Goal: Task Accomplishment & Management: Complete application form

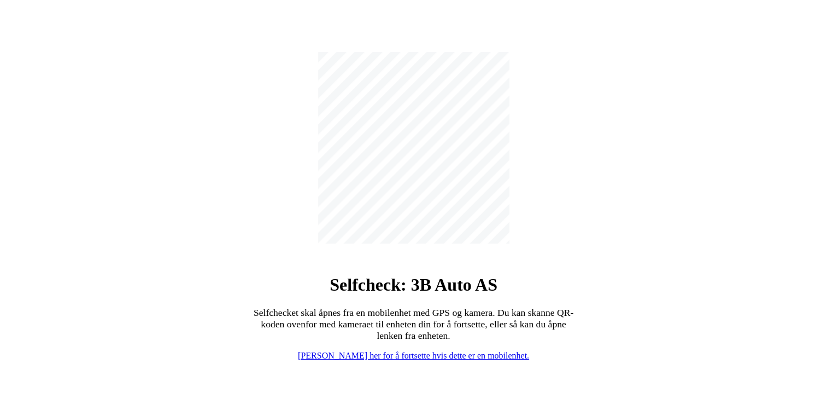
click at [432, 356] on link "[PERSON_NAME] her for å fortsette hvis dette er en mobilenhet." at bounding box center [413, 355] width 231 height 9
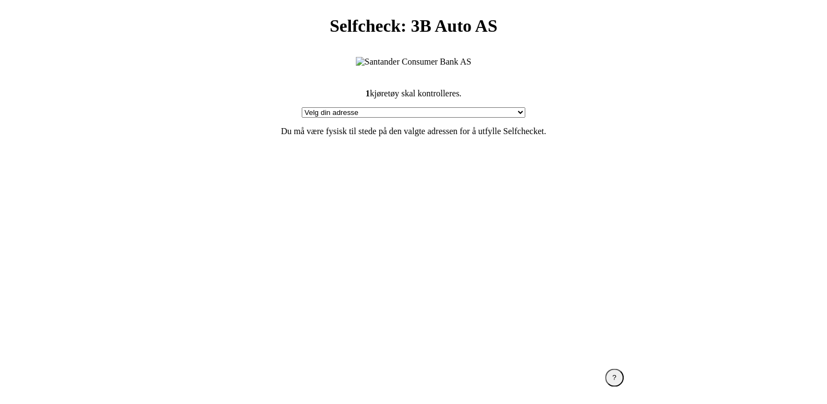
click at [455, 208] on section "1 kjøretøy skal kontrolleres. Velg din adresse Furlandsvegen 24( ved Bunkeroil)…" at bounding box center [414, 210] width 438 height 271
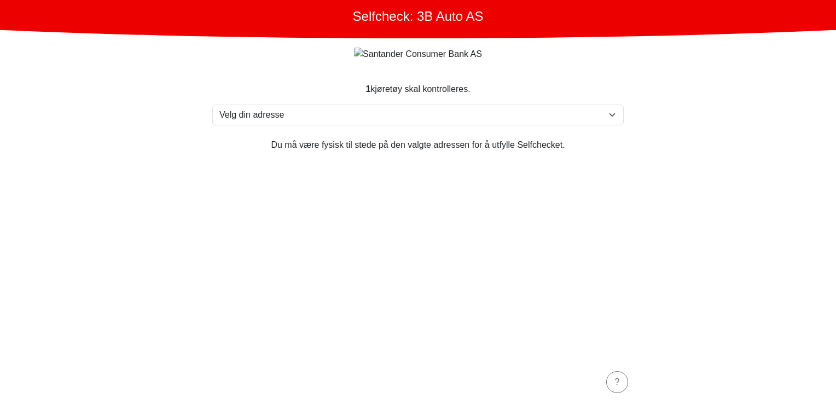
click at [481, 213] on section "1 kjøretøy skal kontrolleres. Velg din adresse Furlandsvegen 24( ved Bunkeroil)…" at bounding box center [418, 214] width 438 height 290
click at [610, 378] on button "?" at bounding box center [617, 382] width 22 height 22
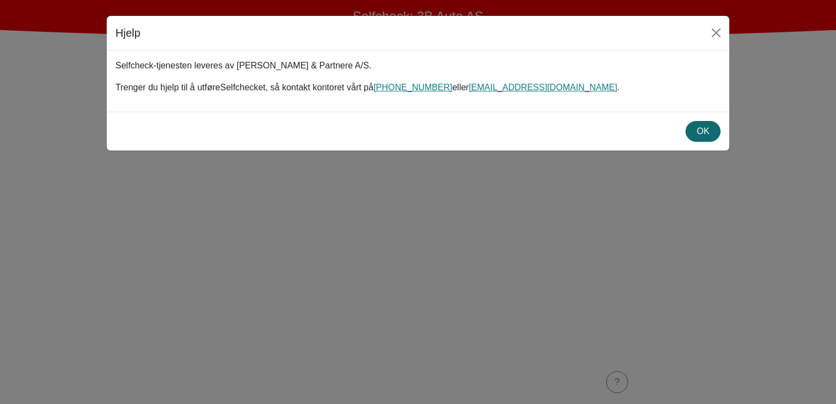
click at [694, 132] on div "OK" at bounding box center [702, 131] width 21 height 13
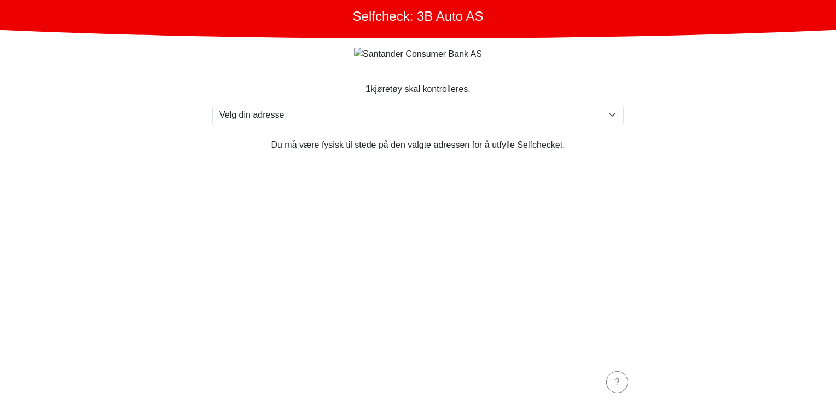
click at [416, 237] on section "1 kjøretøy skal kontrolleres. Velg din adresse Furlandsvegen 24( ved Bunkeroil)…" at bounding box center [418, 214] width 438 height 290
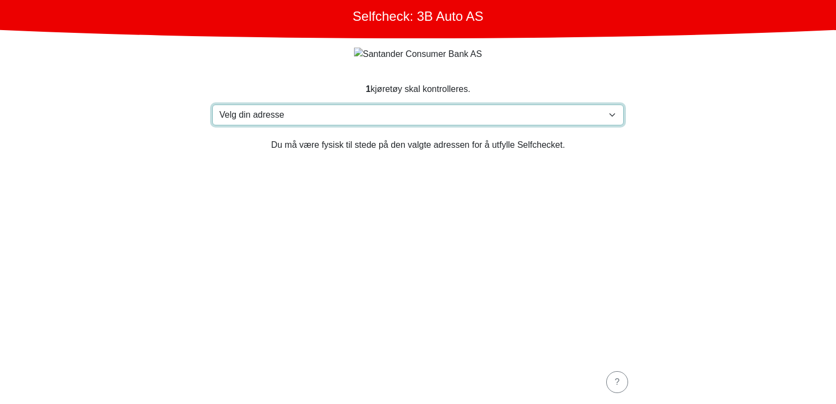
click at [243, 125] on select "Velg din adresse Furlandsvegen 24( ved Bunkeroil), 6390 VESTNES Furland ved Bun…" at bounding box center [417, 114] width 411 height 21
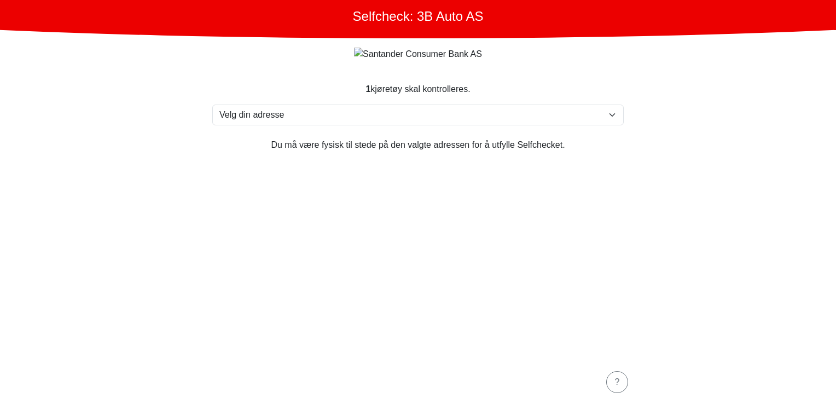
click at [161, 95] on main "Selfcheck: 3B Auto AS 1 kjøretøy skal kontrolleres. Velg din adresse Furlandsve…" at bounding box center [418, 202] width 836 height 404
click at [306, 307] on section "1 kjøretøy skal kontrolleres. Velg din adresse Furlandsvegen 24( ved Bunkeroil)…" at bounding box center [418, 214] width 438 height 290
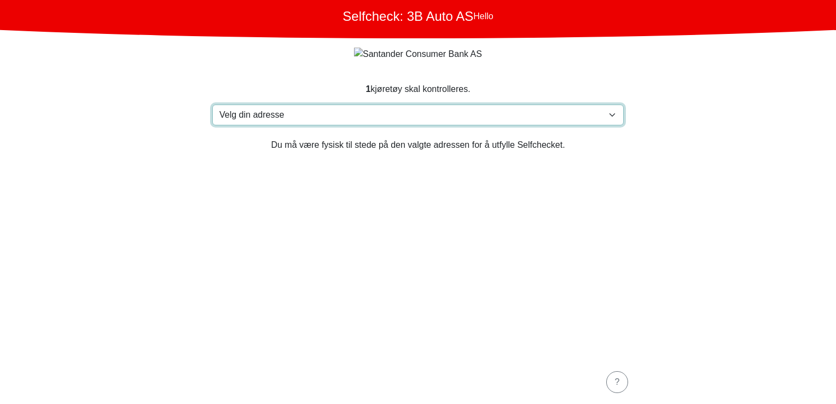
click at [275, 124] on select "Velg din adresse Furlandsvegen 24( ved Bunkeroil), 6390 VESTNES Furland ved Bun…" at bounding box center [417, 114] width 411 height 21
select select "3303"
click at [212, 105] on select "Velg din adresse Furlandsvegen 24( ved Bunkeroil), 6390 VESTNES Furland ved Bun…" at bounding box center [417, 114] width 411 height 21
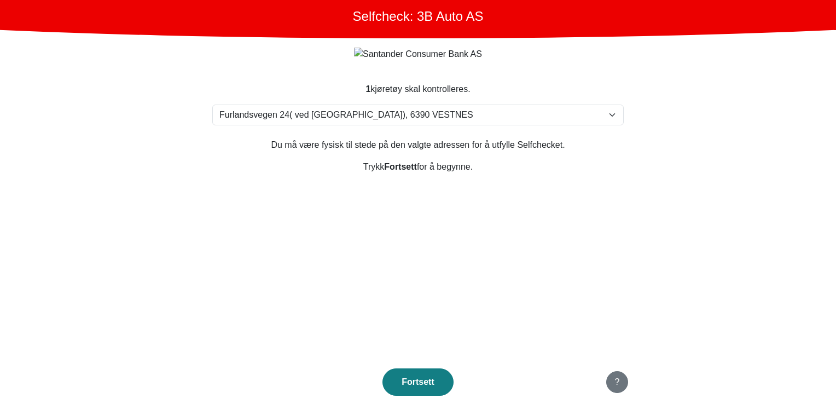
click at [623, 386] on button "?" at bounding box center [617, 382] width 22 height 22
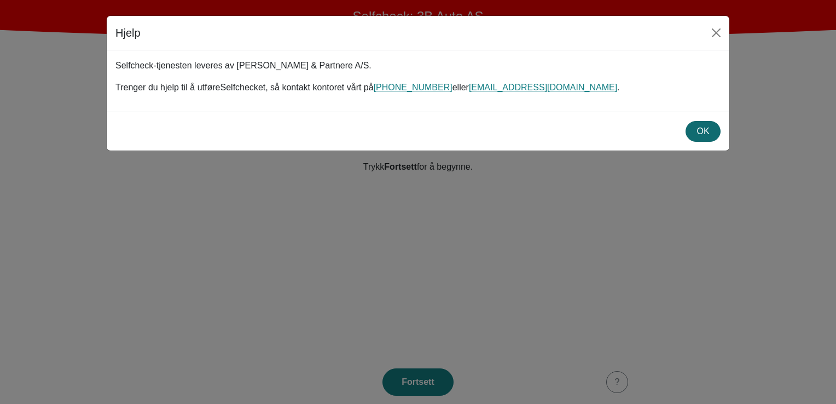
click at [711, 131] on div "OK" at bounding box center [702, 131] width 21 height 13
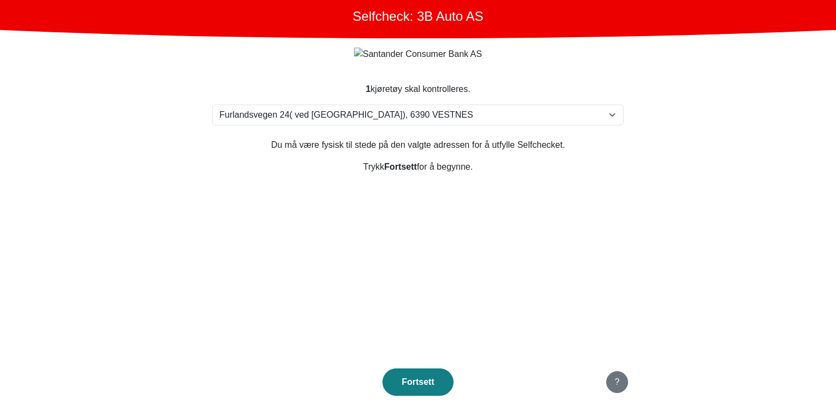
click at [621, 384] on button "?" at bounding box center [617, 382] width 22 height 22
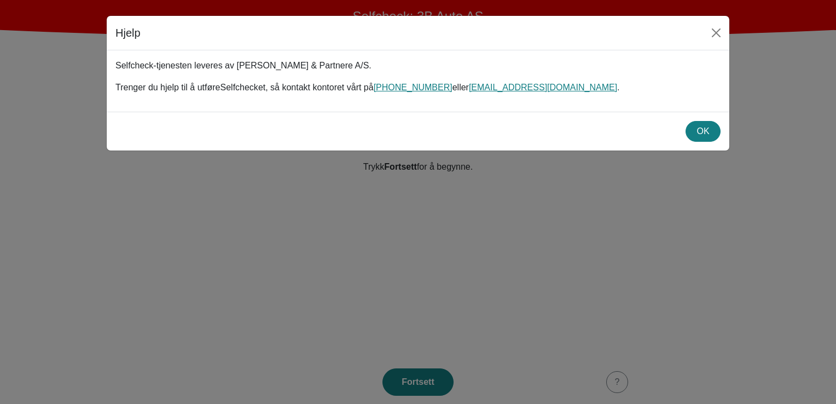
click at [127, 31] on h5 "Hjelp" at bounding box center [127, 33] width 25 height 16
copy h5 "Hjelp"
click at [703, 132] on div "OK" at bounding box center [702, 131] width 21 height 13
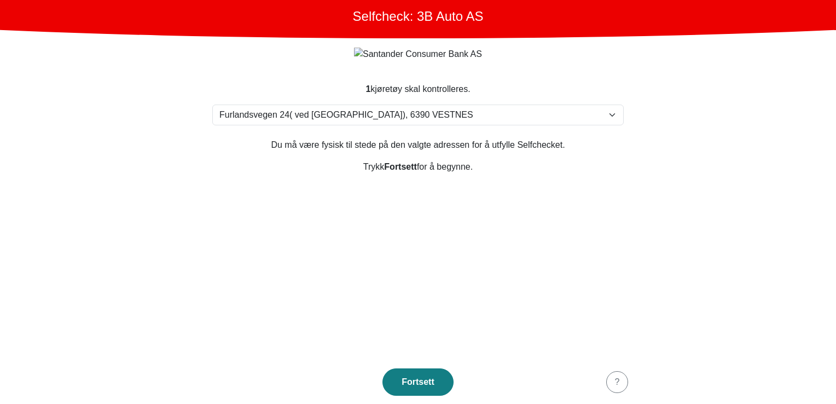
click at [267, 214] on section "1 kjøretøy skal kontrolleres. Velg din adresse [STREET_ADDRESS] [PERSON_NAME] […" at bounding box center [418, 214] width 438 height 290
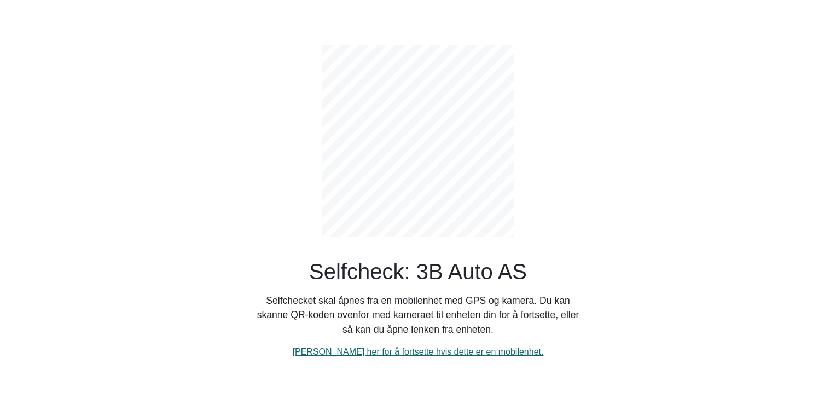
click at [373, 349] on link "[PERSON_NAME] her for å fortsette hvis dette er en mobilenhet." at bounding box center [418, 351] width 251 height 9
select select "3303"
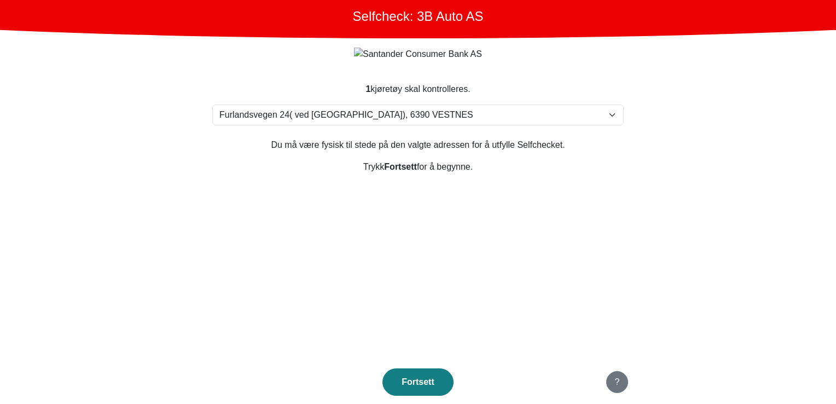
click at [613, 381] on button "?" at bounding box center [617, 382] width 22 height 22
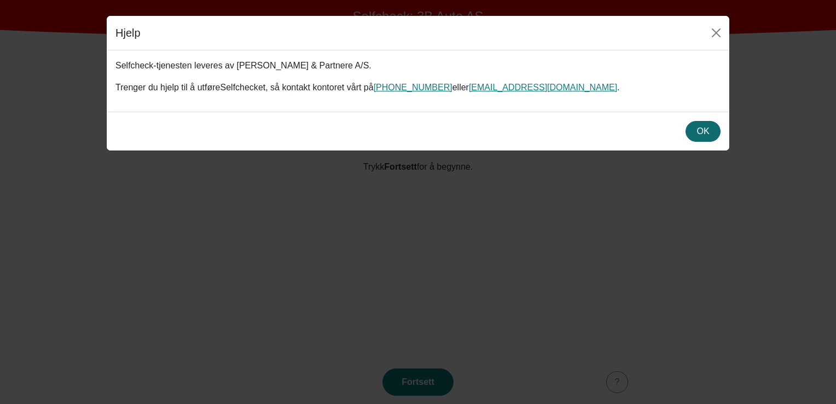
click at [713, 125] on div "OK" at bounding box center [702, 131] width 21 height 13
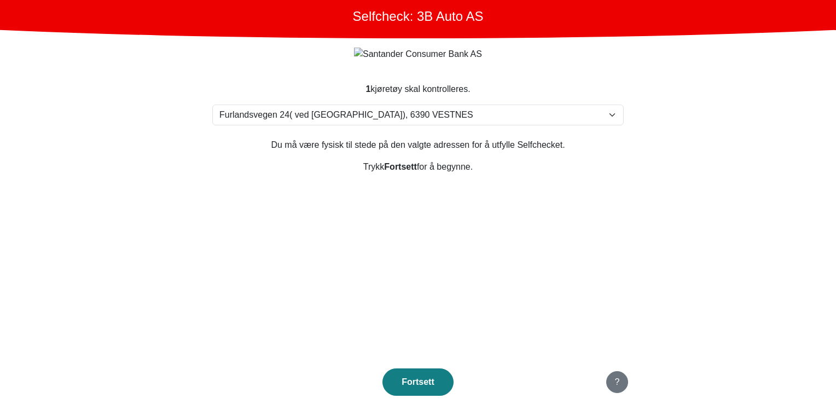
click at [616, 384] on div "?" at bounding box center [617, 381] width 8 height 13
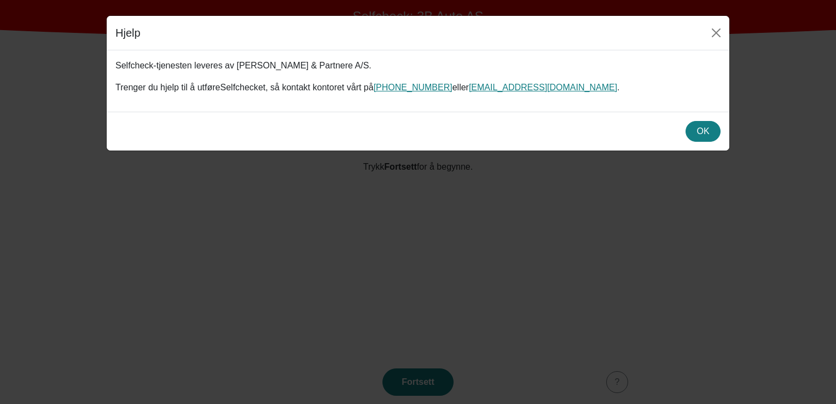
click at [623, 315] on div "Hjelp Selfcheck-tjenesten leveres av Michael Olsen & Partnere A/S. Trenger du h…" at bounding box center [418, 202] width 836 height 404
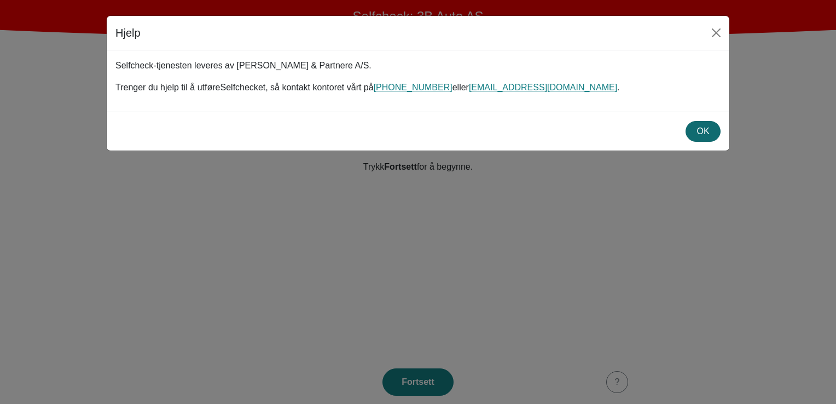
click at [698, 126] on div "OK" at bounding box center [702, 131] width 21 height 13
click at [707, 128] on div "OK" at bounding box center [702, 131] width 21 height 13
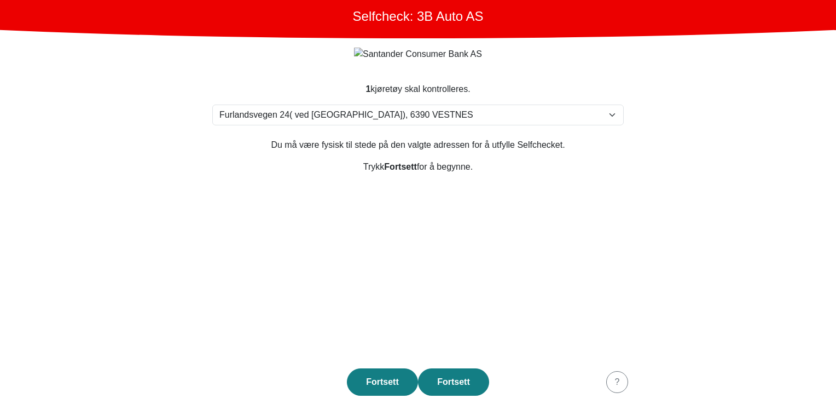
click at [126, 195] on main "Selfcheck: 3B Auto AS 1 kjøretøy skal kontrolleres. Velg din adresse Furlandsve…" at bounding box center [418, 202] width 836 height 404
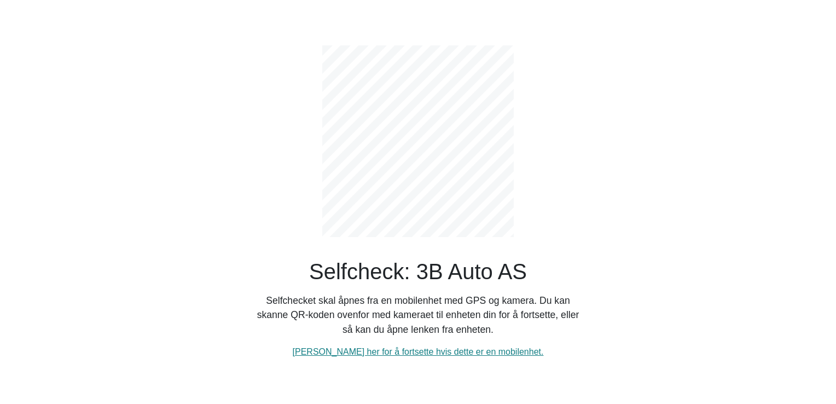
click at [455, 343] on div "Selfcheck: 3B Auto AS Selfchecket skal åpnes fra en mobilenhet med GPS og kamer…" at bounding box center [418, 193] width 328 height 330
click at [452, 348] on link "[PERSON_NAME] her for å fortsette hvis dette er en mobilenhet." at bounding box center [418, 351] width 251 height 9
select select "3303"
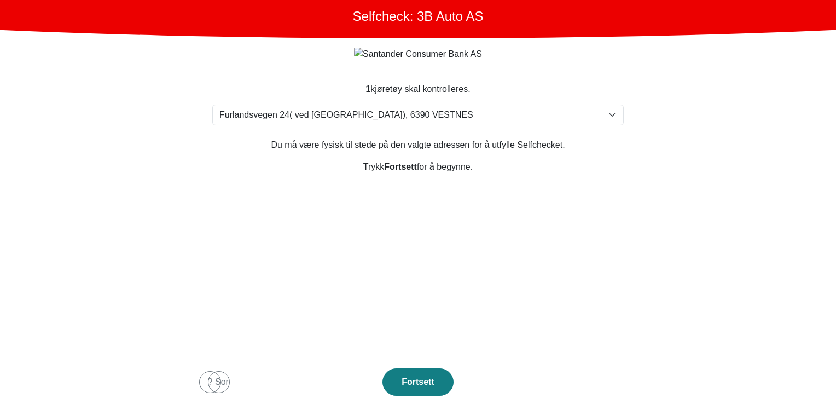
click at [158, 215] on main "Selfcheck: 3B Auto AS 1 kjøretøy skal kontrolleres. Velg din adresse [STREET_AD…" at bounding box center [418, 202] width 836 height 404
click at [471, 273] on section "1 kjøretøy skal kontrolleres. Velg din adresse [STREET_ADDRESS] Furland ved [GE…" at bounding box center [418, 214] width 438 height 290
click at [215, 382] on div "Some" at bounding box center [219, 381] width 8 height 13
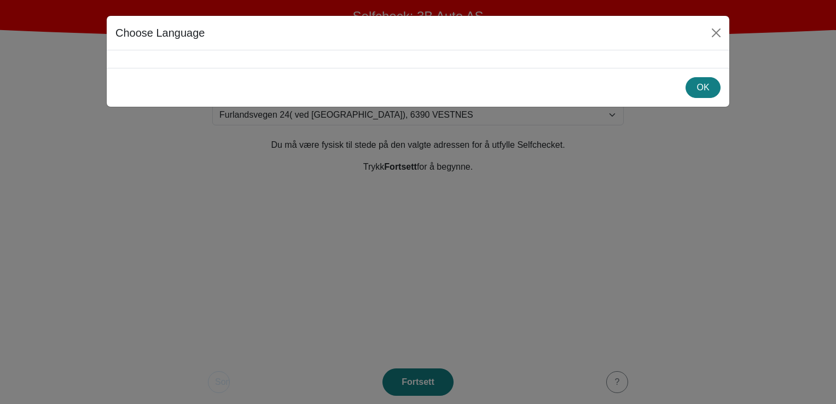
click at [186, 53] on div at bounding box center [418, 59] width 622 height 18
click at [710, 95] on button "OK" at bounding box center [702, 87] width 35 height 21
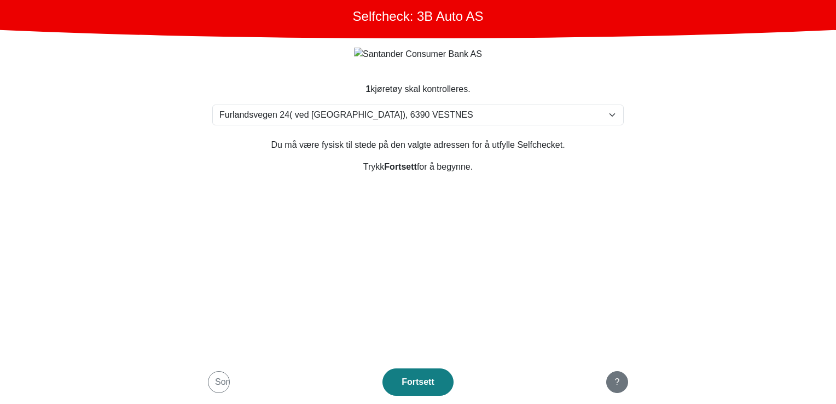
click at [623, 386] on button "?" at bounding box center [617, 382] width 22 height 22
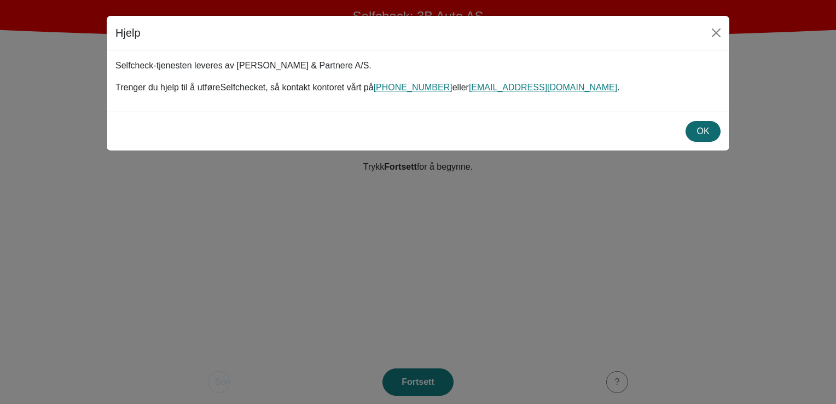
click at [697, 131] on div "OK" at bounding box center [702, 131] width 21 height 13
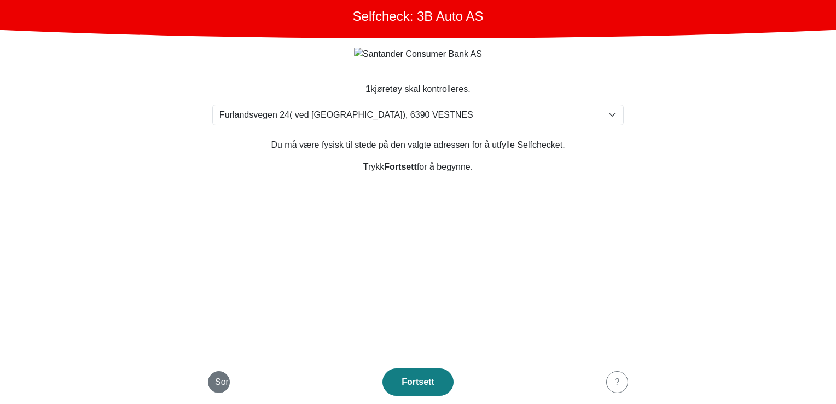
click at [220, 384] on div "Some" at bounding box center [219, 381] width 8 height 13
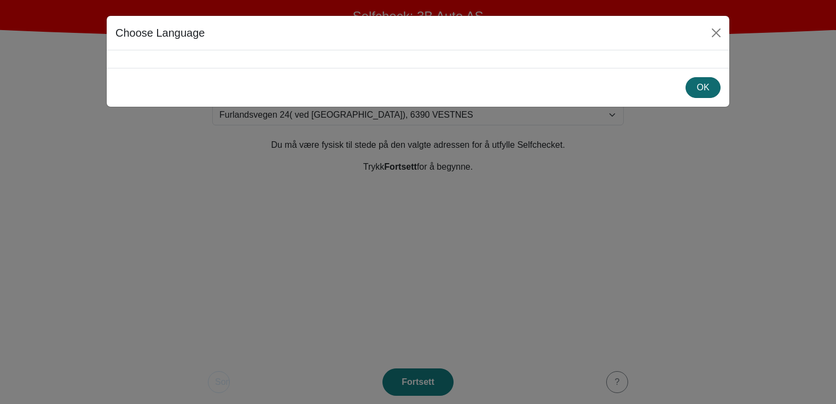
click at [698, 88] on div "OK" at bounding box center [702, 87] width 21 height 13
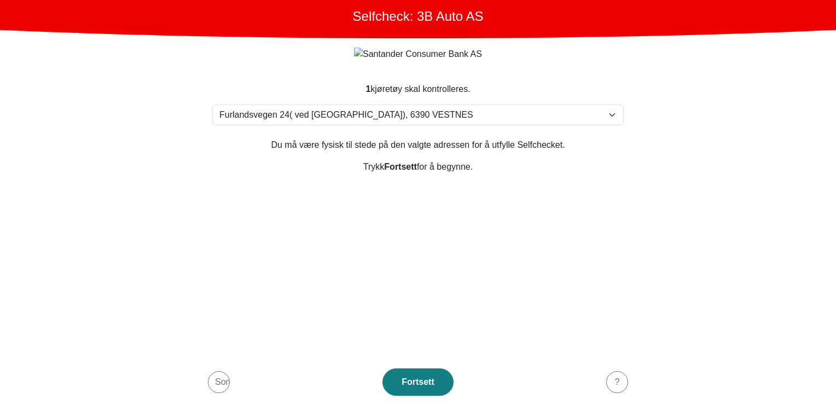
click at [369, 258] on section "1 kjøretøy skal kontrolleres. Velg din adresse [STREET_ADDRESS] [PERSON_NAME] […" at bounding box center [418, 214] width 438 height 290
click at [714, 155] on main "Selfcheck: 3B Auto AS 1 kjøretøy skal kontrolleres. Velg din adresse Furlandsve…" at bounding box center [418, 202] width 836 height 404
click at [185, 148] on main "Selfcheck: 3B Auto AS 1 kjøretøy skal kontrolleres. Velg din adresse Furlandsve…" at bounding box center [418, 202] width 836 height 404
click at [553, 191] on section "1 kjøretøy skal kontrolleres. Velg din adresse [STREET_ADDRESS] [PERSON_NAME] […" at bounding box center [418, 214] width 438 height 290
click at [216, 382] on div "Some" at bounding box center [219, 381] width 8 height 13
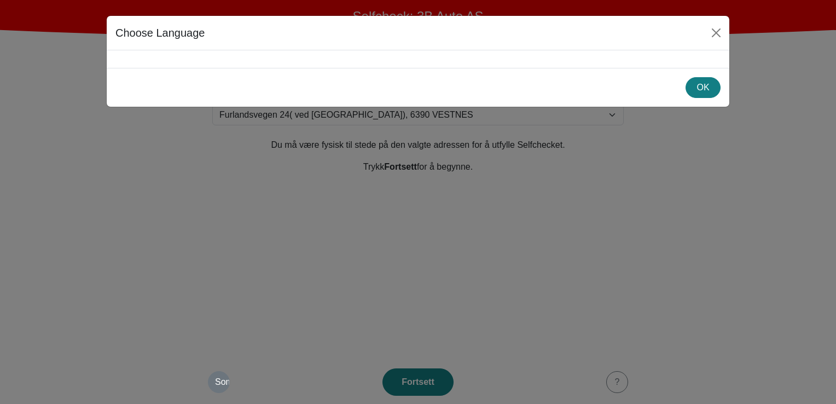
click at [216, 382] on div "Choose Language OK" at bounding box center [418, 202] width 836 height 404
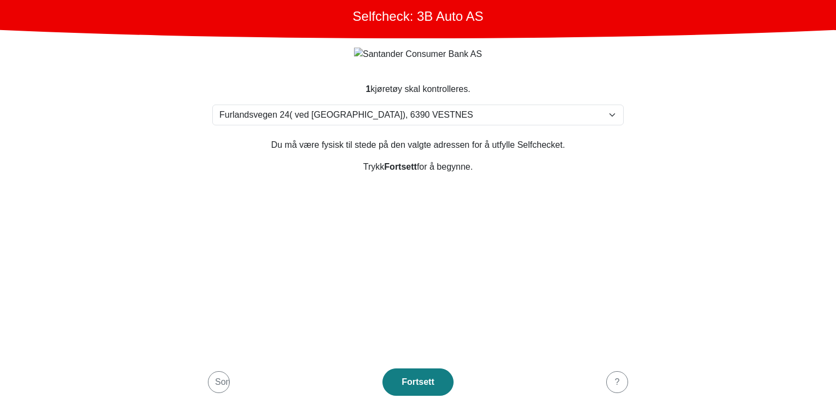
click at [124, 198] on main "Selfcheck: 3B Auto AS 1 kjøretøy skal kontrolleres. Velg din adresse Furlandsve…" at bounding box center [418, 202] width 836 height 404
click at [219, 382] on div "button" at bounding box center [219, 381] width 8 height 13
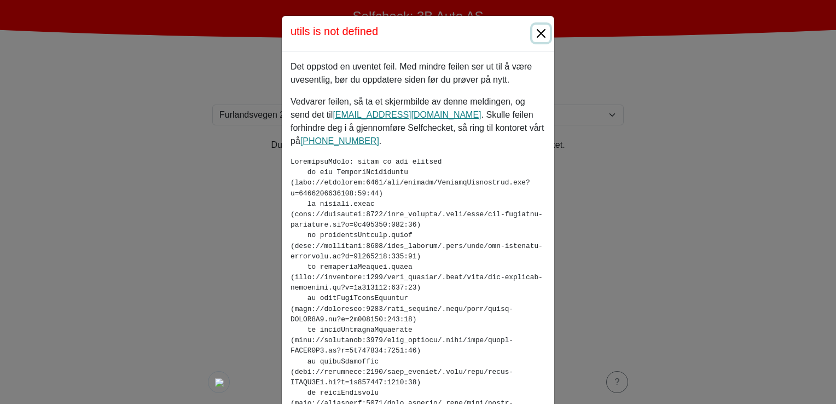
click at [539, 31] on button "Close" at bounding box center [541, 34] width 18 height 18
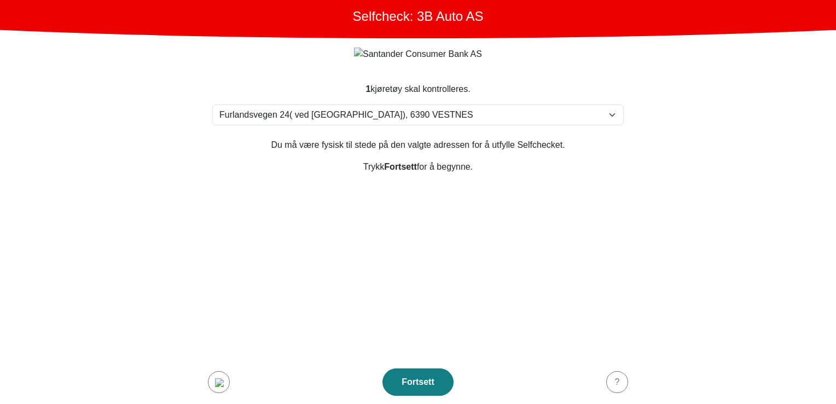
click at [420, 226] on section "1 kjøretøy skal kontrolleres. Velg din adresse [STREET_ADDRESS] Furland ved [GE…" at bounding box center [418, 214] width 438 height 290
click at [388, 254] on section "1 kjøretøy skal kontrolleres. Velg din adresse [STREET_ADDRESS] Furland ved [GE…" at bounding box center [418, 214] width 438 height 290
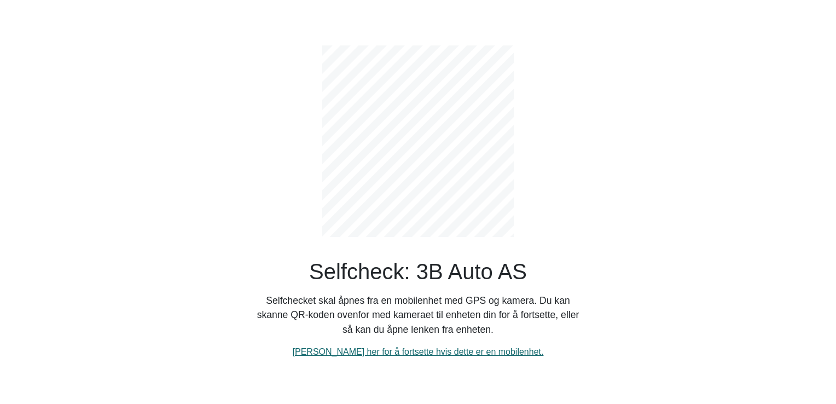
click at [398, 353] on link "[PERSON_NAME] her for å fortsette hvis dette er en mobilenhet." at bounding box center [418, 351] width 251 height 9
select select "3303"
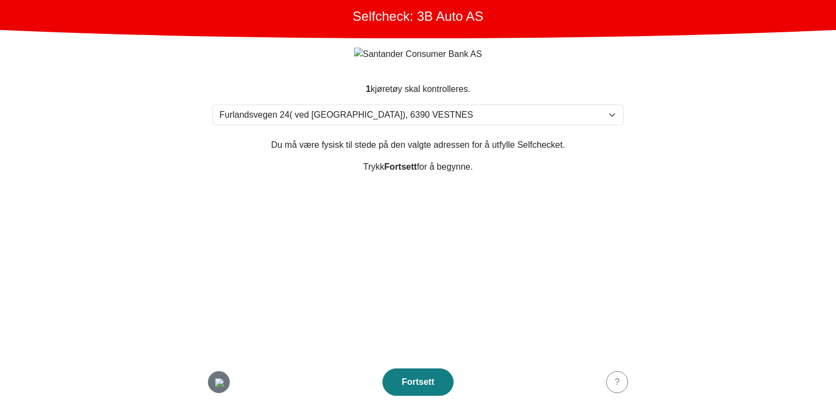
scroll to position [2, 0]
click at [282, 329] on section "1 kjøretøy skal kontrolleres. Velg din adresse [STREET_ADDRESS] Furland ved [GE…" at bounding box center [418, 214] width 438 height 290
click at [330, 336] on section "1 kjøretøy skal kontrolleres. Velg din adresse [STREET_ADDRESS] Furland ved [GE…" at bounding box center [418, 214] width 438 height 290
click at [586, 231] on section "1 kjøretøy skal kontrolleres. Velg din adresse [STREET_ADDRESS] Furland ved [GE…" at bounding box center [418, 214] width 438 height 290
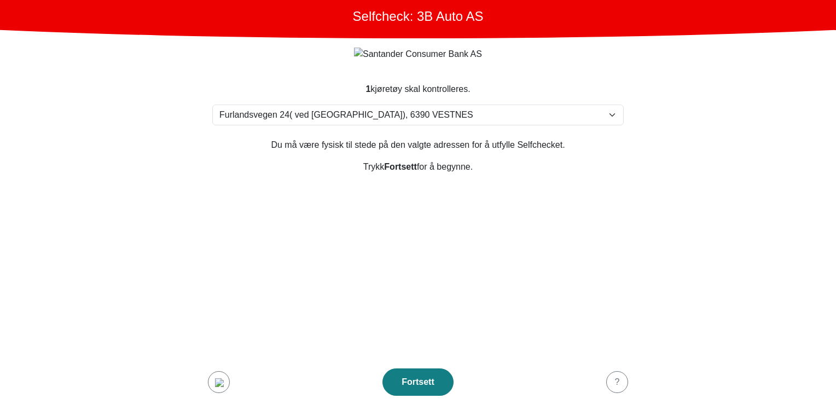
click at [295, 186] on section "1 kjøretøy skal kontrolleres. Velg din adresse [STREET_ADDRESS] Furland ved [GE…" at bounding box center [418, 214] width 438 height 290
click at [340, 187] on section "1 kjøretøy skal kontrolleres. Velg din adresse [STREET_ADDRESS] Furland ved [GE…" at bounding box center [418, 214] width 438 height 290
click at [165, 234] on main "Selfcheck: 3B Auto AS 1 kjøretøy skal kontrolleres. Velg din adresse Furlandsve…" at bounding box center [418, 202] width 836 height 404
click at [252, 260] on section "1 kjøretøy skal kontrolleres. Velg din adresse [STREET_ADDRESS] Furland ved [GE…" at bounding box center [418, 214] width 438 height 290
click at [210, 246] on section "1 kjøretøy skal kontrolleres. Velg din adresse [STREET_ADDRESS] Furland ved [GE…" at bounding box center [418, 214] width 438 height 290
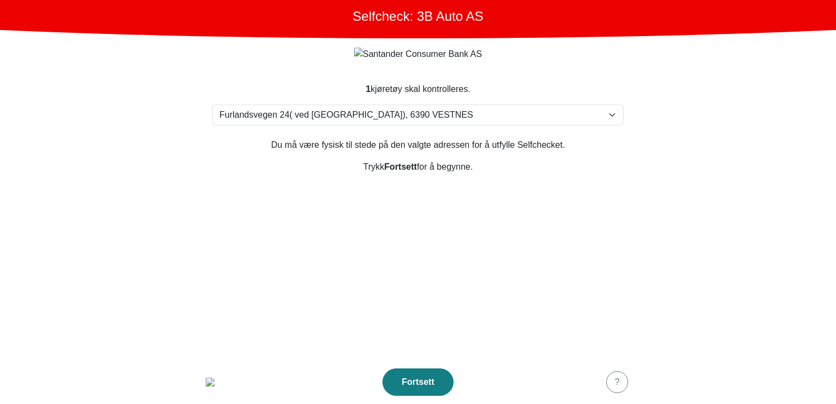
click at [231, 327] on section "1 kjøretøy skal kontrolleres. Velg din adresse [STREET_ADDRESS] Furland ved [GE…" at bounding box center [418, 214] width 438 height 290
click at [440, 238] on section "1 kjøretøy skal kontrolleres. Velg din adresse [STREET_ADDRESS] Furland ved [GE…" at bounding box center [418, 214] width 438 height 290
click at [214, 380] on img "button" at bounding box center [218, 382] width 9 height 9
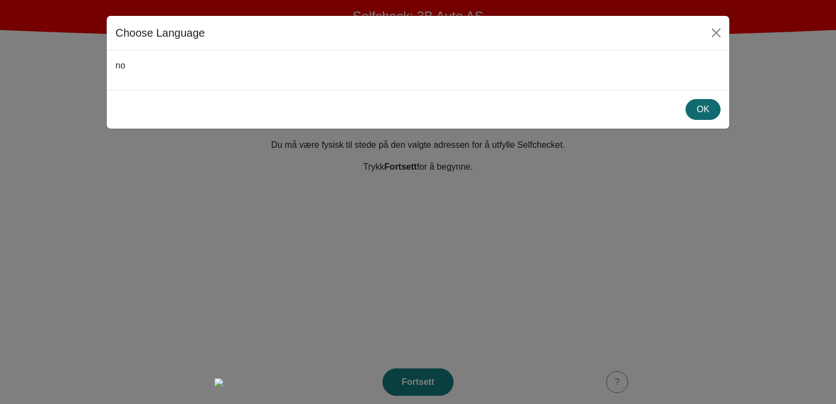
click at [691, 106] on button "OK" at bounding box center [702, 109] width 35 height 21
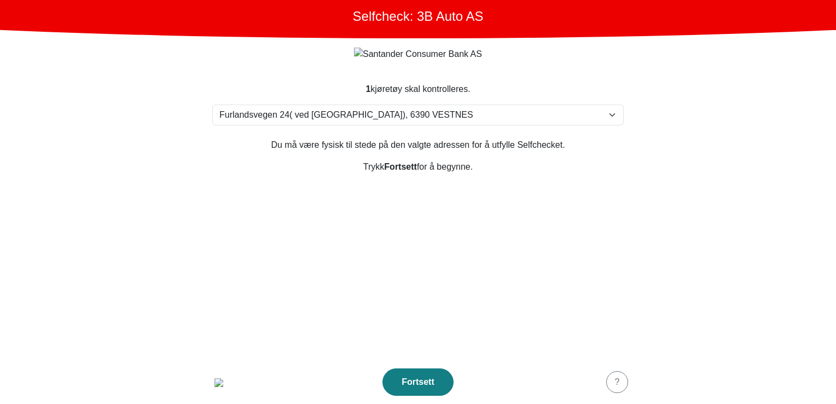
click at [260, 294] on section "1 kjøretøy skal kontrolleres. Velg din adresse [STREET_ADDRESS] [PERSON_NAME] […" at bounding box center [418, 214] width 438 height 290
click at [263, 288] on section "1 kjøretøy skal kontrolleres. Velg din adresse [STREET_ADDRESS] [PERSON_NAME] […" at bounding box center [418, 214] width 438 height 290
click at [296, 293] on section "1 kjøretøy skal kontrolleres. Velg din adresse [STREET_ADDRESS] [PERSON_NAME] […" at bounding box center [418, 214] width 438 height 290
click at [209, 385] on div "button" at bounding box center [219, 381] width 22 height 13
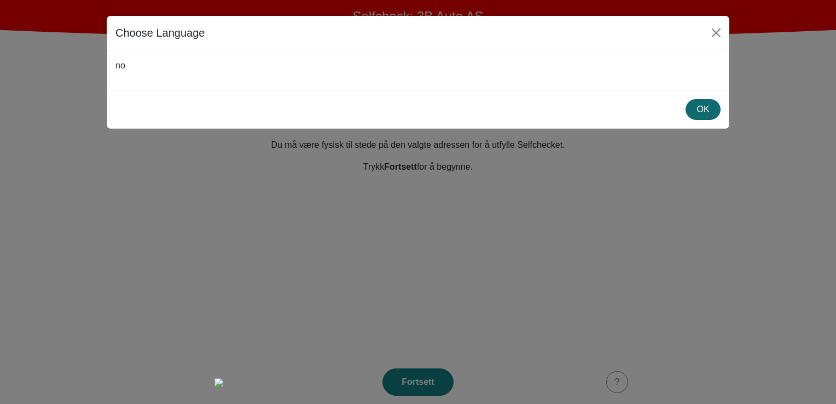
click at [703, 104] on div "OK" at bounding box center [702, 109] width 21 height 13
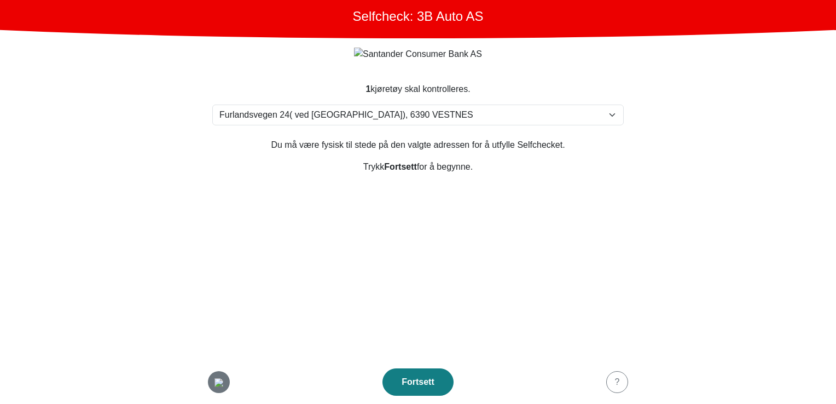
click at [216, 381] on img "button" at bounding box center [218, 382] width 9 height 9
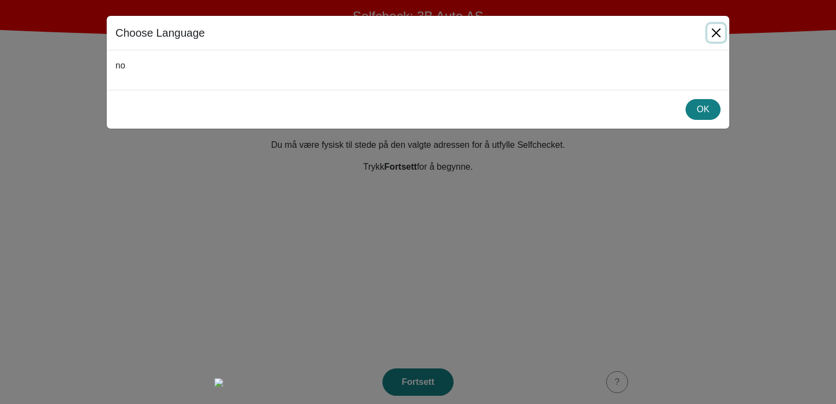
click at [712, 32] on button "Close" at bounding box center [716, 33] width 18 height 18
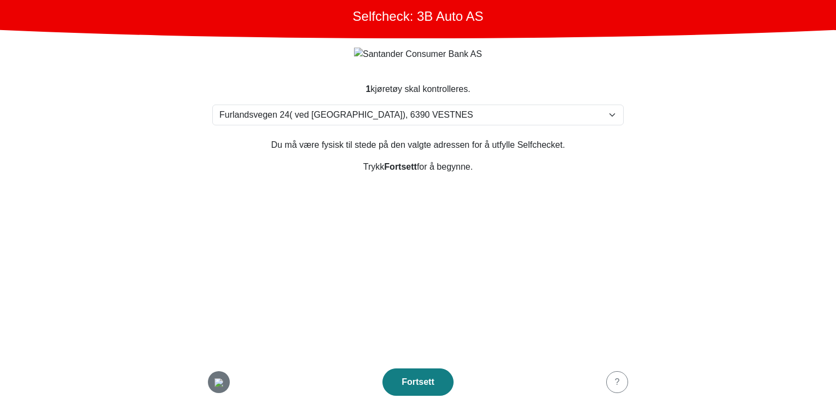
click at [209, 380] on div "button" at bounding box center [219, 381] width 22 height 13
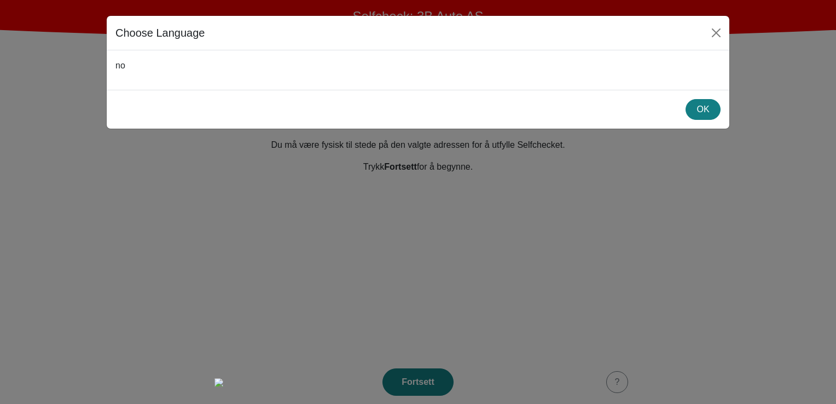
click at [542, 69] on p "no" at bounding box center [417, 65] width 605 height 13
drag, startPoint x: 119, startPoint y: 66, endPoint x: 153, endPoint y: 71, distance: 34.8
click at [153, 71] on p "no" at bounding box center [417, 65] width 605 height 13
click at [239, 84] on div "no" at bounding box center [418, 69] width 622 height 39
click at [120, 67] on p "no" at bounding box center [417, 65] width 605 height 13
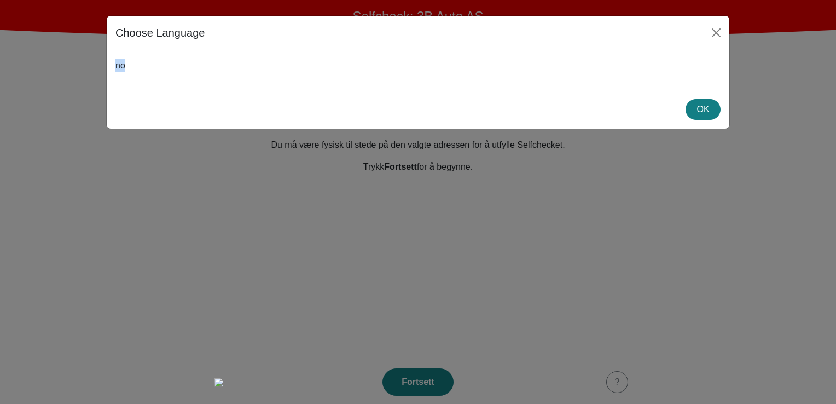
click at [120, 67] on p "no" at bounding box center [417, 65] width 605 height 13
drag, startPoint x: 120, startPoint y: 67, endPoint x: 131, endPoint y: 84, distance: 20.5
click at [131, 84] on div "no" at bounding box center [418, 69] width 622 height 39
click at [130, 86] on div "no" at bounding box center [418, 69] width 622 height 39
click at [704, 115] on div "OK" at bounding box center [702, 109] width 21 height 13
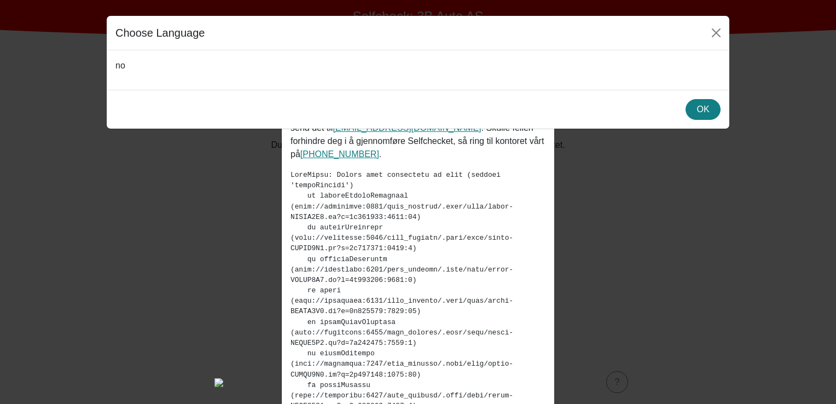
click at [696, 120] on div "OK" at bounding box center [418, 109] width 622 height 39
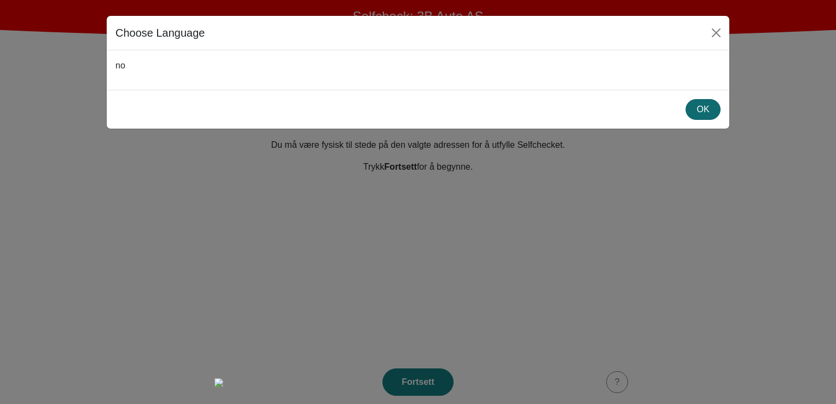
click at [698, 113] on div "OK" at bounding box center [702, 109] width 21 height 13
click at [718, 42] on div "Choose Language" at bounding box center [418, 33] width 622 height 34
click at [719, 34] on button "Close" at bounding box center [716, 33] width 18 height 18
click at [690, 231] on div "Choose Language no OK" at bounding box center [418, 202] width 836 height 404
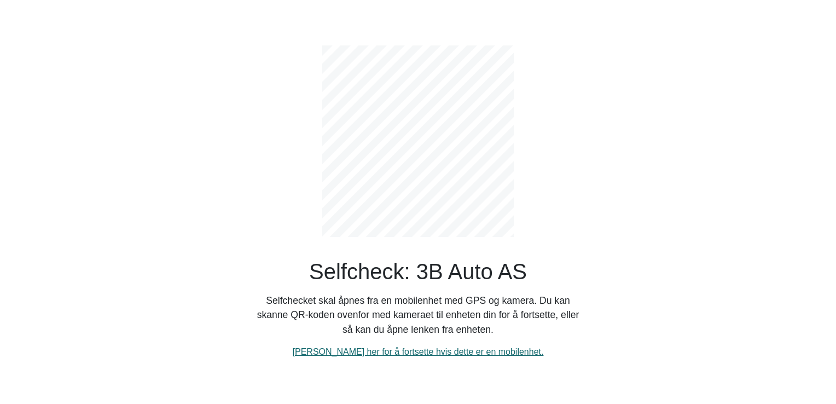
click at [439, 349] on link "[PERSON_NAME] her for å fortsette hvis dette er en mobilenhet." at bounding box center [418, 351] width 251 height 9
select select "3303"
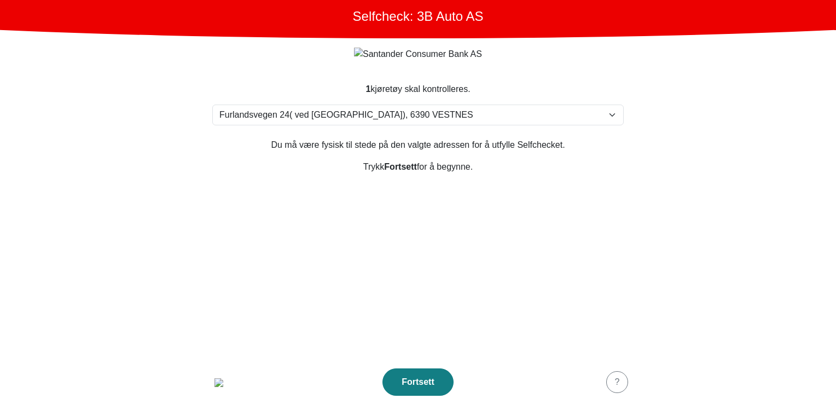
click at [423, 290] on section "1 kjøretøy skal kontrolleres. Velg din adresse [STREET_ADDRESS] Furland ved [GE…" at bounding box center [418, 214] width 438 height 290
click at [219, 378] on img "button" at bounding box center [218, 382] width 9 height 9
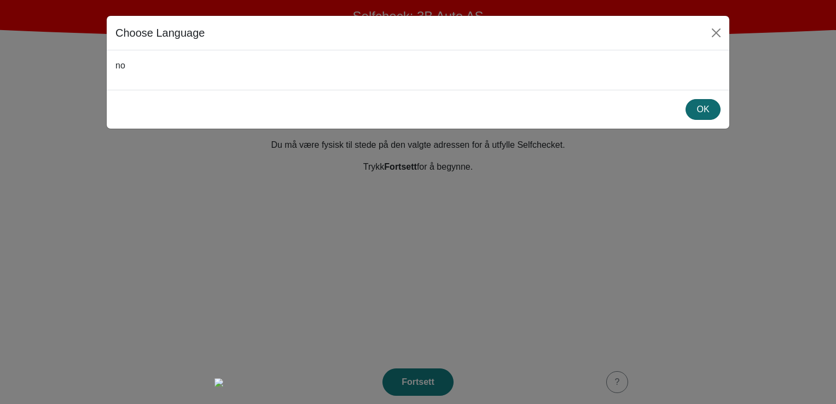
click at [698, 109] on div "OK" at bounding box center [702, 109] width 21 height 13
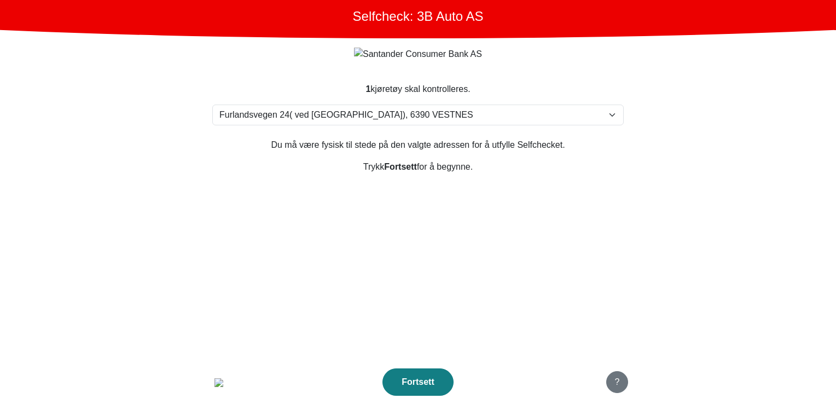
click at [619, 379] on div "?" at bounding box center [617, 381] width 8 height 13
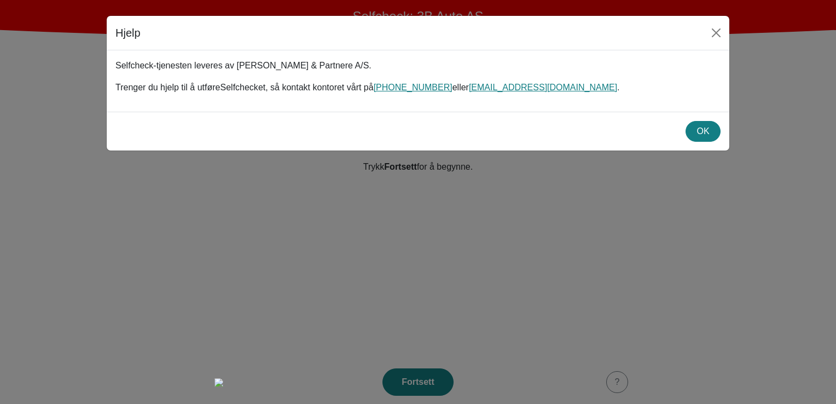
click at [719, 130] on button "OK" at bounding box center [702, 131] width 35 height 21
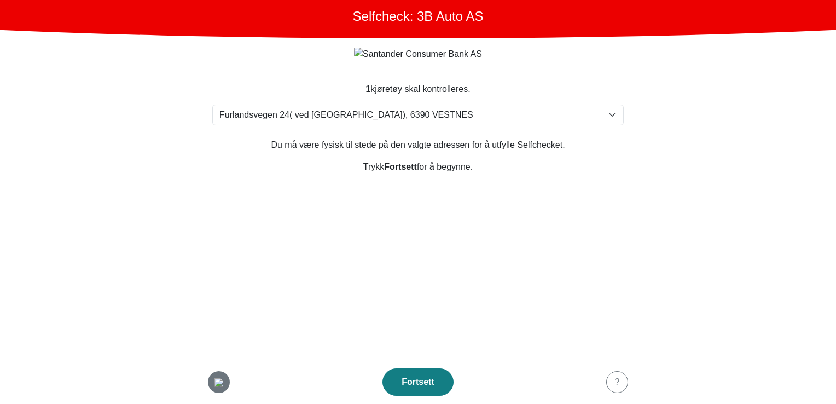
click at [220, 378] on img "button" at bounding box center [218, 382] width 9 height 9
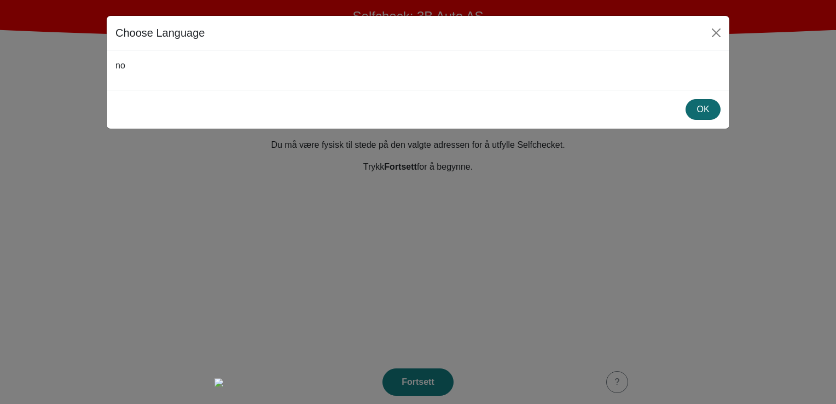
click at [711, 106] on div "OK" at bounding box center [702, 109] width 21 height 13
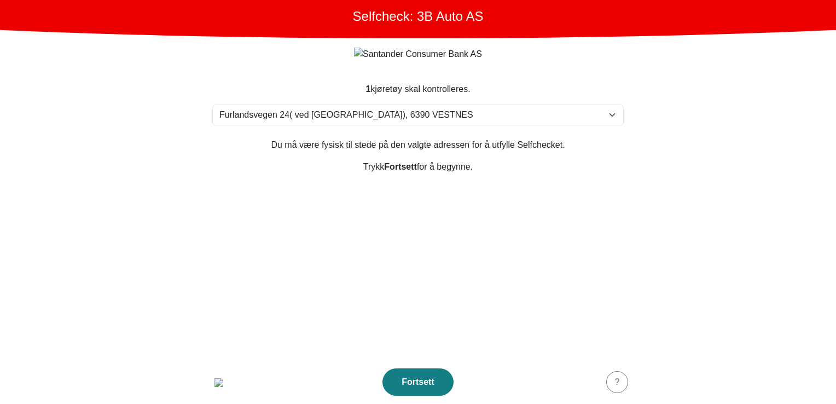
click at [622, 332] on section "1 kjøretøy skal kontrolleres. Velg din adresse Furlandsvegen 24( ved Bunkeroil)…" at bounding box center [418, 214] width 438 height 290
click at [611, 383] on button "?" at bounding box center [617, 382] width 22 height 22
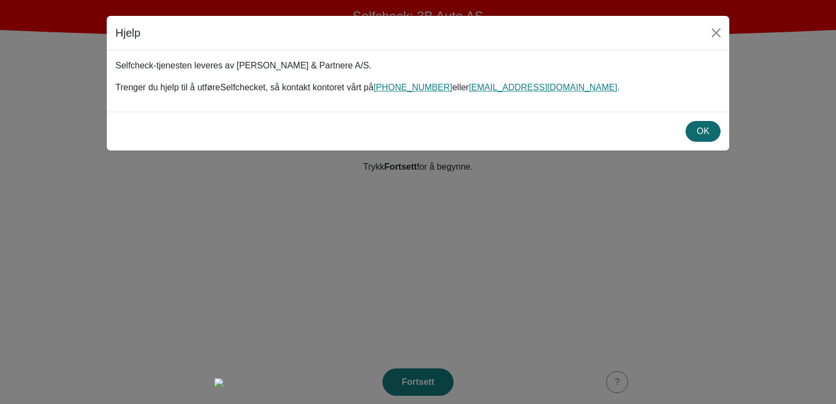
click at [709, 129] on div "OK" at bounding box center [702, 131] width 21 height 13
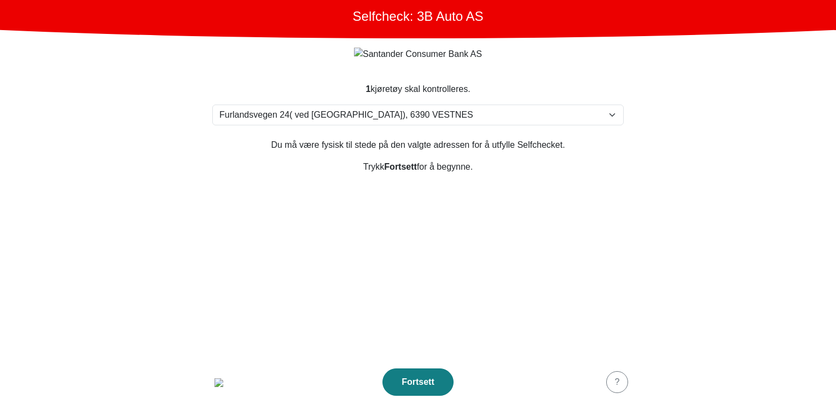
click at [230, 383] on footer "Fortsett ?" at bounding box center [418, 382] width 438 height 44
click at [229, 383] on div "button" at bounding box center [219, 381] width 22 height 13
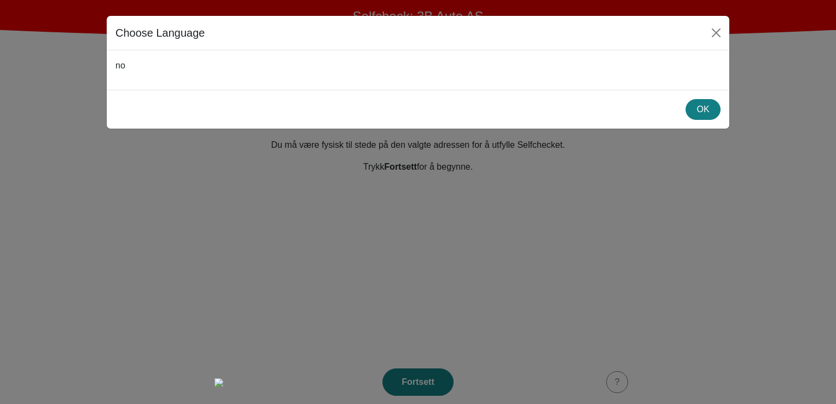
click at [560, 326] on div "Choose Language no OK" at bounding box center [418, 202] width 836 height 404
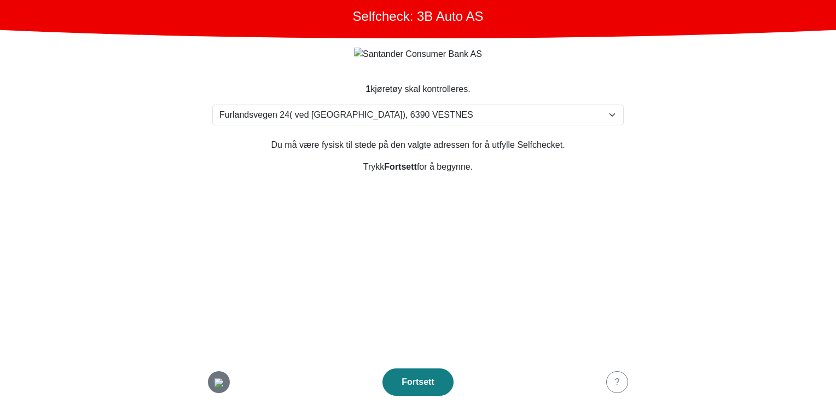
click at [214, 384] on img "button" at bounding box center [218, 382] width 9 height 9
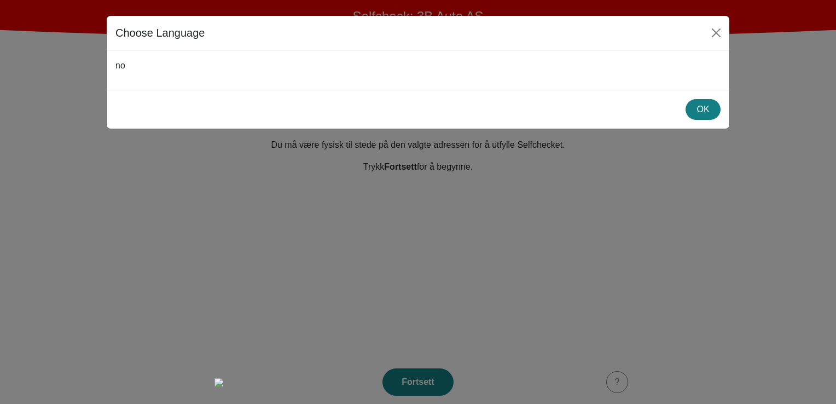
click at [427, 305] on div "Choose Language no OK" at bounding box center [418, 202] width 836 height 404
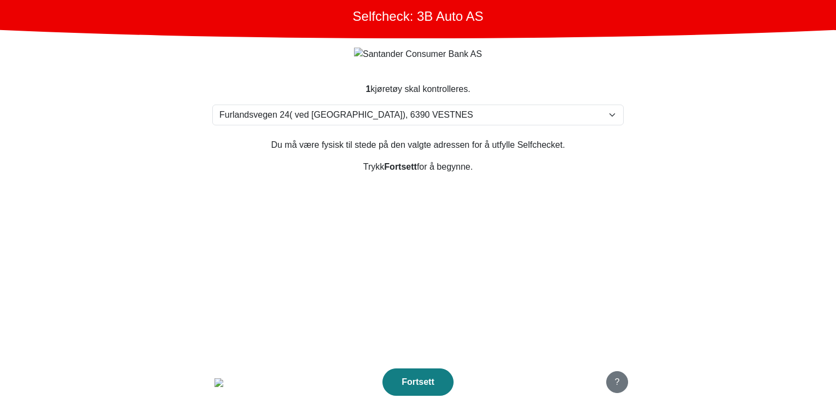
click at [615, 385] on div "?" at bounding box center [617, 381] width 8 height 13
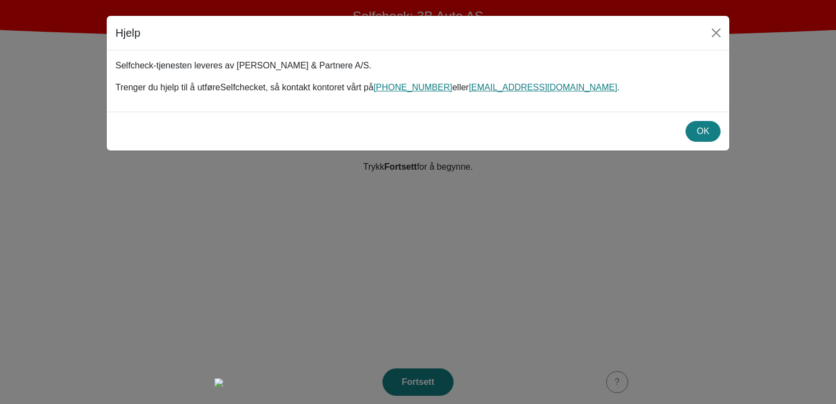
click at [631, 324] on div "Hjelp Selfcheck-tjenesten leveres av Michael Olsen & Partnere A/S. Trenger du h…" at bounding box center [418, 202] width 836 height 404
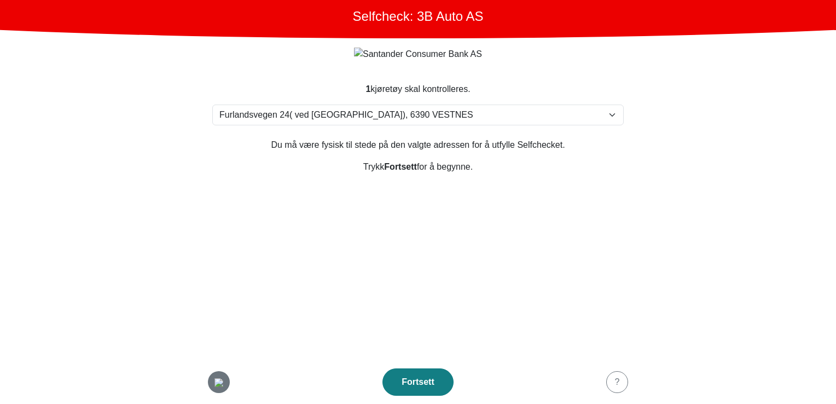
click at [215, 380] on img "button" at bounding box center [218, 382] width 9 height 9
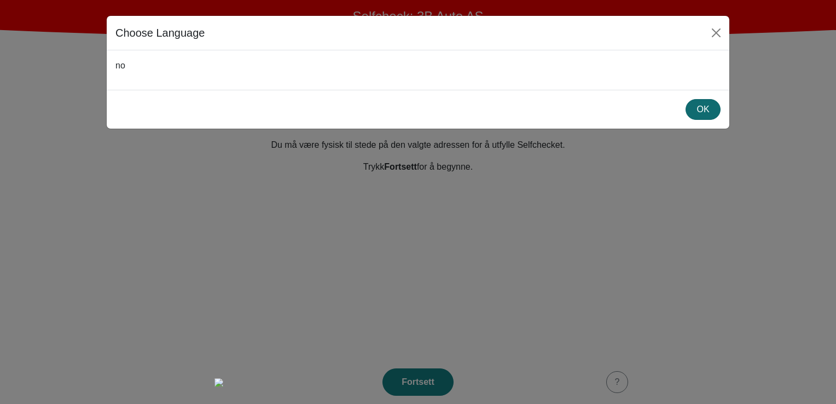
click at [708, 114] on div "OK" at bounding box center [702, 109] width 21 height 13
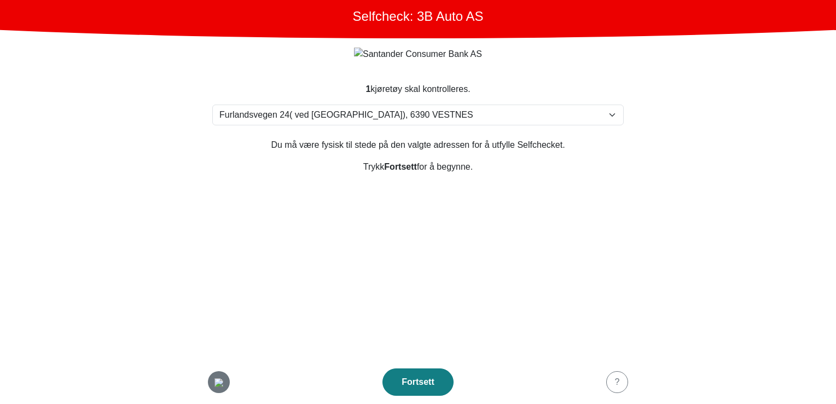
click at [214, 385] on img "button" at bounding box center [218, 382] width 9 height 9
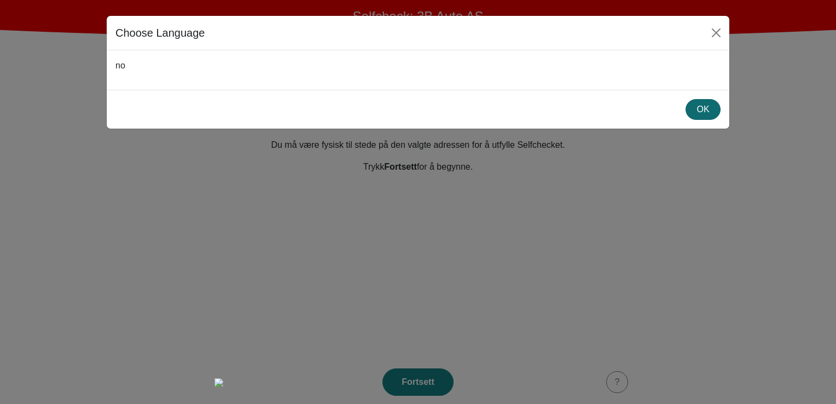
click at [713, 108] on div "OK" at bounding box center [702, 109] width 21 height 13
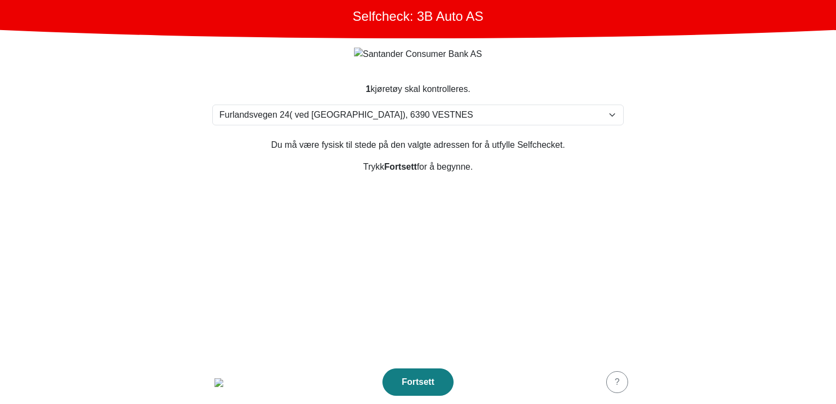
click at [207, 383] on footer "Fortsett ?" at bounding box center [418, 382] width 438 height 44
click at [217, 380] on img "button" at bounding box center [218, 382] width 9 height 9
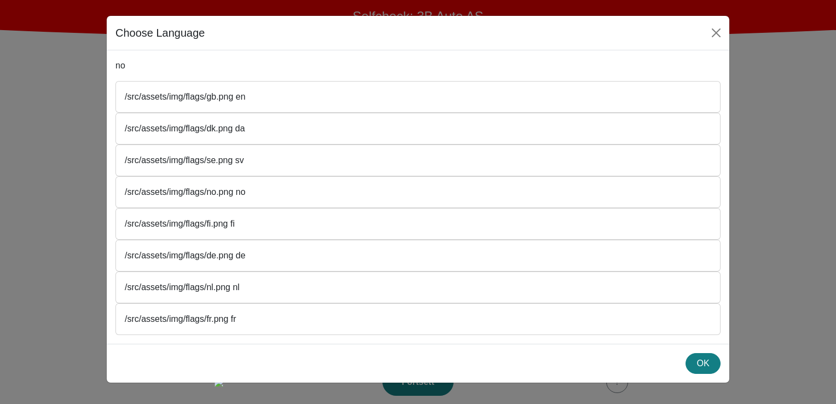
click at [234, 95] on div "/src/assets/img/flags/gb.png en" at bounding box center [418, 96] width 604 height 31
drag, startPoint x: 234, startPoint y: 95, endPoint x: 267, endPoint y: 156, distance: 70.0
click at [267, 156] on div "/src/assets/img/flags/se.png sv" at bounding box center [418, 160] width 604 height 31
drag, startPoint x: 230, startPoint y: 96, endPoint x: 99, endPoint y: 92, distance: 130.8
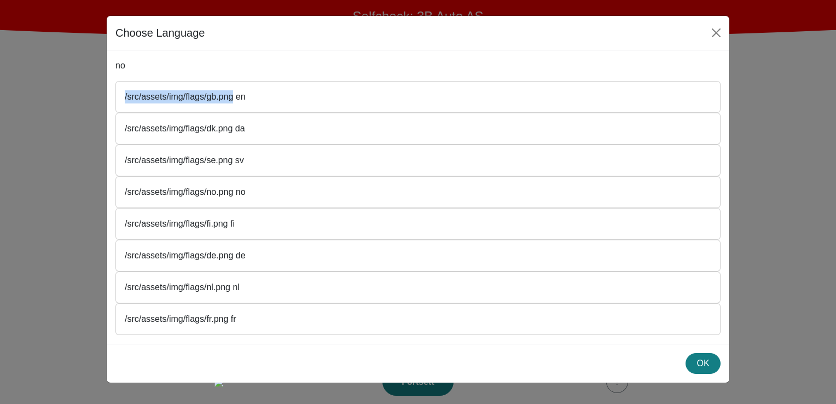
click at [99, 92] on div "Choose Language no /src/assets/img/flags/gb.png en /src/assets/img/flags/dk.png…" at bounding box center [418, 202] width 836 height 404
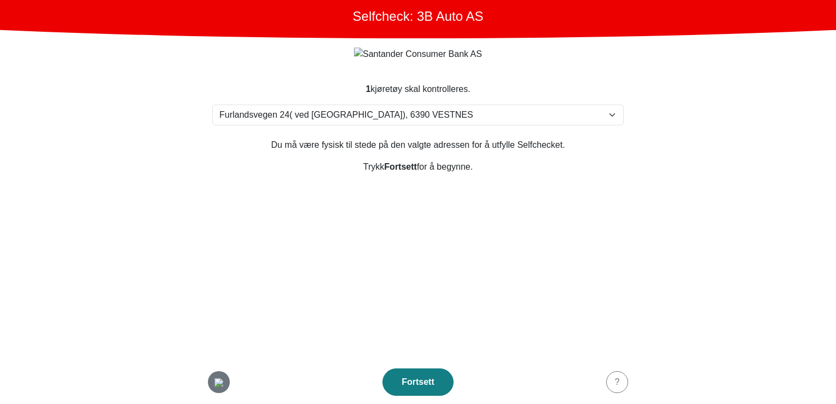
click at [214, 378] on img "button" at bounding box center [218, 382] width 9 height 9
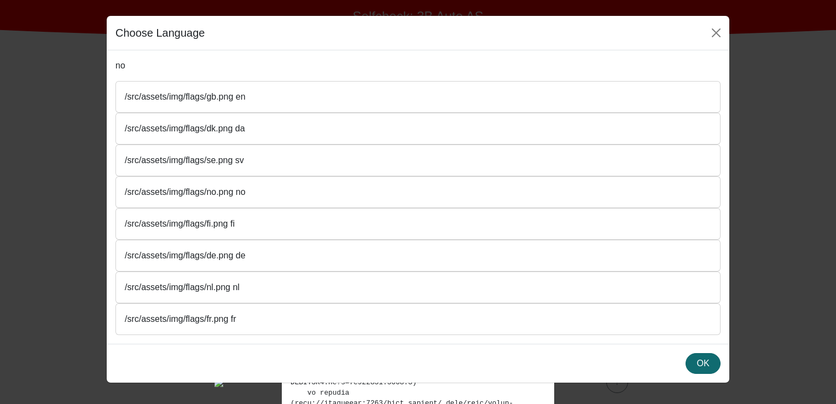
click at [703, 357] on div "OK" at bounding box center [702, 363] width 21 height 13
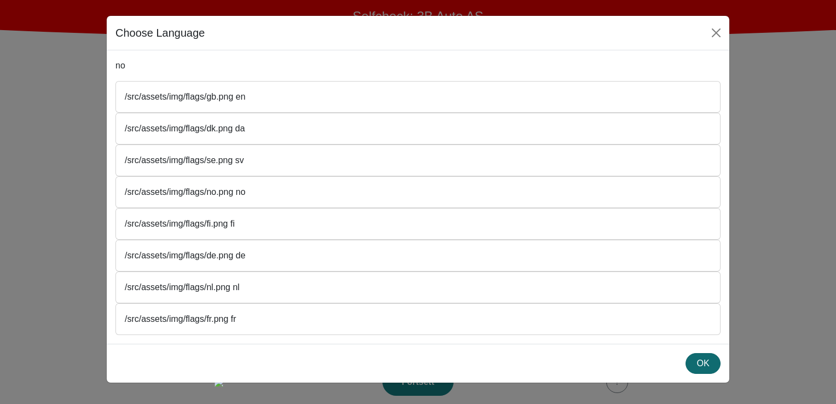
click at [703, 357] on div "OK" at bounding box center [702, 363] width 21 height 13
click at [712, 32] on button "Close" at bounding box center [716, 33] width 18 height 18
click at [716, 37] on button "Close" at bounding box center [716, 33] width 18 height 18
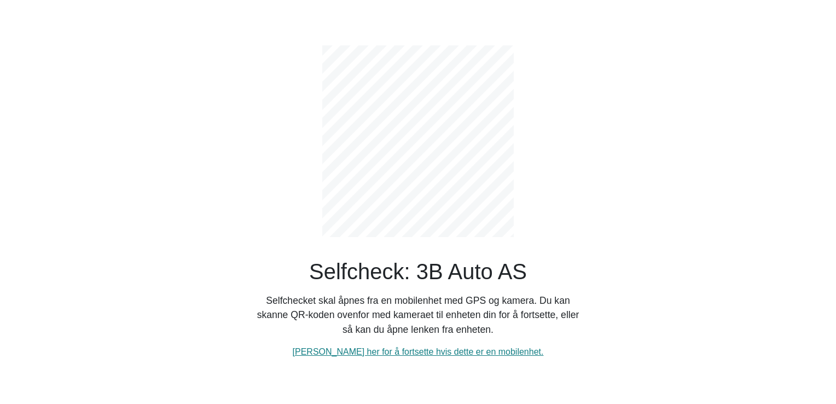
click at [355, 343] on div "Selfcheck: 3B Auto AS Selfchecket skal åpnes fra en mobilenhet med GPS og kamer…" at bounding box center [418, 193] width 328 height 330
click at [357, 351] on link "[PERSON_NAME] her for å fortsette hvis dette er en mobilenhet." at bounding box center [418, 351] width 251 height 9
select select "3303"
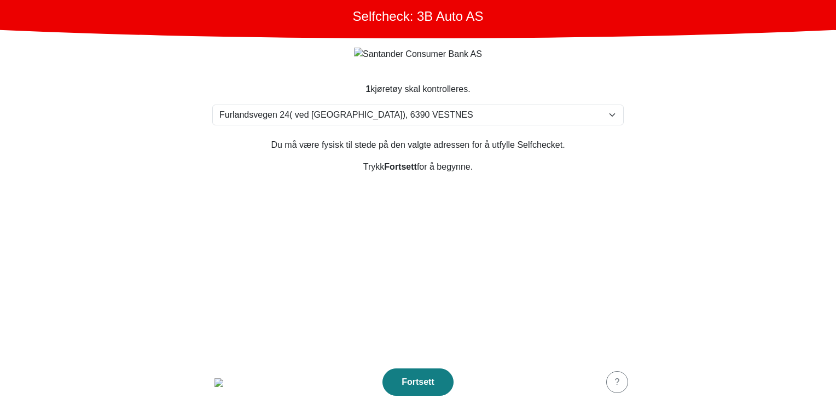
click at [230, 291] on section "1 kjøretøy skal kontrolleres. Velg din adresse [STREET_ADDRESS] Furland ved [GE…" at bounding box center [418, 214] width 438 height 290
click at [223, 380] on img "button" at bounding box center [218, 382] width 9 height 9
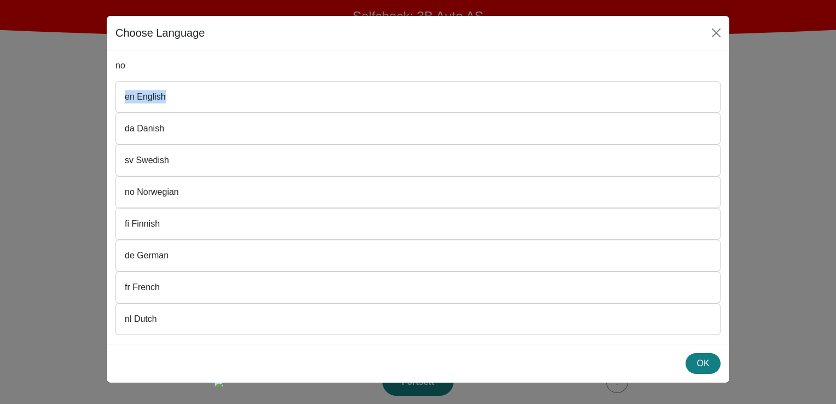
drag, startPoint x: 121, startPoint y: 99, endPoint x: 189, endPoint y: 101, distance: 67.3
click at [189, 101] on div "en English" at bounding box center [418, 96] width 604 height 31
drag, startPoint x: 189, startPoint y: 101, endPoint x: 180, endPoint y: 135, distance: 35.4
click at [180, 135] on div "da Danish" at bounding box center [418, 128] width 604 height 31
click at [161, 201] on div "no Norwegian" at bounding box center [418, 192] width 604 height 31
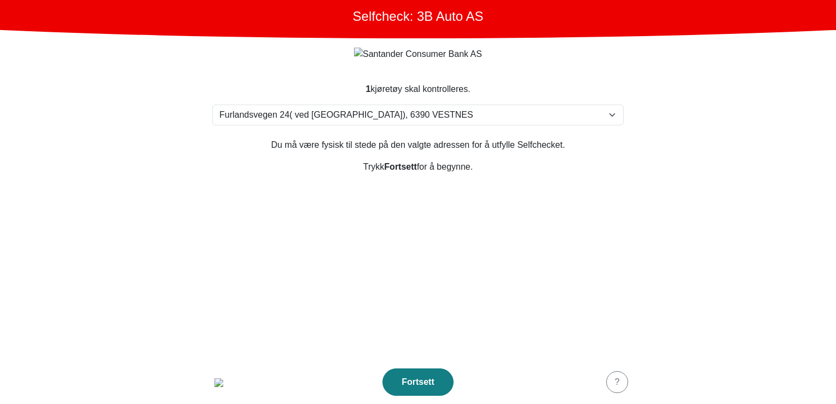
click at [213, 371] on footer "Fortsett ?" at bounding box center [418, 382] width 438 height 44
click at [214, 378] on img "button" at bounding box center [218, 382] width 9 height 9
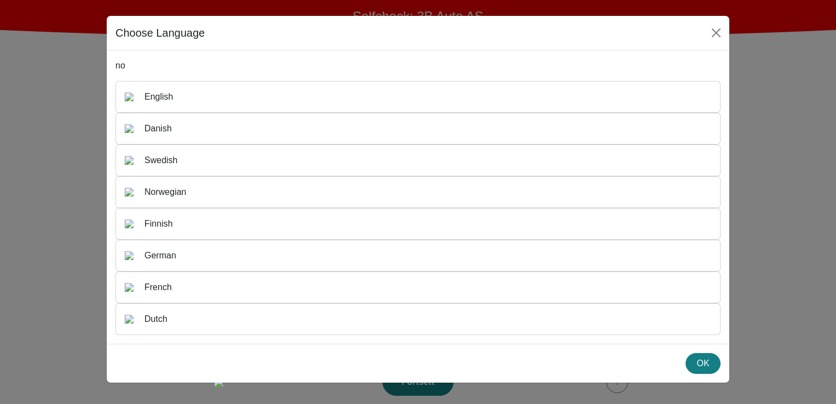
scroll to position [18, 0]
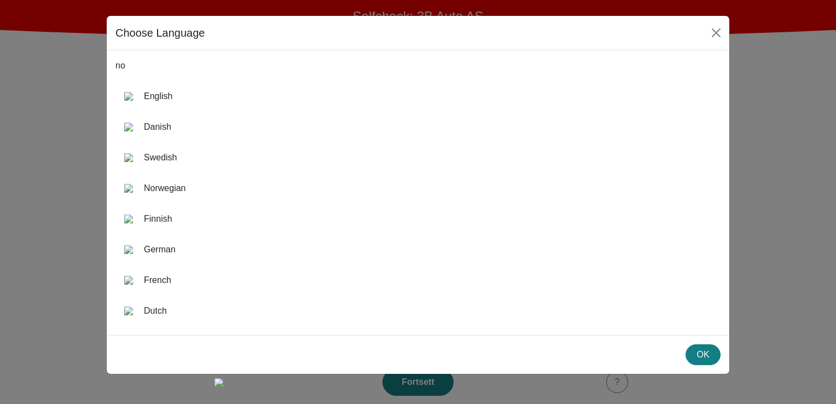
click at [164, 60] on div "no English Danish Swedish Norwegian Finnish German French Dutch" at bounding box center [418, 192] width 622 height 284
click at [171, 90] on div "English" at bounding box center [417, 96] width 587 height 13
click at [173, 240] on div "German" at bounding box center [417, 249] width 605 height 31
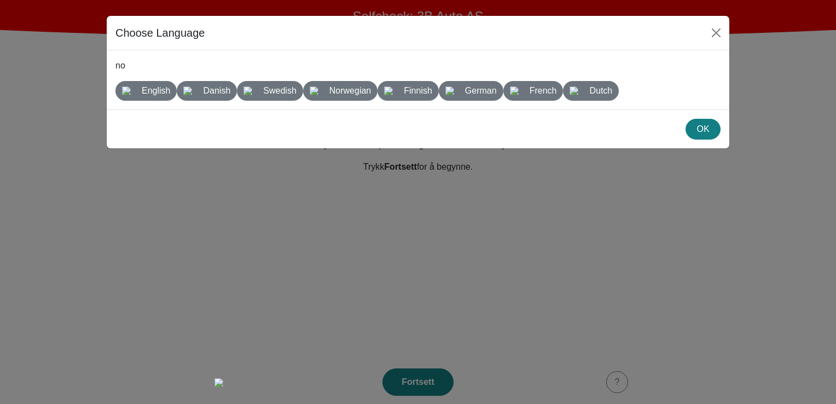
click at [656, 139] on div "OK" at bounding box center [418, 128] width 622 height 39
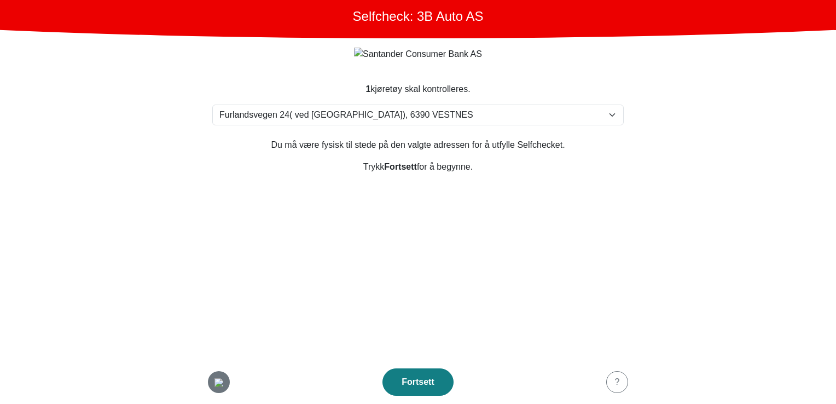
click at [222, 387] on img "button" at bounding box center [218, 382] width 9 height 9
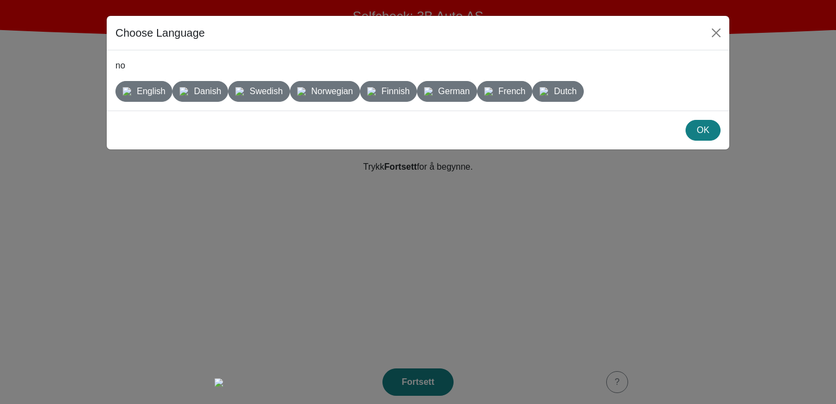
click at [399, 63] on p "no" at bounding box center [417, 65] width 605 height 13
click at [267, 62] on p "no" at bounding box center [417, 65] width 605 height 13
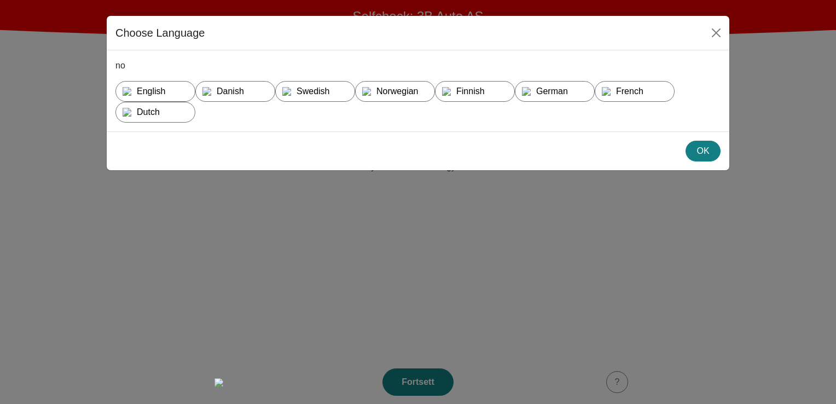
click at [477, 152] on div "OK" at bounding box center [418, 150] width 622 height 39
click at [265, 131] on div "no English Danish Swedish Norwegian Finnish German French Dutch" at bounding box center [418, 90] width 622 height 81
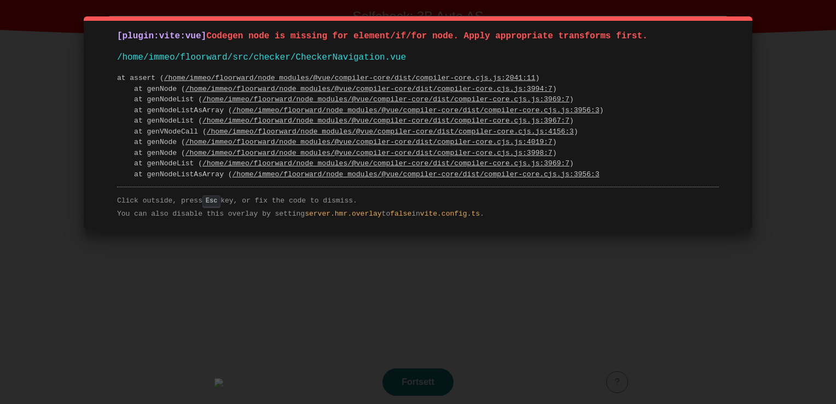
click at [264, 266] on div "[plugin:vite:vue] Codegen node is missing for element/if/for node. Apply approp…" at bounding box center [418, 202] width 836 height 404
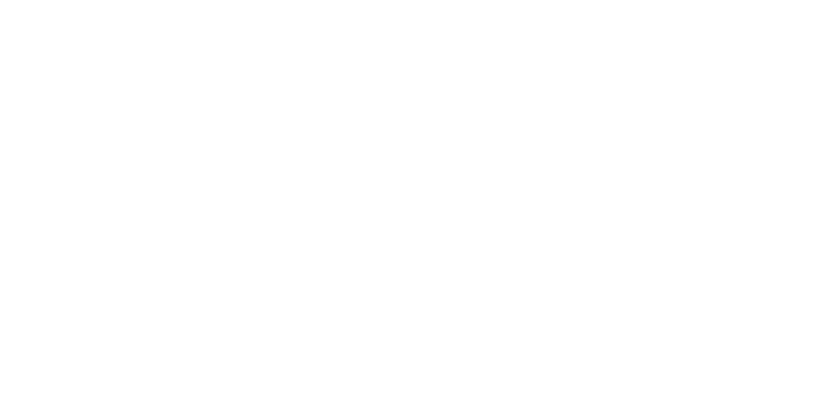
click at [238, 4] on html at bounding box center [418, 2] width 836 height 4
click at [282, 4] on html at bounding box center [418, 2] width 836 height 4
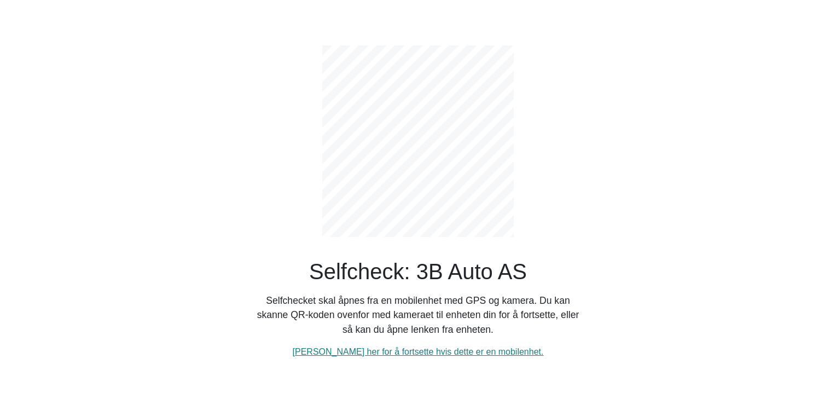
click at [404, 358] on div "Selfcheck: 3B Auto AS Selfchecket skal åpnes fra en mobilenhet med GPS og kamer…" at bounding box center [418, 193] width 328 height 330
click at [405, 353] on link "[PERSON_NAME] her for å fortsette hvis dette er en mobilenhet." at bounding box center [418, 351] width 251 height 9
select select "3303"
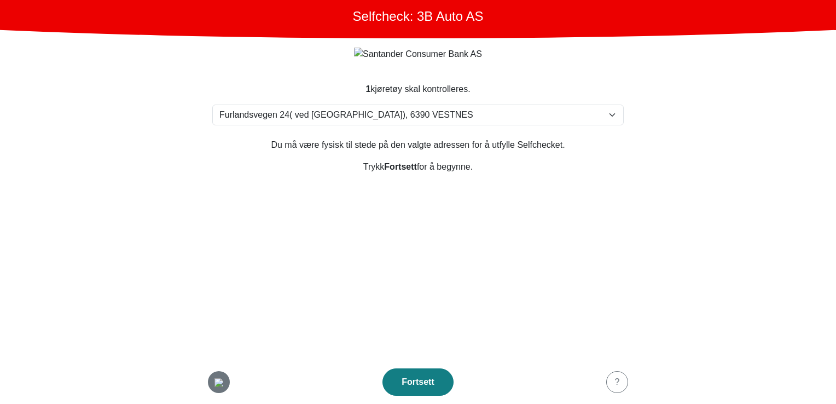
click at [228, 380] on div "button" at bounding box center [219, 381] width 22 height 13
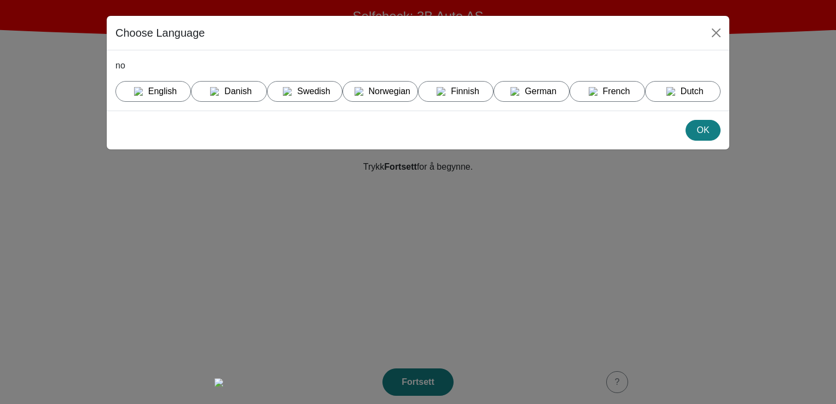
click at [278, 62] on p "no" at bounding box center [417, 65] width 605 height 13
click at [230, 124] on div "OK" at bounding box center [418, 129] width 622 height 39
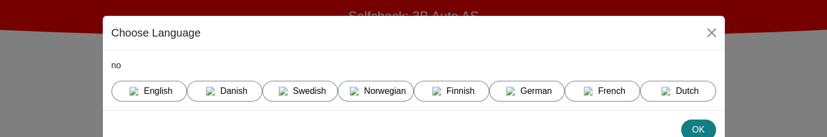
scroll to position [31, 0]
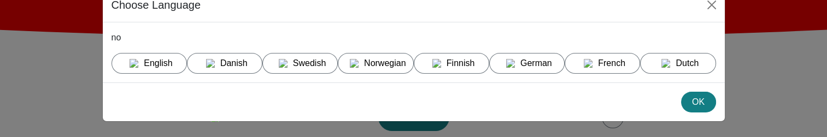
click at [383, 107] on div "OK" at bounding box center [414, 102] width 622 height 39
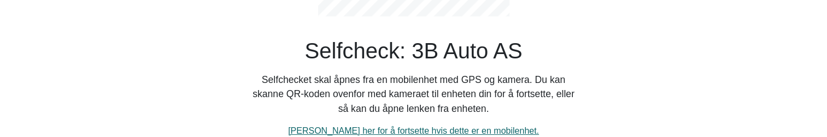
click at [396, 128] on link "[PERSON_NAME] her for å fortsette hvis dette er en mobilenhet." at bounding box center [413, 130] width 251 height 9
select select "3303"
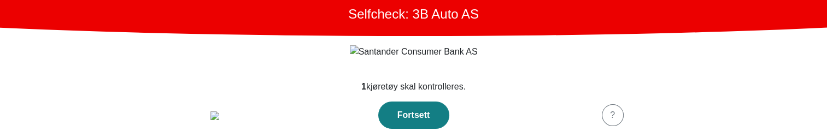
scroll to position [3, 0]
click at [219, 120] on img "button" at bounding box center [215, 116] width 9 height 9
click at [203, 121] on footer "Fortsett ?" at bounding box center [414, 116] width 438 height 44
click at [211, 116] on img "button" at bounding box center [215, 116] width 9 height 9
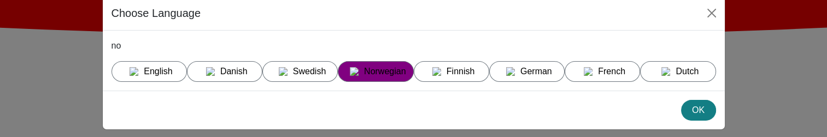
scroll to position [31, 0]
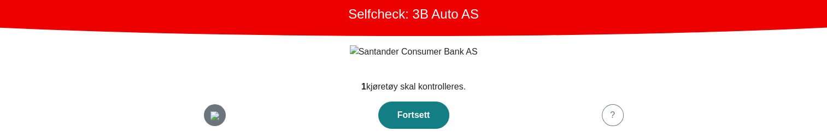
click at [219, 117] on img "button" at bounding box center [215, 116] width 9 height 9
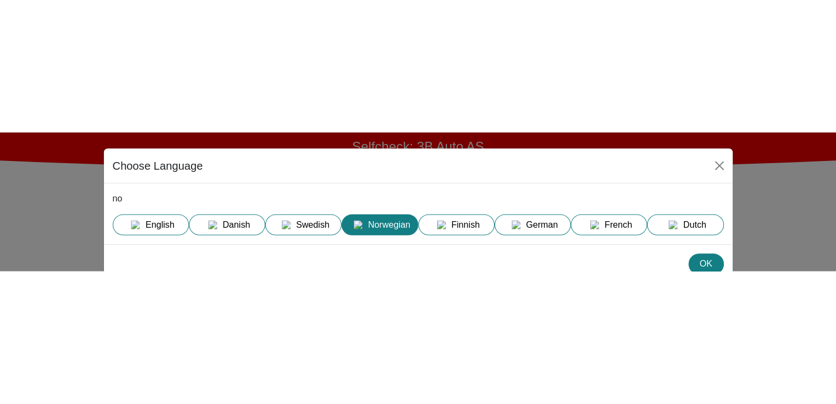
scroll to position [0, 0]
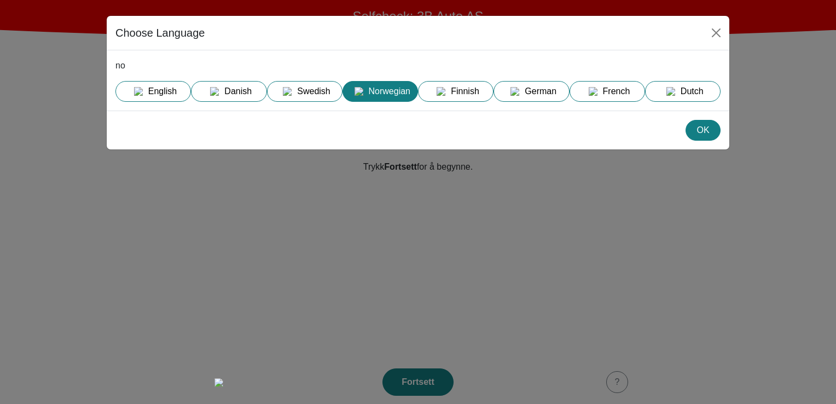
click at [368, 29] on div "Choose Language" at bounding box center [418, 33] width 622 height 34
drag, startPoint x: 115, startPoint y: 30, endPoint x: 235, endPoint y: 41, distance: 119.8
click at [235, 41] on div "Choose Language" at bounding box center [418, 33] width 622 height 34
drag, startPoint x: 235, startPoint y: 41, endPoint x: 196, endPoint y: 57, distance: 41.7
click at [196, 57] on div "no English Danish Swedish Norwegian Finnish German French Dutch" at bounding box center [418, 80] width 622 height 60
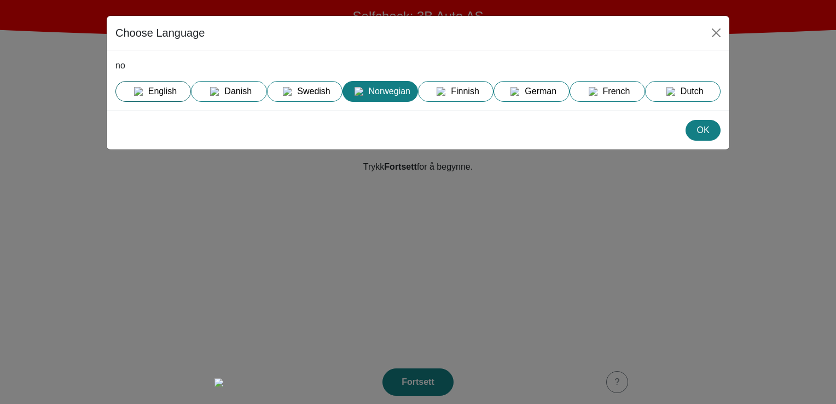
click at [153, 91] on div "English" at bounding box center [156, 91] width 66 height 13
click at [362, 96] on img "button" at bounding box center [358, 91] width 9 height 9
click at [475, 98] on div "Finnish" at bounding box center [458, 91] width 66 height 13
click at [515, 96] on img "button" at bounding box center [514, 91] width 9 height 9
click at [607, 98] on div "French" at bounding box center [609, 91] width 66 height 13
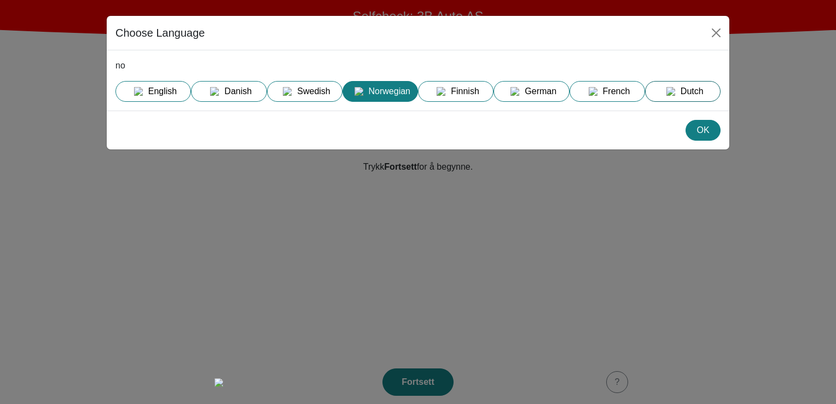
click at [675, 96] on img "button" at bounding box center [670, 91] width 9 height 9
click at [368, 90] on div "Norwegian" at bounding box center [382, 91] width 66 height 13
click at [313, 90] on div "Swedish" at bounding box center [307, 91] width 66 height 13
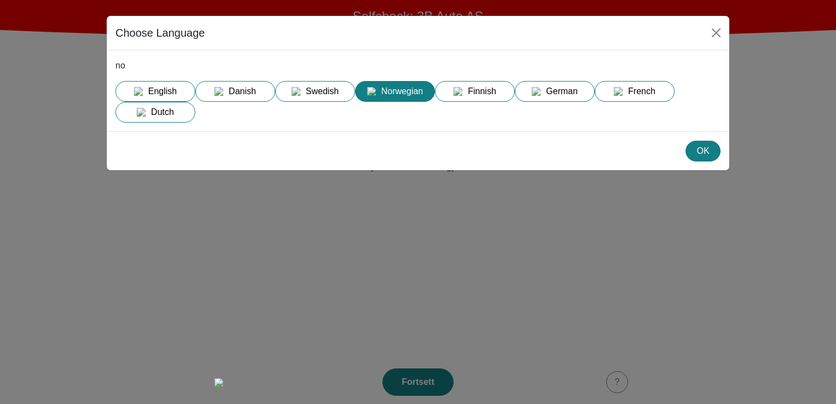
click at [417, 123] on div "English Danish Swedish Norwegian Finnish German French Dutch" at bounding box center [417, 102] width 605 height 42
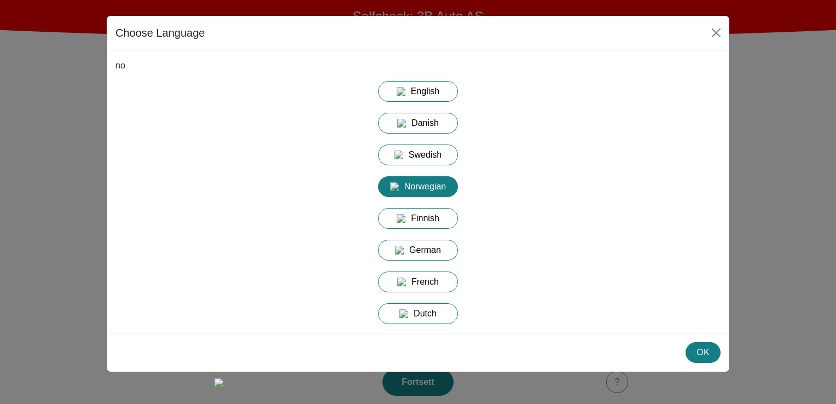
click at [283, 137] on div "English Danish Swedish Norwegian Finnish German French Dutch" at bounding box center [417, 202] width 605 height 243
click at [604, 137] on div "English Danish Swedish Norwegian Finnish German French Dutch" at bounding box center [417, 202] width 605 height 243
click at [420, 113] on button "English" at bounding box center [418, 123] width 96 height 21
click at [582, 137] on div "English Danish Swedish Norwegian Finnish German French Dutch" at bounding box center [417, 202] width 605 height 243
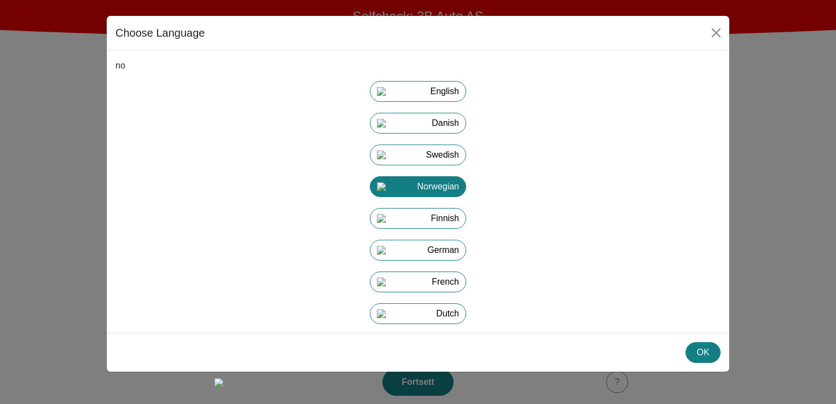
click at [558, 137] on div "English Danish Swedish Norwegian Finnish German French Dutch" at bounding box center [417, 202] width 605 height 243
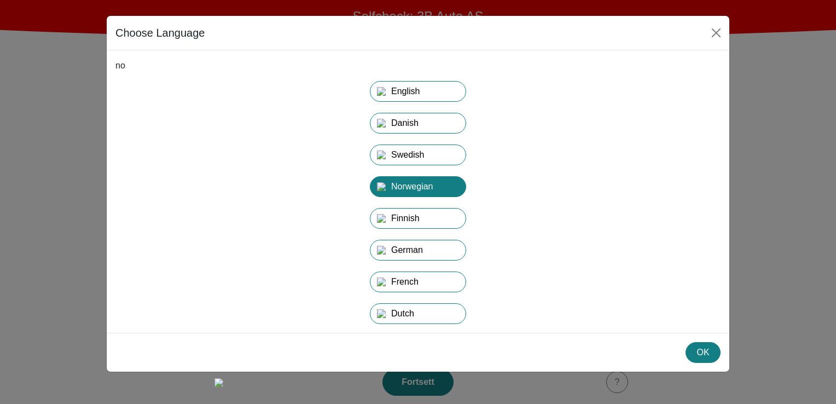
click at [606, 137] on div "English Danish Swedish Norwegian Finnish German French Dutch" at bounding box center [417, 202] width 605 height 243
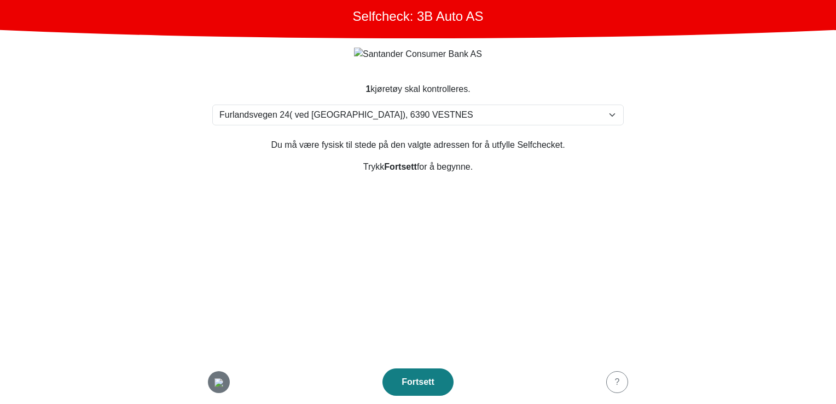
click at [219, 137] on img "button" at bounding box center [218, 382] width 9 height 9
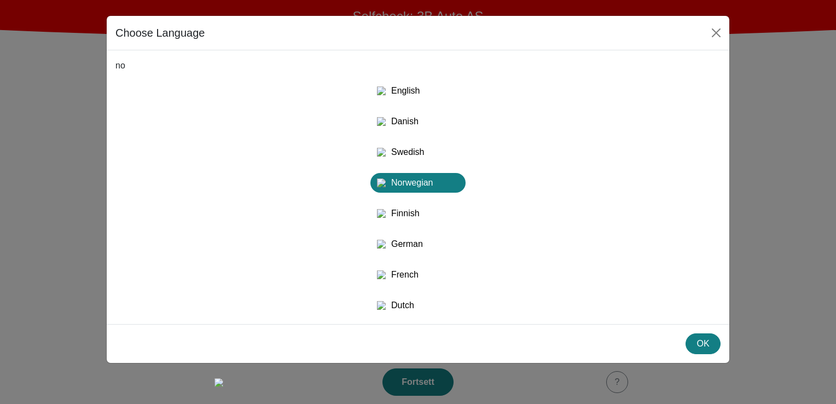
drag, startPoint x: 306, startPoint y: 30, endPoint x: 363, endPoint y: 93, distance: 85.2
click at [306, 30] on div "Choose Language" at bounding box center [418, 33] width 622 height 34
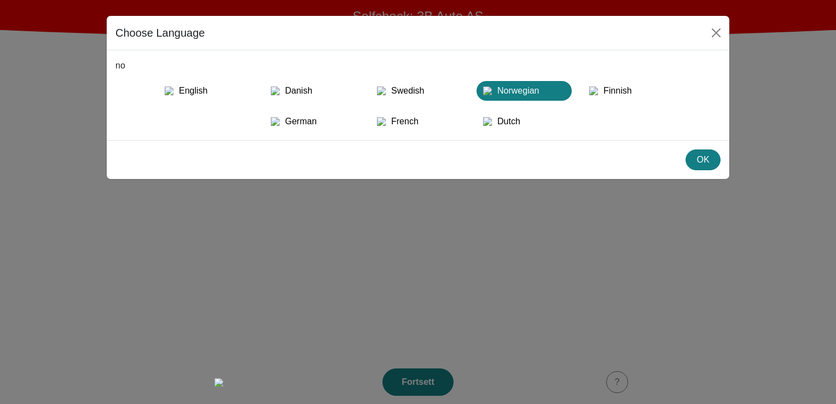
click at [166, 137] on div "OK" at bounding box center [418, 159] width 622 height 39
click at [200, 137] on div "OK" at bounding box center [418, 159] width 622 height 39
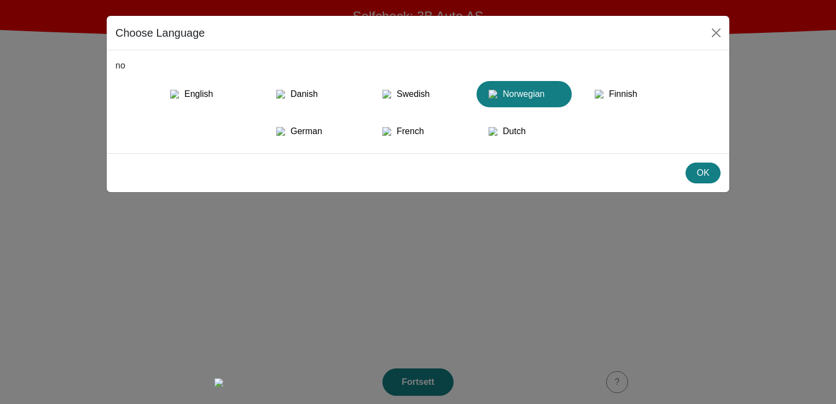
click at [608, 137] on div "OK" at bounding box center [418, 172] width 622 height 39
click at [412, 91] on div "Swedish" at bounding box center [418, 94] width 82 height 20
click at [640, 94] on div "Finnish" at bounding box center [630, 94] width 82 height 20
click at [418, 92] on div "Swedish" at bounding box center [418, 94] width 82 height 20
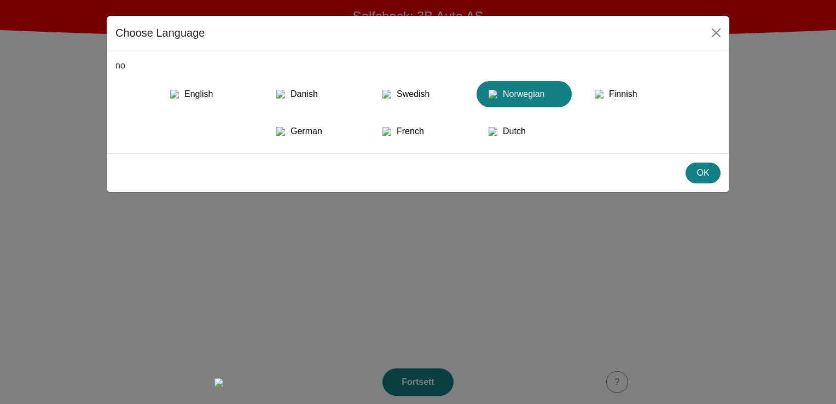
click at [328, 84] on div "Danish" at bounding box center [312, 94] width 82 height 20
click at [178, 90] on img "button" at bounding box center [174, 94] width 9 height 9
click at [301, 137] on div "German" at bounding box center [312, 131] width 82 height 20
click at [425, 137] on div "French" at bounding box center [418, 131] width 82 height 20
click at [532, 137] on div "Dutch" at bounding box center [524, 131] width 82 height 20
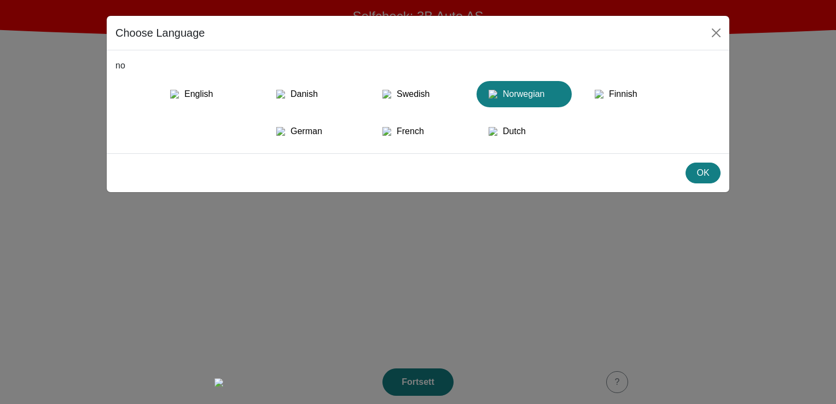
click at [414, 68] on p "no" at bounding box center [417, 65] width 605 height 13
click at [180, 137] on div "no English Danish Swedish Norwegian Finnish German French Dutch" at bounding box center [418, 101] width 622 height 103
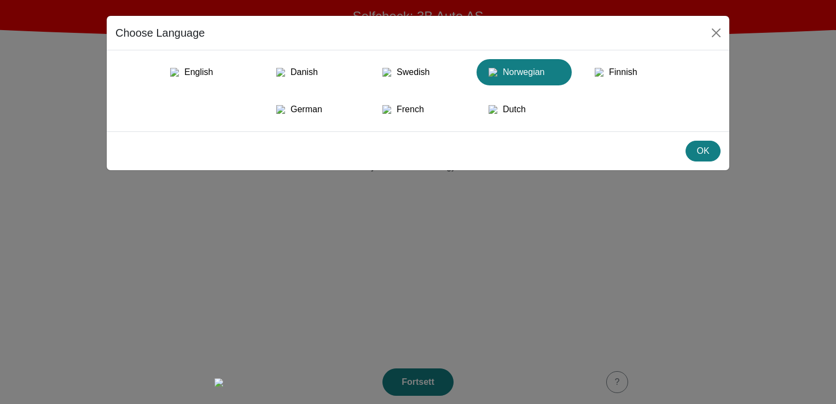
click at [287, 137] on div "OK" at bounding box center [418, 150] width 622 height 39
click at [533, 115] on div "Dutch" at bounding box center [524, 110] width 82 height 20
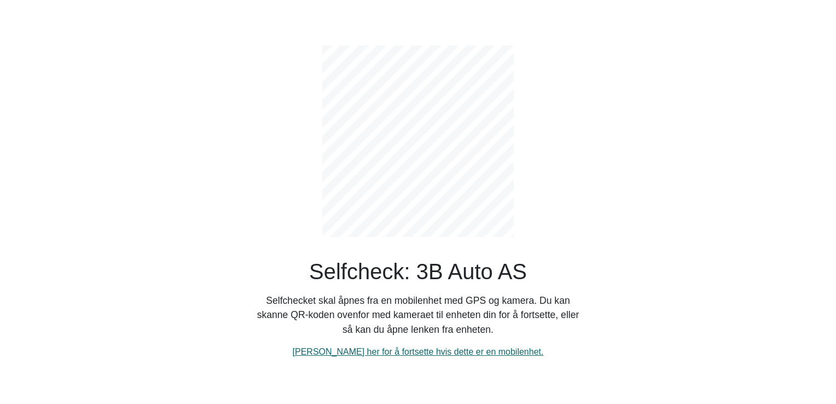
click at [413, 137] on link "[PERSON_NAME] her for å fortsette hvis dette er en mobilenhet." at bounding box center [418, 351] width 251 height 9
select select "3303"
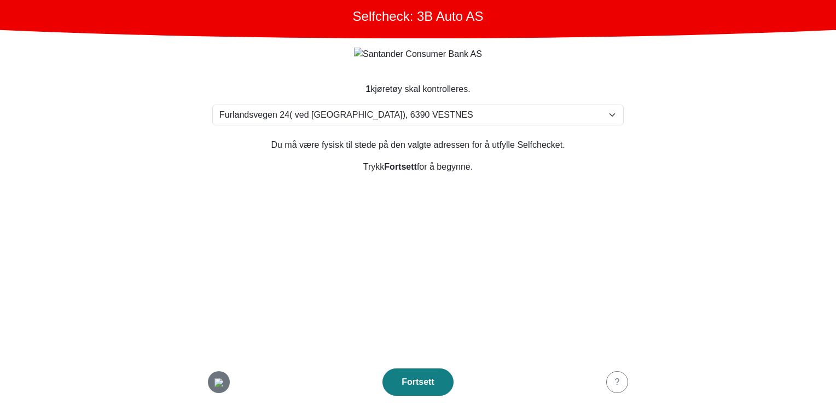
click at [214, 137] on img "button" at bounding box center [218, 382] width 9 height 9
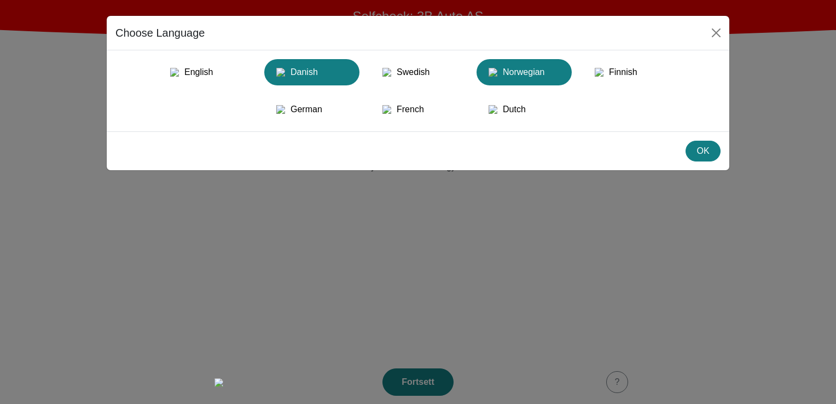
click at [311, 75] on div "Danish" at bounding box center [312, 72] width 82 height 20
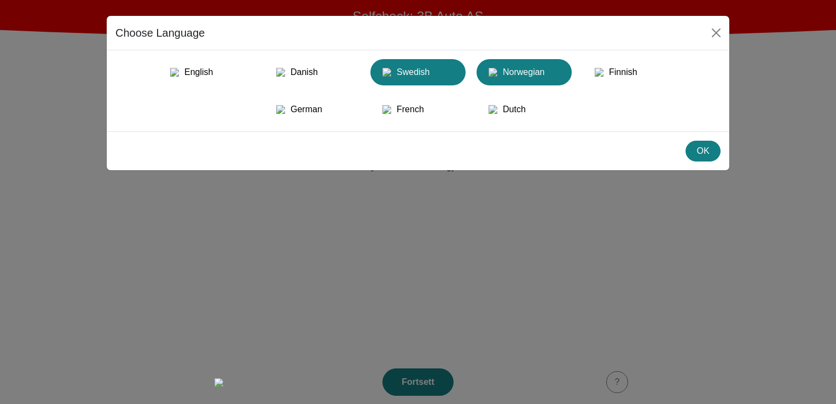
click at [424, 80] on div "Swedish" at bounding box center [418, 72] width 82 height 20
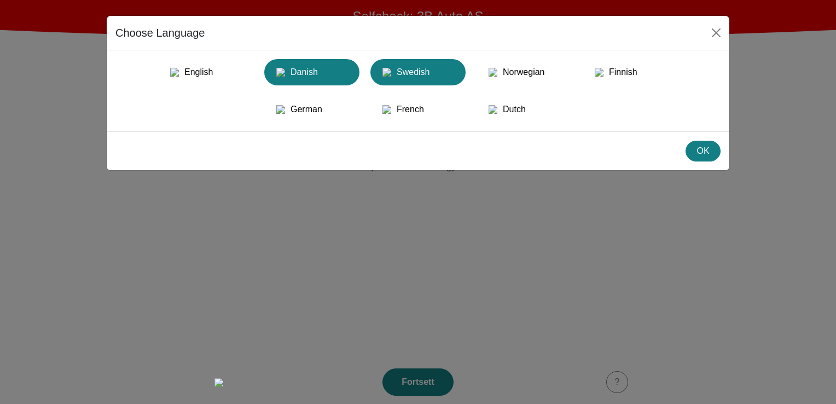
click at [304, 74] on div "Danish" at bounding box center [312, 72] width 82 height 20
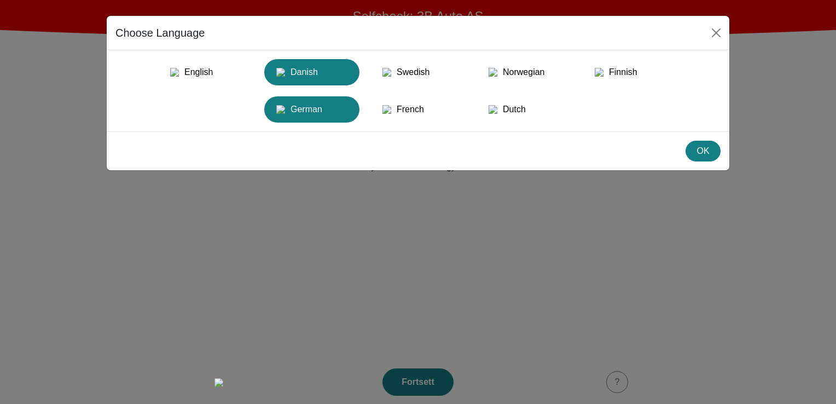
click at [296, 119] on div "German" at bounding box center [312, 110] width 82 height 20
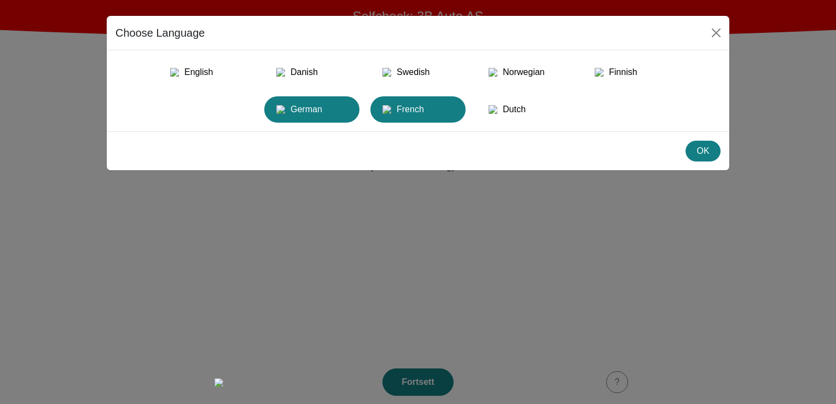
click at [391, 112] on img "button" at bounding box center [386, 109] width 9 height 9
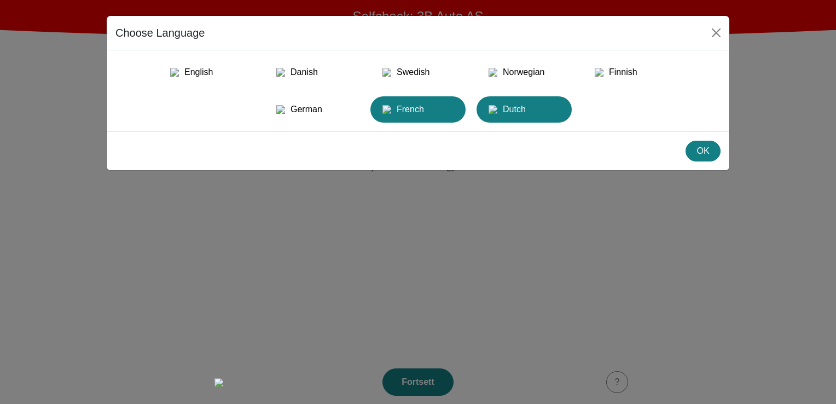
click at [497, 113] on img "button" at bounding box center [492, 109] width 9 height 9
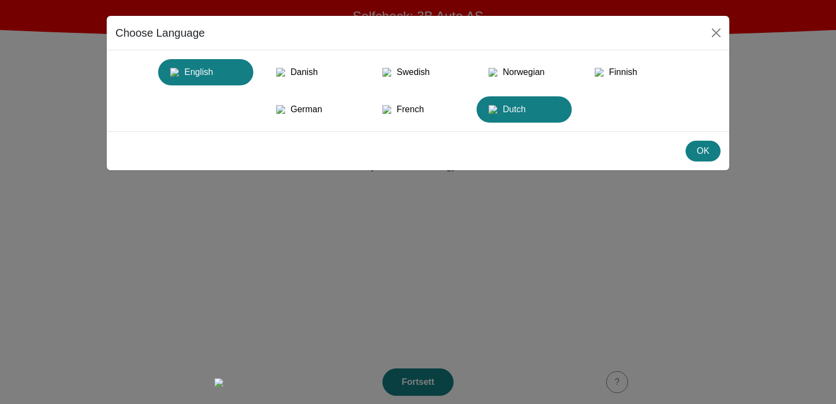
click at [208, 75] on div "English" at bounding box center [206, 72] width 82 height 20
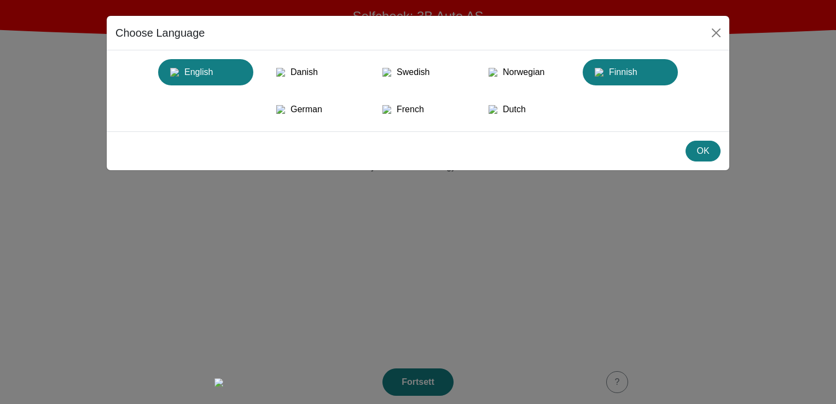
click at [597, 73] on img "button" at bounding box center [598, 72] width 9 height 9
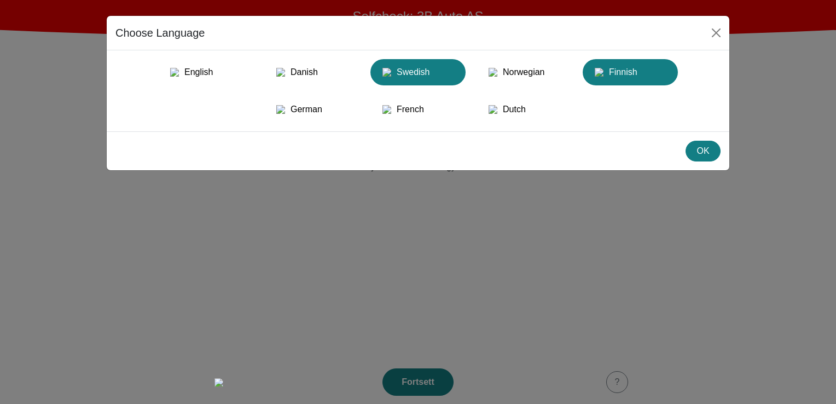
click at [421, 80] on div "Swedish" at bounding box center [418, 72] width 82 height 20
click at [702, 137] on div "OK" at bounding box center [702, 150] width 21 height 13
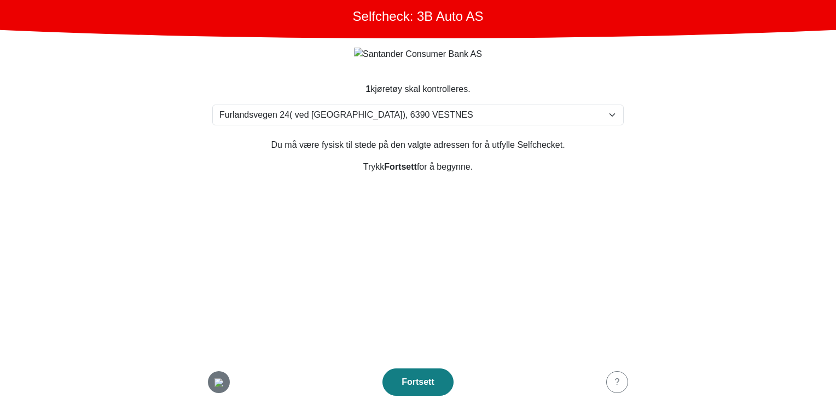
click at [223, 137] on img "button" at bounding box center [218, 382] width 9 height 9
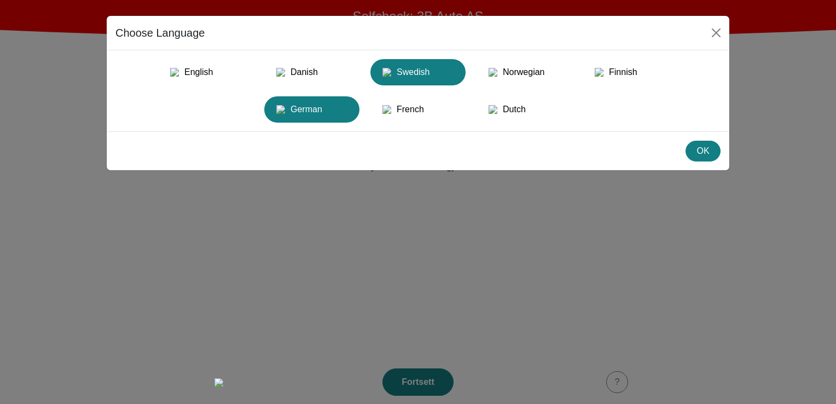
click at [285, 114] on img "button" at bounding box center [280, 109] width 9 height 9
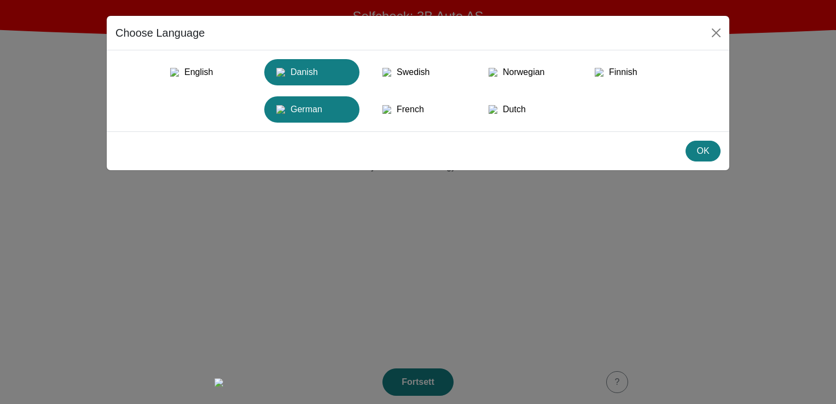
click at [300, 79] on div "Danish" at bounding box center [312, 72] width 82 height 20
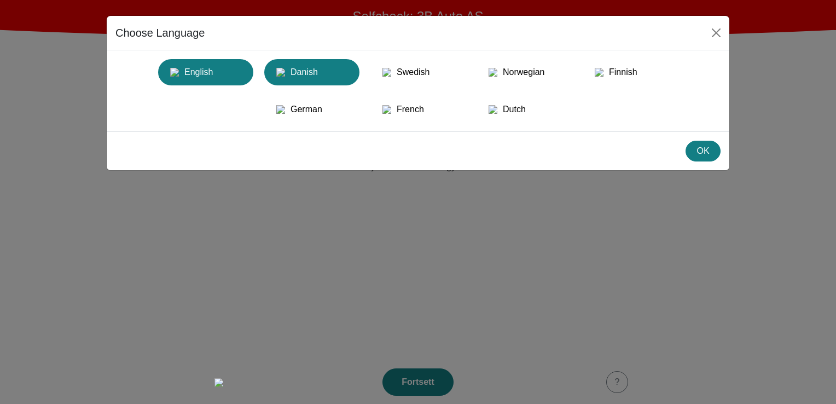
click at [201, 78] on div "English" at bounding box center [206, 72] width 82 height 20
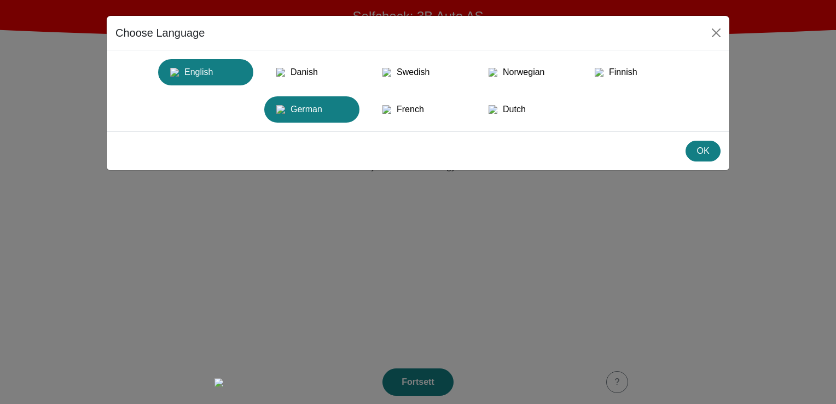
click at [327, 104] on div "German" at bounding box center [312, 110] width 82 height 20
click at [382, 98] on div "English Danish Swedish Norwegian Finnish German French Dutch" at bounding box center [417, 90] width 605 height 63
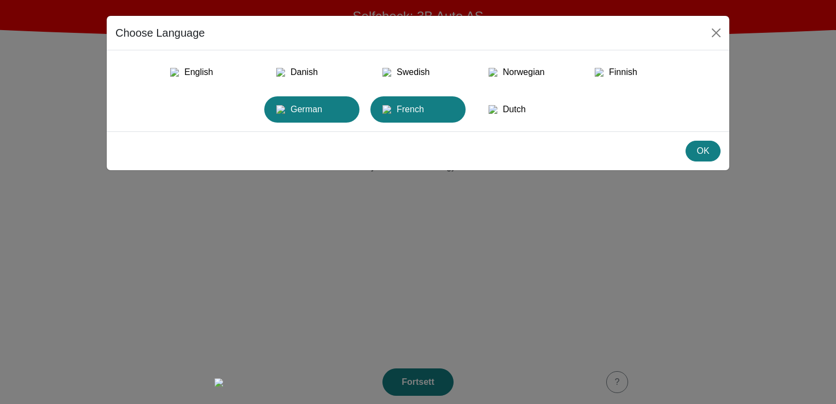
click at [391, 108] on img "button" at bounding box center [386, 109] width 9 height 9
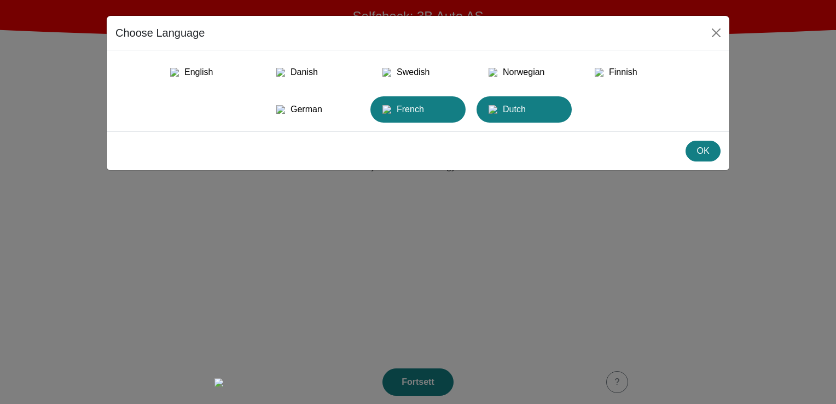
click at [483, 118] on div "Dutch" at bounding box center [524, 110] width 82 height 20
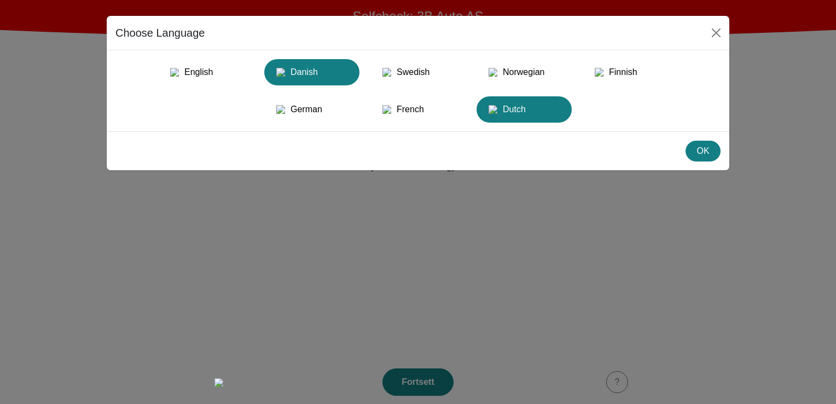
click at [296, 73] on div "Danish" at bounding box center [312, 72] width 82 height 20
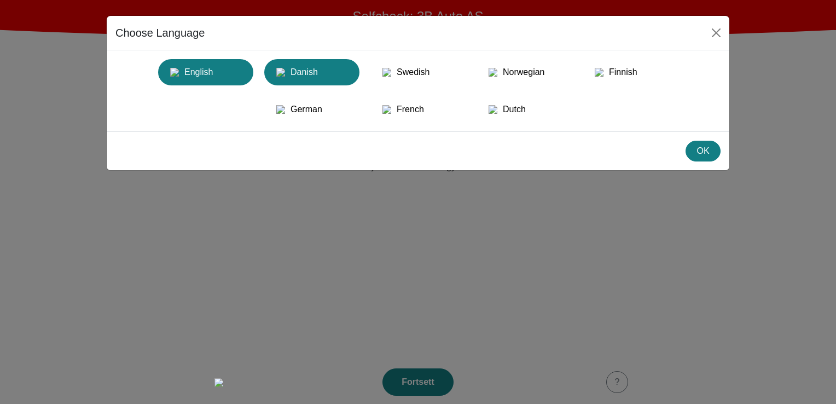
click at [205, 72] on div "English" at bounding box center [206, 72] width 82 height 20
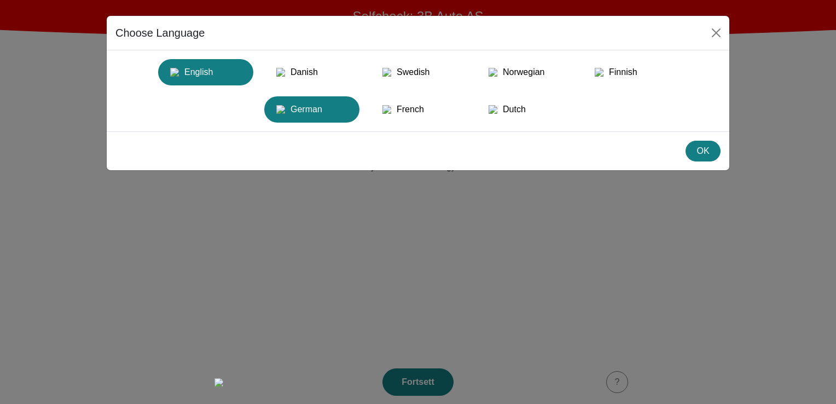
click at [305, 113] on div "German" at bounding box center [312, 110] width 82 height 20
click at [223, 77] on div "English" at bounding box center [206, 72] width 82 height 20
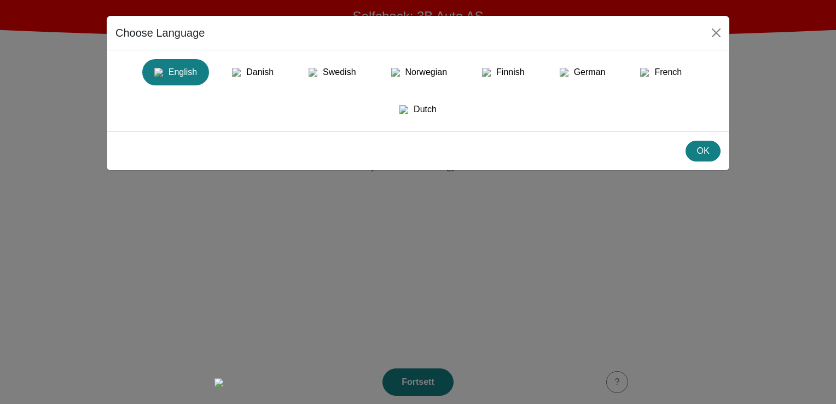
drag, startPoint x: 521, startPoint y: 136, endPoint x: 477, endPoint y: 103, distance: 53.9
click at [521, 131] on div "English Danish Swedish Norwegian Finnish German French Dutch" at bounding box center [418, 90] width 622 height 81
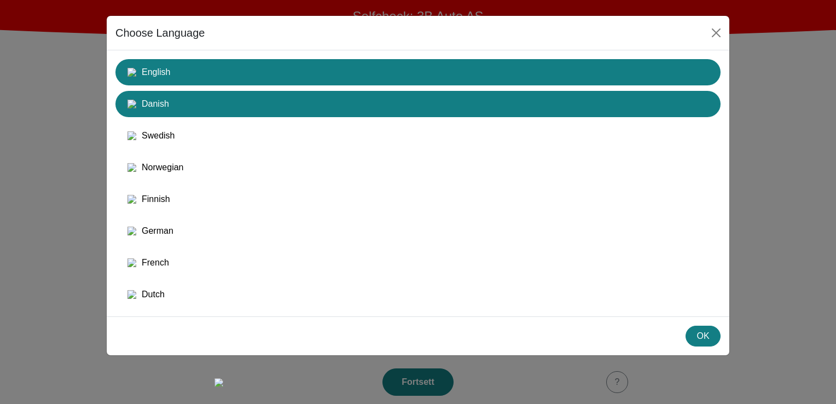
click at [208, 112] on div "Danish" at bounding box center [418, 104] width 592 height 20
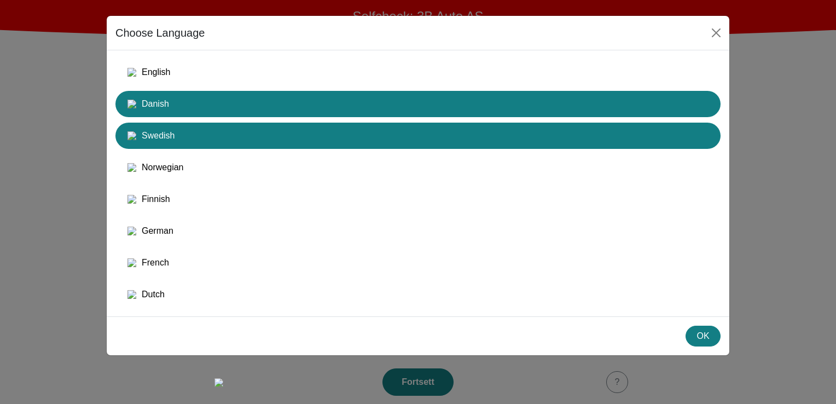
click at [203, 137] on div "Swedish" at bounding box center [418, 136] width 592 height 20
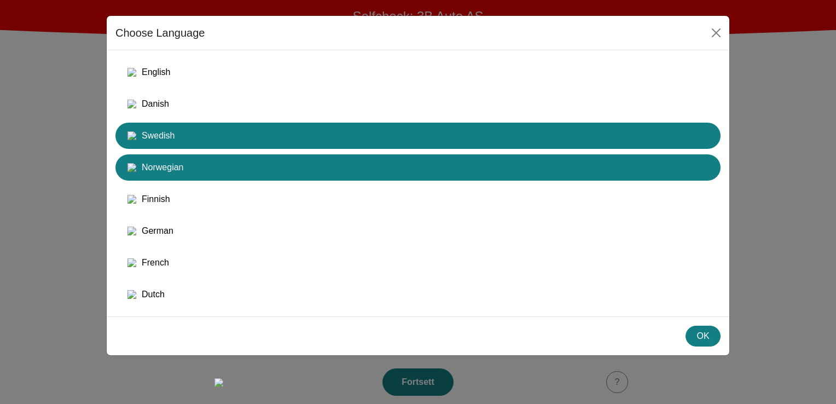
click at [203, 137] on div "Norwegian" at bounding box center [418, 168] width 592 height 20
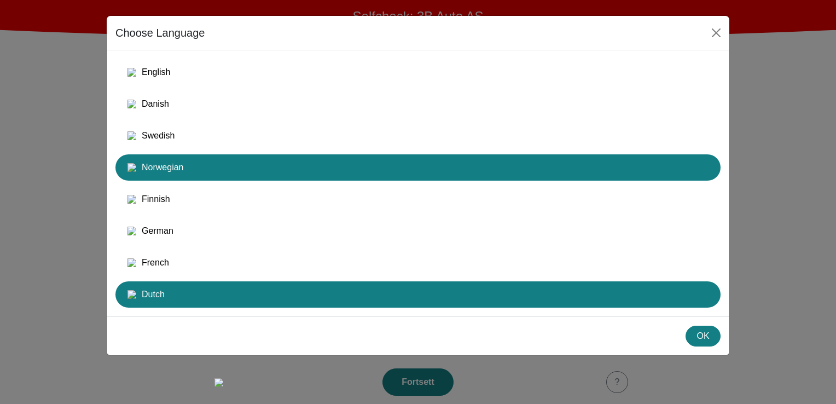
click at [195, 137] on div "Dutch" at bounding box center [418, 294] width 592 height 20
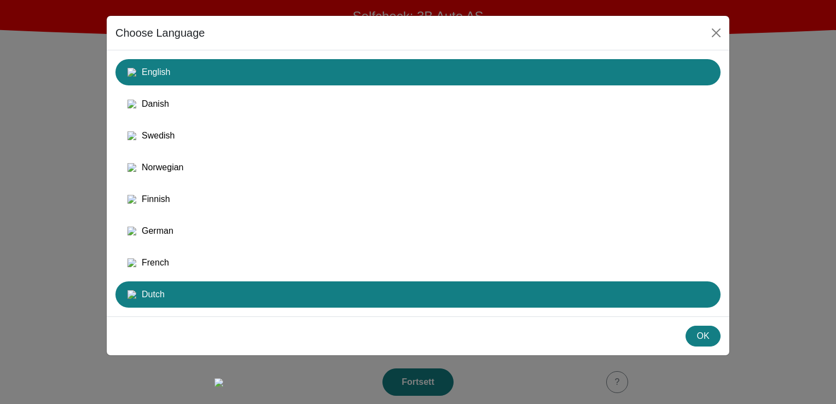
click at [203, 91] on button "English" at bounding box center [417, 104] width 605 height 26
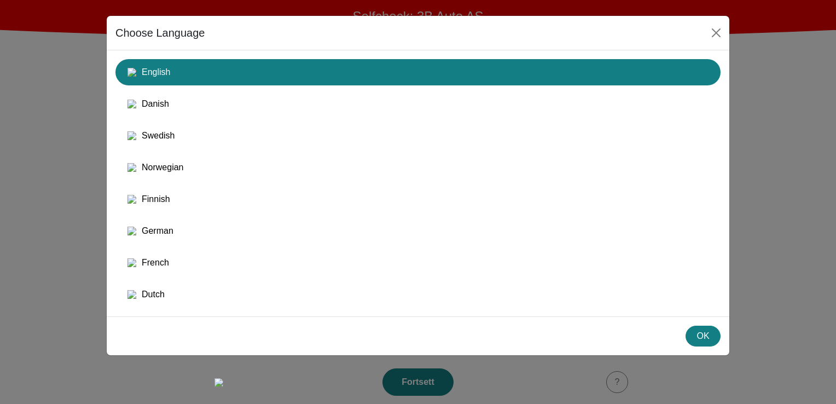
click at [237, 137] on div "English Danish Swedish Norwegian Finnish German French Dutch" at bounding box center [417, 183] width 605 height 248
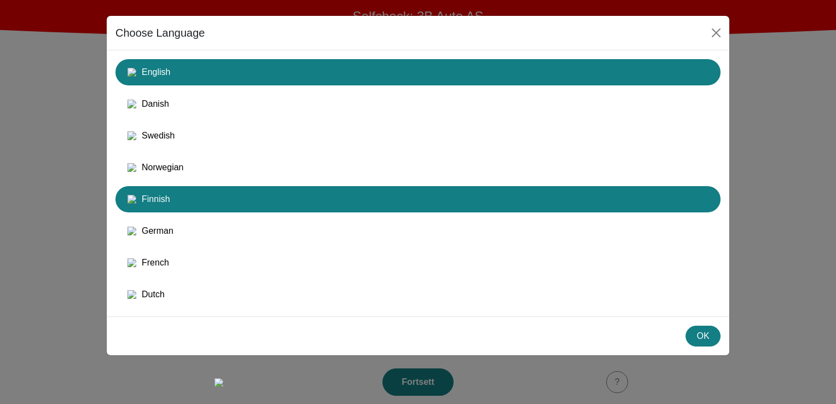
click at [235, 137] on div "Finnish" at bounding box center [418, 199] width 592 height 20
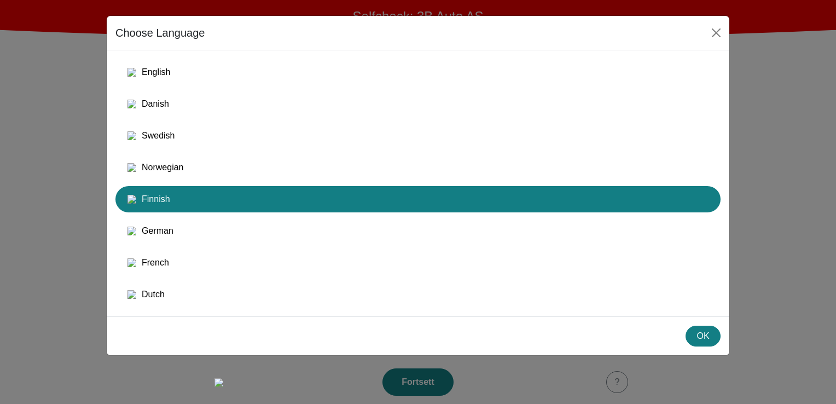
click at [362, 137] on div "English Danish Swedish Norwegian Finnish German French Dutch" at bounding box center [417, 183] width 605 height 248
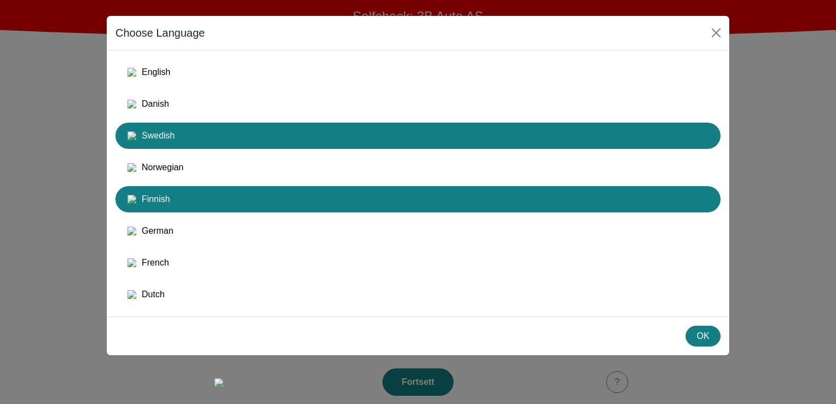
click at [362, 137] on div "Swedish" at bounding box center [418, 136] width 592 height 20
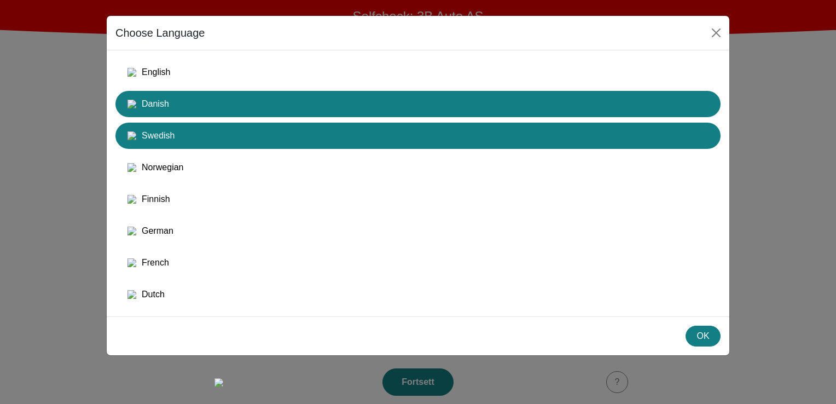
click at [210, 110] on div "Danish" at bounding box center [418, 104] width 592 height 20
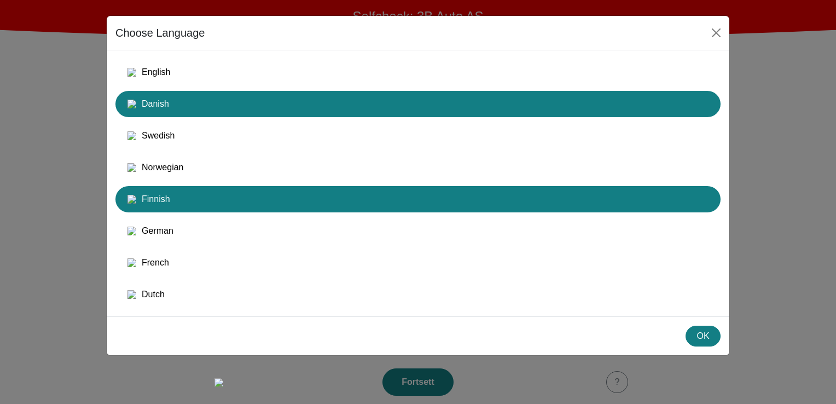
click at [212, 137] on button "Finnish" at bounding box center [417, 231] width 605 height 26
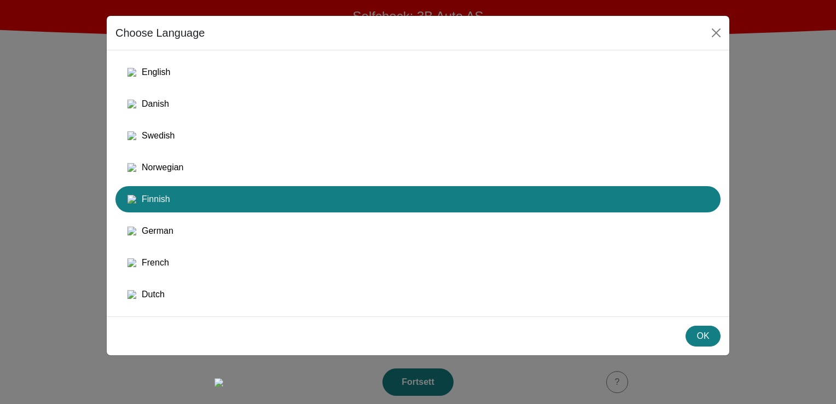
click at [63, 119] on div "Choose Language English Danish Swedish Norwegian Finnish German French Dutch OK" at bounding box center [418, 202] width 836 height 404
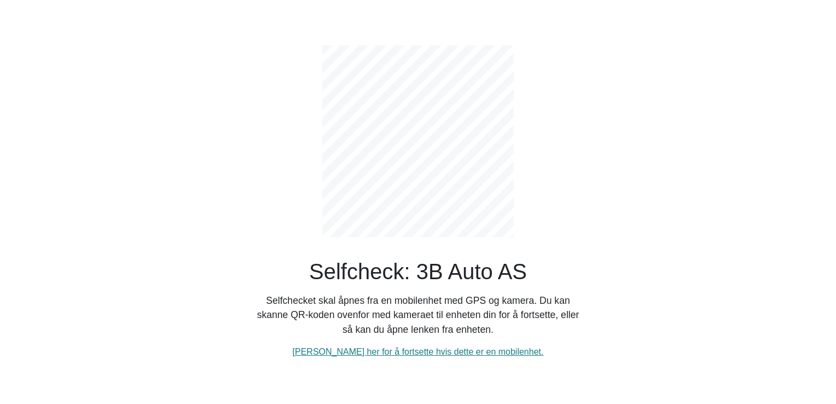
click at [269, 349] on div "Selfcheck: 3B Auto AS Selfchecket skal åpnes fra en mobilenhet med GPS og kamer…" at bounding box center [418, 193] width 328 height 330
click at [230, 226] on div "Selfcheck: 3B Auto AS Selfchecket skal åpnes fra en mobilenhet med GPS og kamer…" at bounding box center [418, 202] width 722 height 404
click at [214, 169] on div "Selfcheck: 3B Auto AS Selfchecket skal åpnes fra en mobilenhet med GPS og kamer…" at bounding box center [418, 202] width 722 height 404
click at [123, 184] on div "Selfcheck: 3B Auto AS Selfchecket skal åpnes fra en mobilenhet med GPS og kamer…" at bounding box center [418, 202] width 722 height 404
click at [164, 156] on div "Selfcheck: 3B Auto AS Selfchecket skal åpnes fra en mobilenhet med GPS og kamer…" at bounding box center [418, 202] width 722 height 404
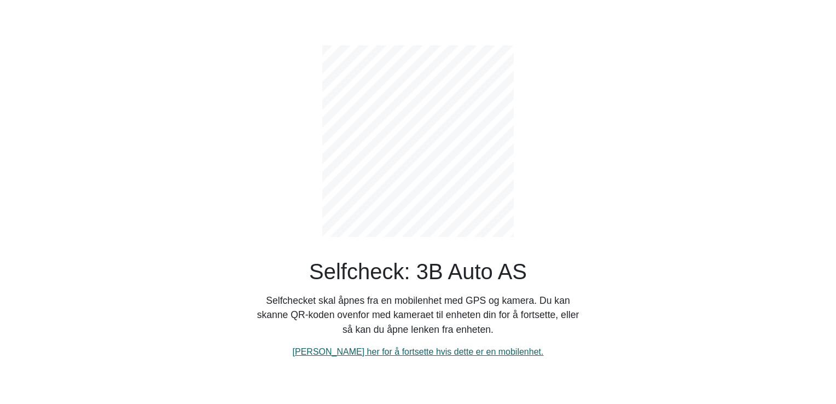
click at [418, 352] on link "[PERSON_NAME] her for å fortsette hvis dette er en mobilenhet." at bounding box center [418, 351] width 251 height 9
select select "3303"
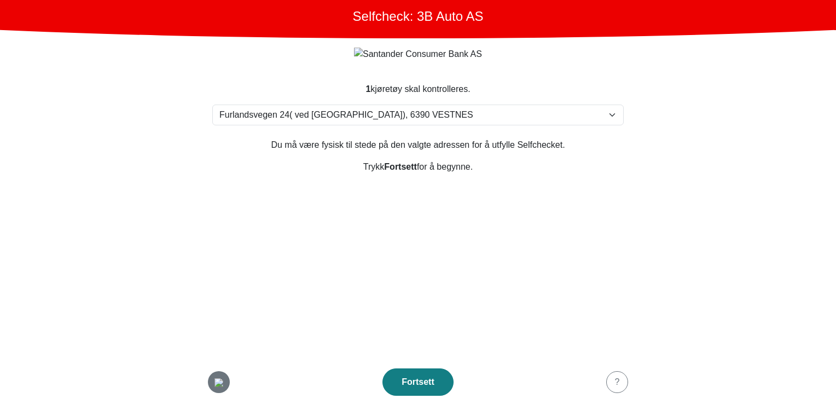
click at [223, 378] on img "button" at bounding box center [218, 382] width 9 height 9
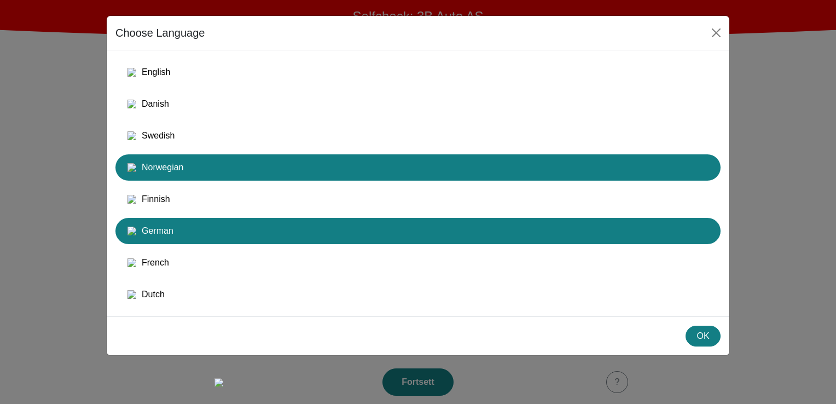
click at [320, 241] on div "German" at bounding box center [418, 231] width 592 height 20
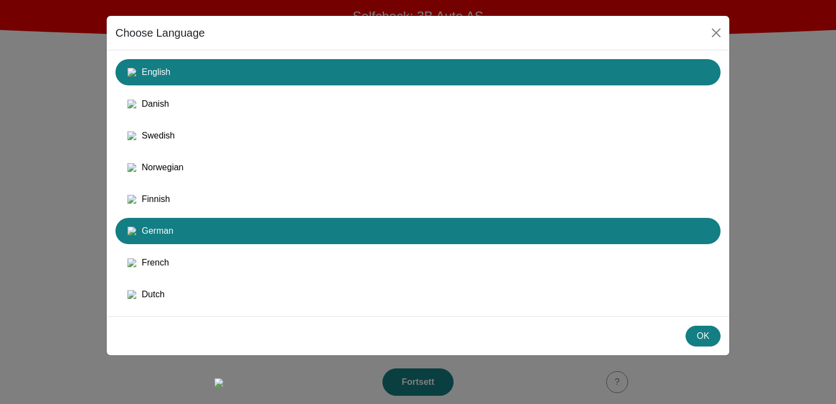
click at [230, 78] on div "English" at bounding box center [418, 72] width 592 height 20
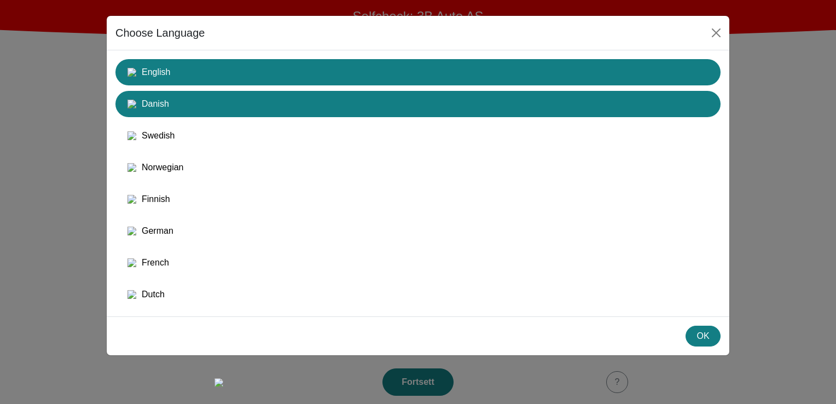
click at [228, 97] on div "Danish" at bounding box center [418, 104] width 592 height 20
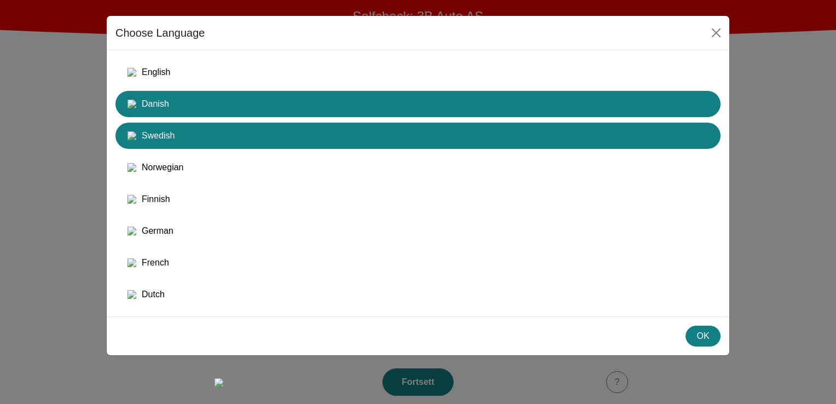
click at [219, 141] on div "Swedish" at bounding box center [418, 136] width 592 height 20
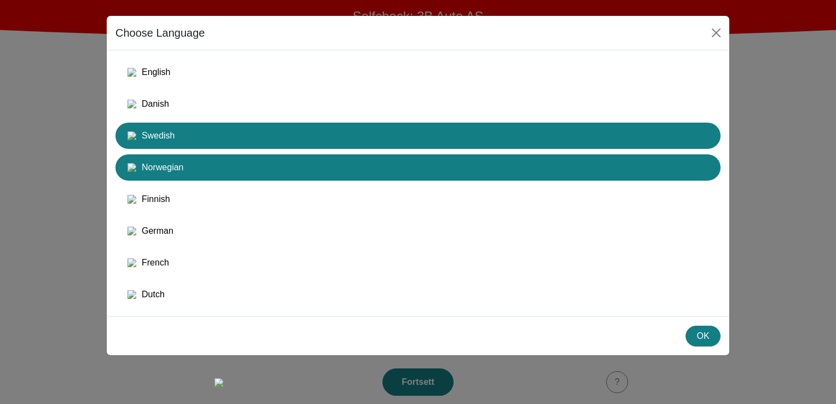
click at [212, 175] on div "Norwegian" at bounding box center [418, 168] width 592 height 20
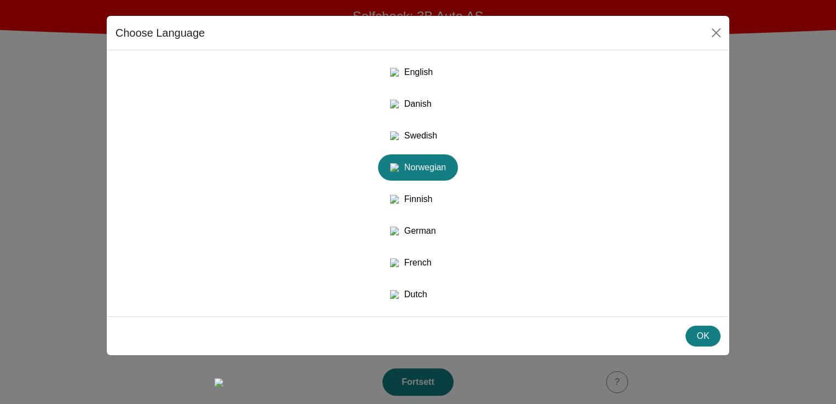
click at [277, 101] on div "English Danish Swedish Norwegian Finnish German French Dutch" at bounding box center [417, 183] width 605 height 248
click at [518, 122] on div "English Danish Swedish Norwegian Finnish German French Dutch" at bounding box center [417, 183] width 605 height 248
click at [697, 346] on button "OK" at bounding box center [702, 335] width 35 height 21
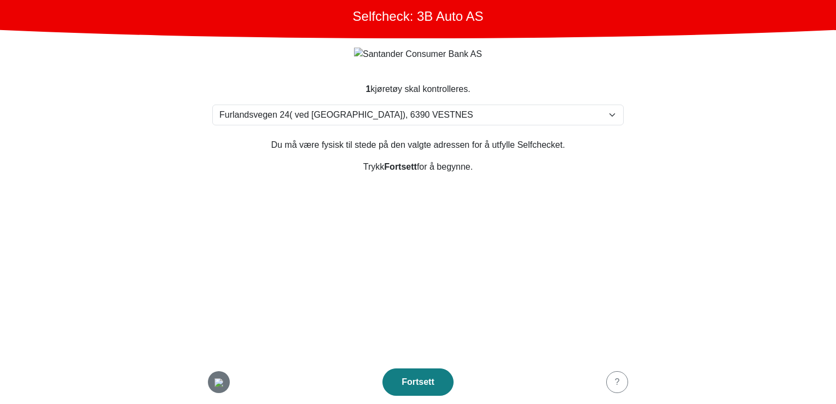
click at [214, 384] on img "button" at bounding box center [218, 382] width 9 height 9
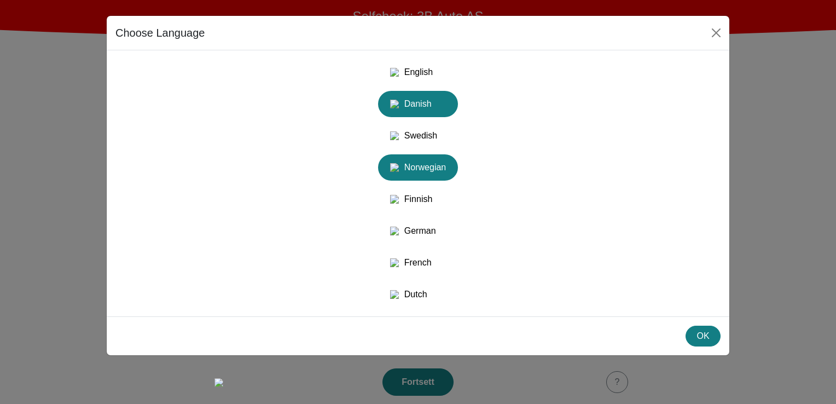
click at [411, 111] on div "Danish" at bounding box center [417, 104] width 67 height 20
click at [721, 33] on button "Close" at bounding box center [716, 33] width 18 height 18
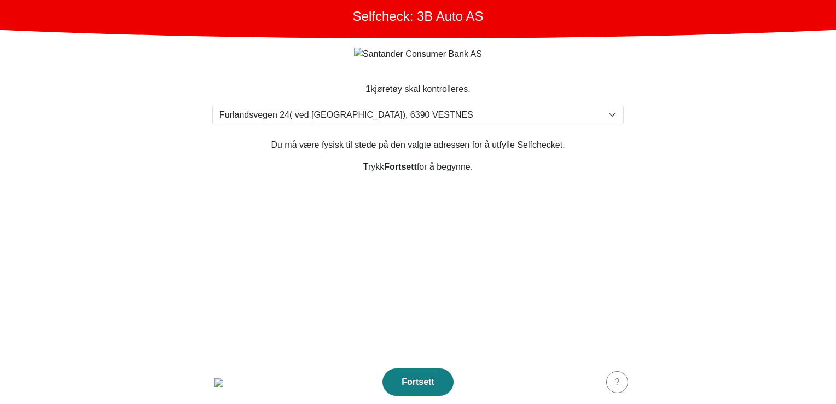
click at [207, 371] on footer "Fortsett ?" at bounding box center [418, 382] width 438 height 44
click at [209, 377] on div "button" at bounding box center [219, 381] width 22 height 13
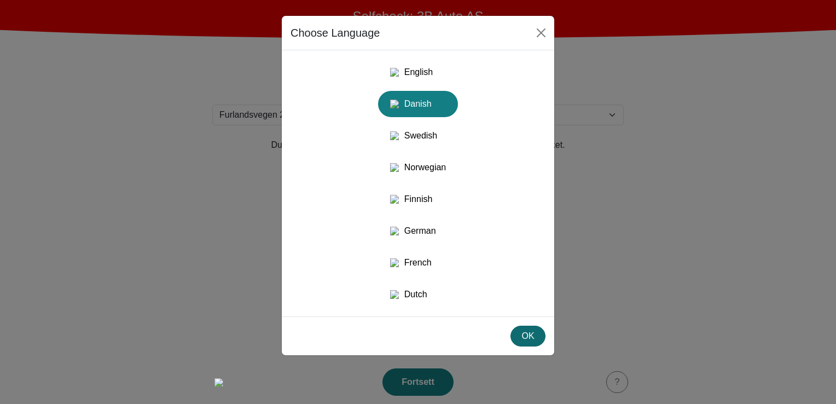
click at [527, 342] on div "OK" at bounding box center [527, 335] width 21 height 13
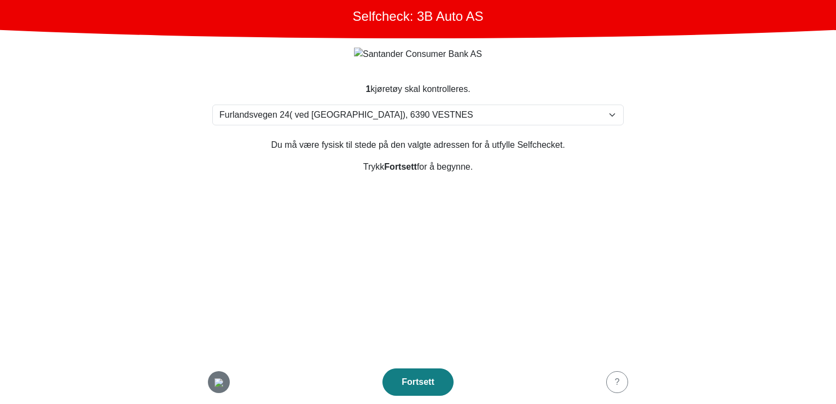
click at [223, 385] on img "button" at bounding box center [218, 382] width 9 height 9
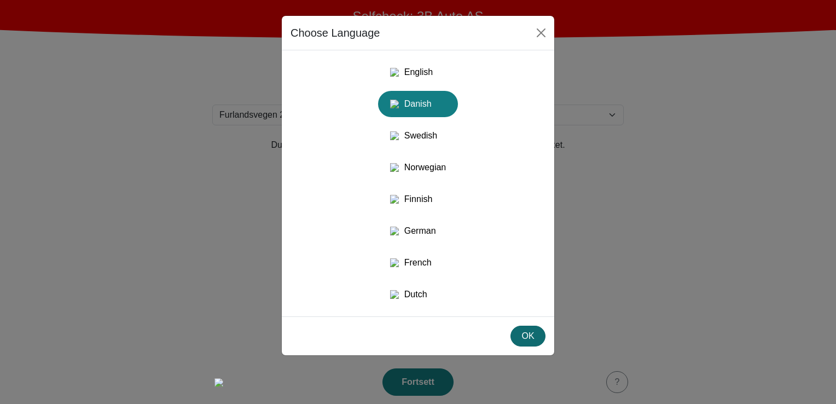
click at [534, 342] on div "OK" at bounding box center [527, 335] width 21 height 13
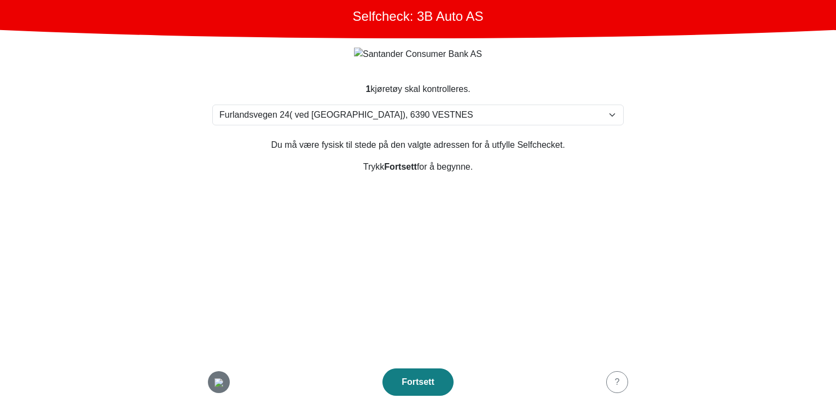
click at [212, 373] on button "button" at bounding box center [219, 382] width 22 height 22
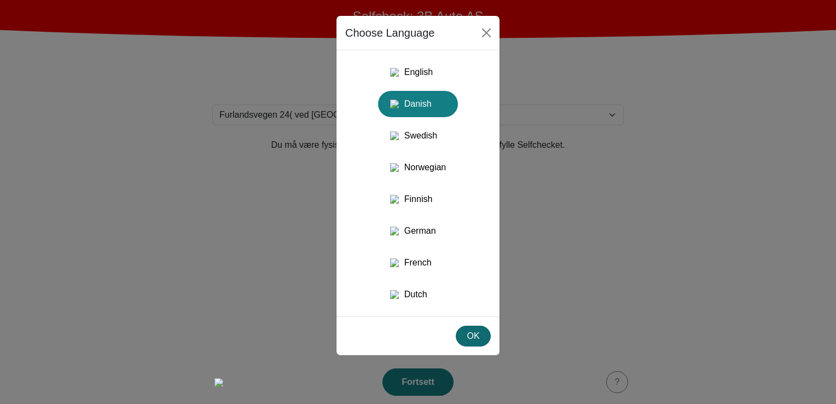
click at [480, 342] on div "OK" at bounding box center [473, 335] width 21 height 13
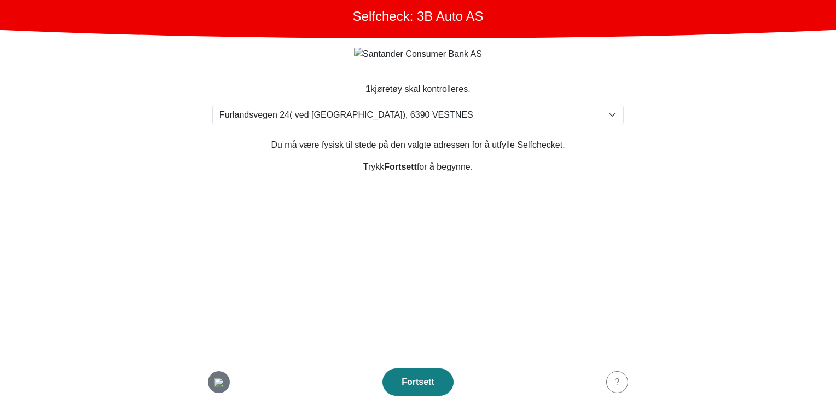
click at [219, 378] on img "button" at bounding box center [218, 382] width 9 height 9
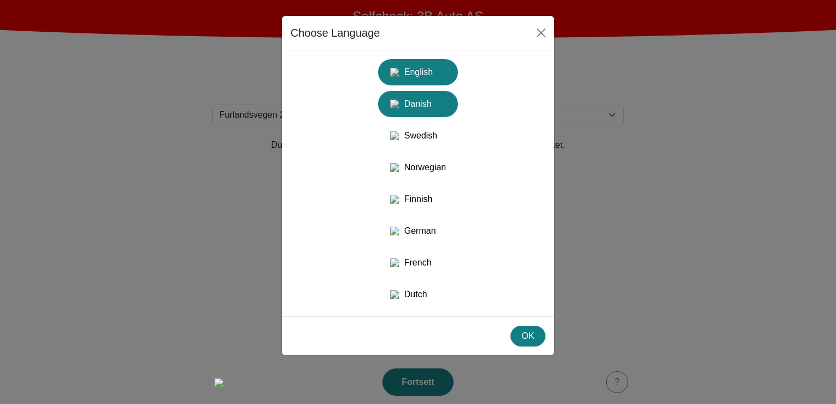
click at [432, 65] on div "English" at bounding box center [417, 72] width 67 height 20
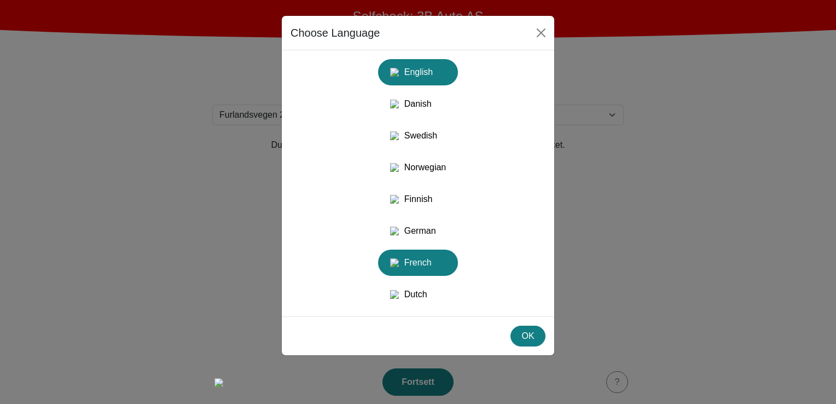
click at [409, 281] on button "French" at bounding box center [418, 294] width 80 height 26
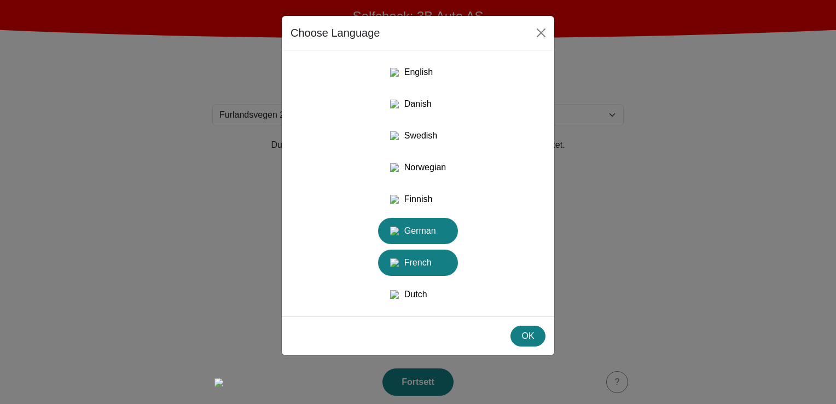
click at [411, 241] on div "German" at bounding box center [417, 231] width 67 height 20
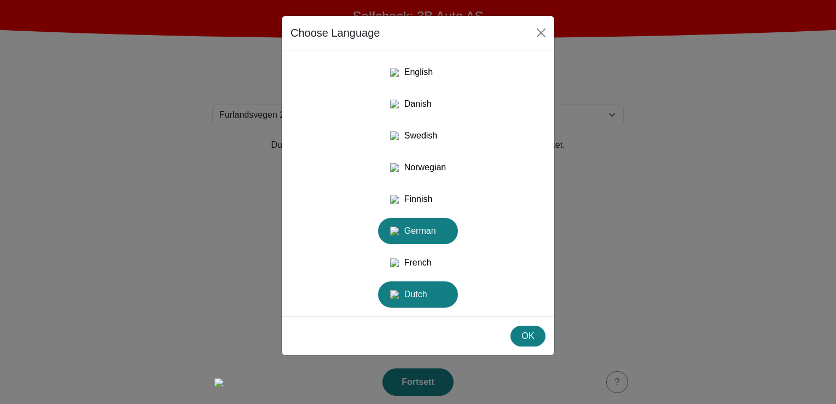
click at [420, 304] on div "Dutch" at bounding box center [417, 294] width 67 height 20
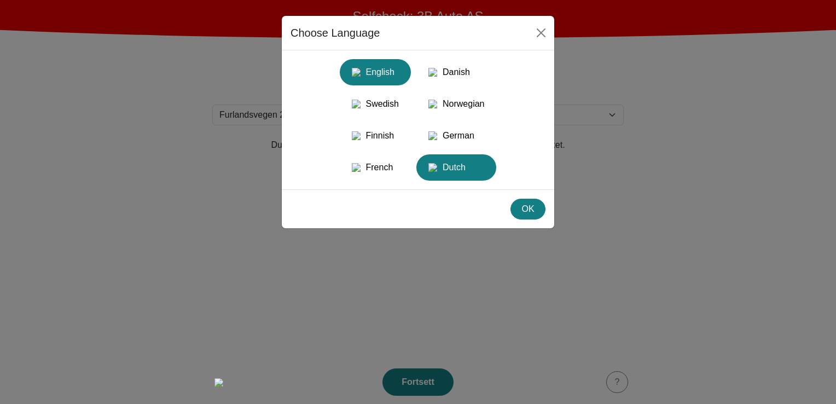
click at [376, 71] on div "English" at bounding box center [375, 72] width 58 height 20
click at [434, 225] on div "OK" at bounding box center [418, 208] width 272 height 39
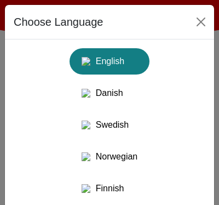
scroll to position [177, 0]
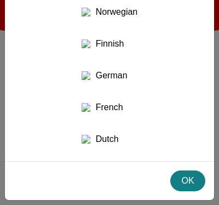
click at [112, 100] on div "French" at bounding box center [109, 107] width 67 height 20
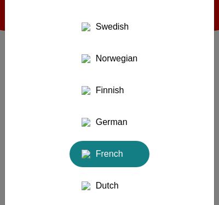
scroll to position [0, 0]
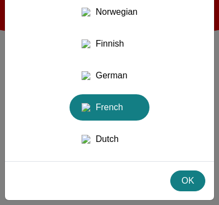
click at [105, 138] on div "Dutch" at bounding box center [109, 139] width 67 height 20
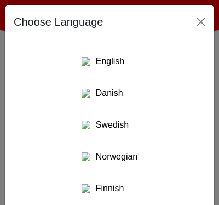
click at [105, 135] on div "Swedish" at bounding box center [109, 125] width 67 height 20
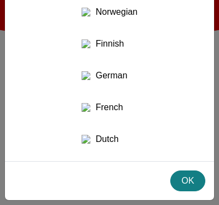
click at [115, 81] on div "German" at bounding box center [109, 76] width 67 height 20
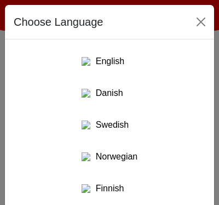
click at [130, 103] on div "Danish" at bounding box center [109, 93] width 67 height 20
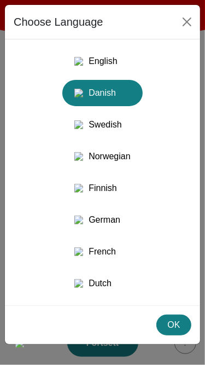
scroll to position [16, 0]
click at [106, 164] on div "Norwegian" at bounding box center [102, 157] width 67 height 20
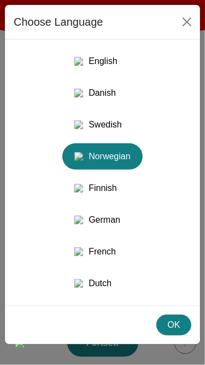
click at [108, 184] on div "Finnish" at bounding box center [102, 188] width 67 height 20
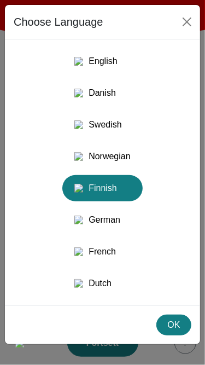
click at [100, 256] on div "French" at bounding box center [102, 252] width 67 height 20
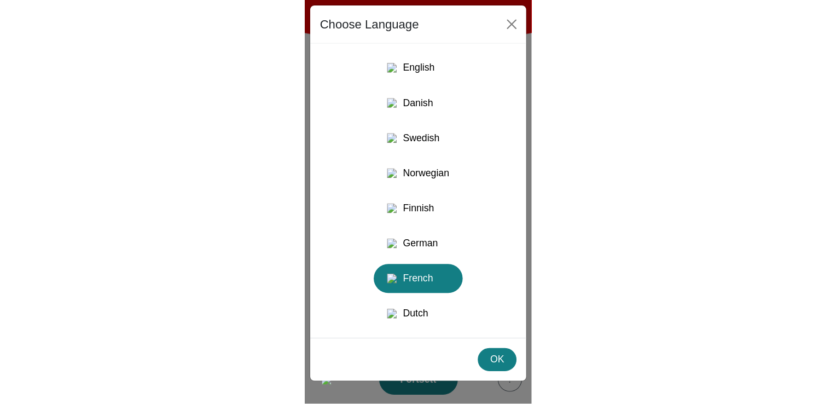
scroll to position [0, 0]
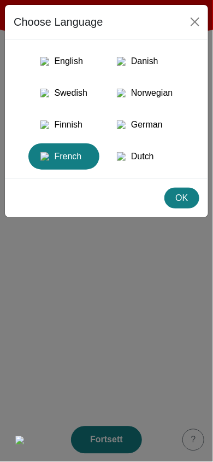
click at [67, 92] on div "Swedish" at bounding box center [64, 93] width 58 height 20
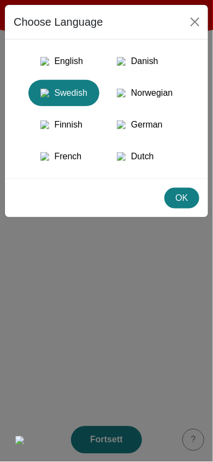
click at [105, 74] on button "English" at bounding box center [145, 61] width 80 height 26
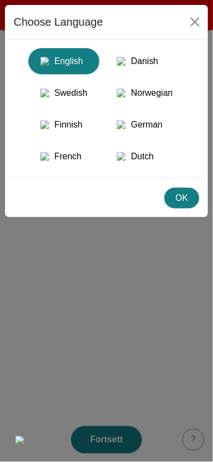
click at [153, 92] on div "Norwegian" at bounding box center [145, 93] width 67 height 20
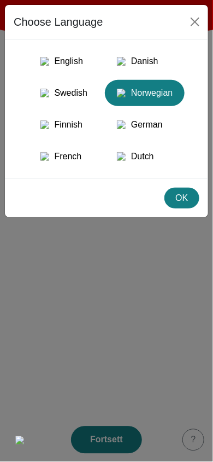
click at [162, 135] on div "German" at bounding box center [145, 125] width 67 height 20
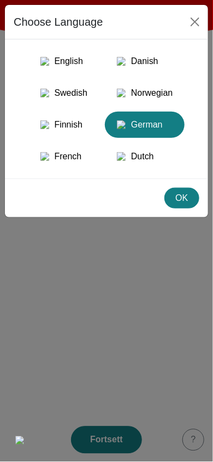
click at [153, 166] on div "Dutch" at bounding box center [145, 157] width 67 height 20
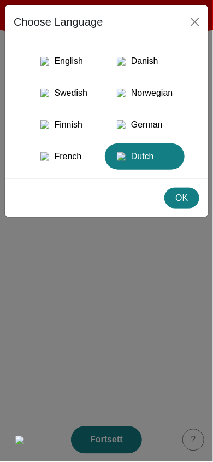
click at [55, 166] on div "French" at bounding box center [64, 157] width 58 height 20
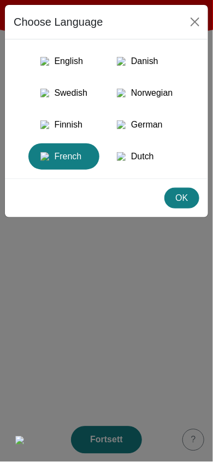
click at [40, 97] on img "button" at bounding box center [44, 93] width 9 height 9
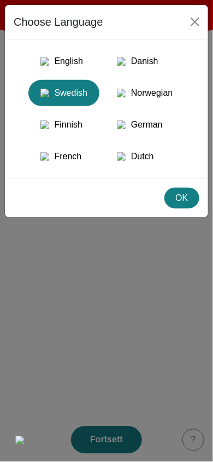
click at [57, 57] on div "English" at bounding box center [64, 61] width 58 height 20
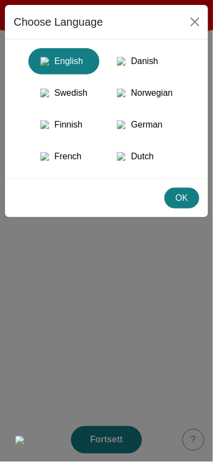
click at [185, 205] on div "OK" at bounding box center [182, 197] width 21 height 13
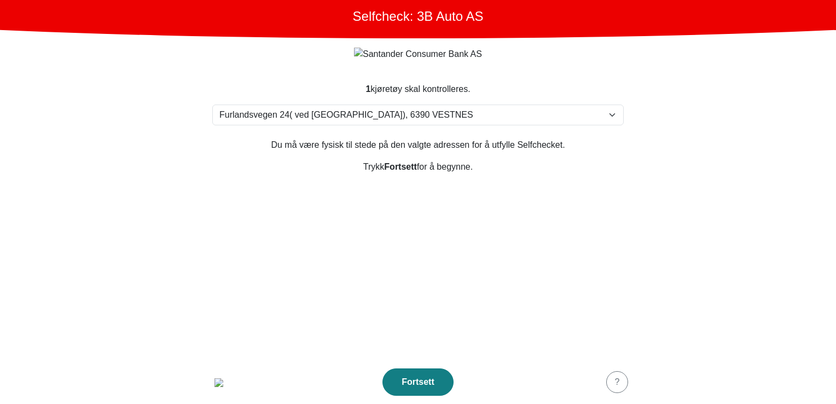
drag, startPoint x: 219, startPoint y: 398, endPoint x: 210, endPoint y: 389, distance: 12.4
click at [211, 394] on footer "Fortsett ?" at bounding box center [418, 382] width 438 height 44
click at [214, 378] on img "button" at bounding box center [218, 382] width 9 height 9
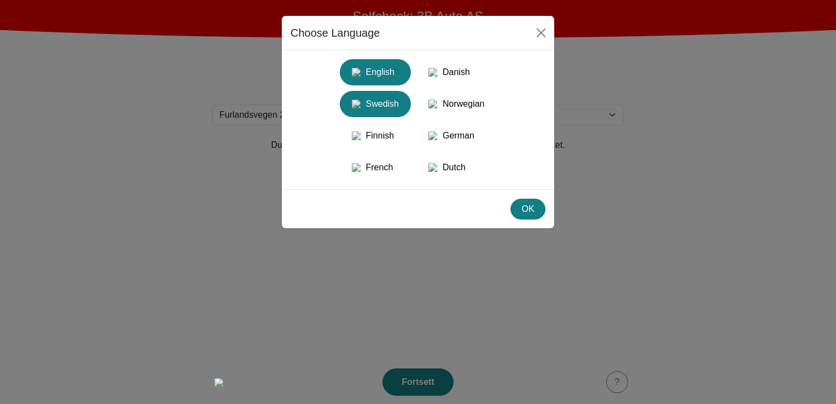
click at [403, 109] on div "Swedish" at bounding box center [375, 104] width 58 height 20
click at [537, 215] on div "OK" at bounding box center [527, 208] width 21 height 13
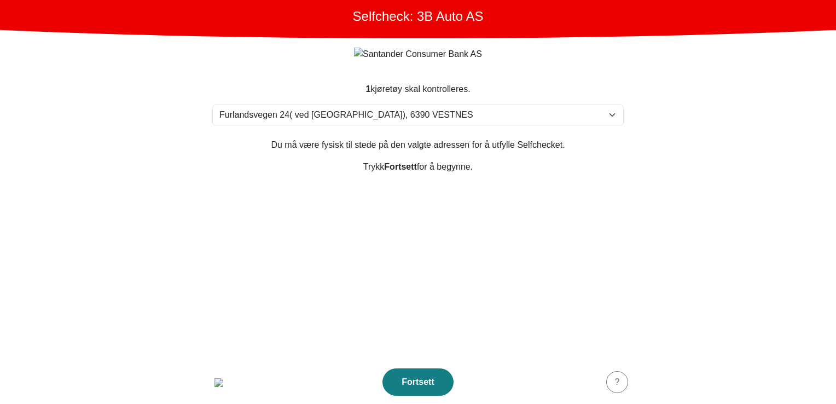
click at [446, 248] on section "1 kjøretøy skal kontrolleres. Velg din adresse [STREET_ADDRESS] Furland ved [GE…" at bounding box center [418, 214] width 438 height 290
click at [214, 382] on img "button" at bounding box center [218, 382] width 9 height 9
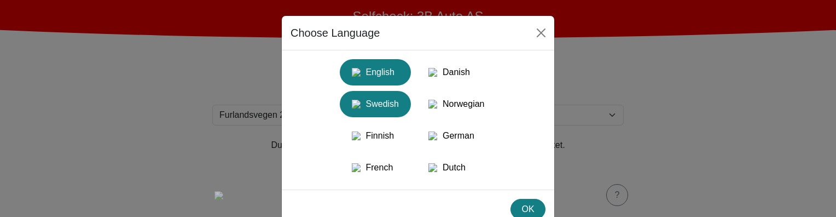
click at [378, 71] on div "English" at bounding box center [375, 72] width 58 height 20
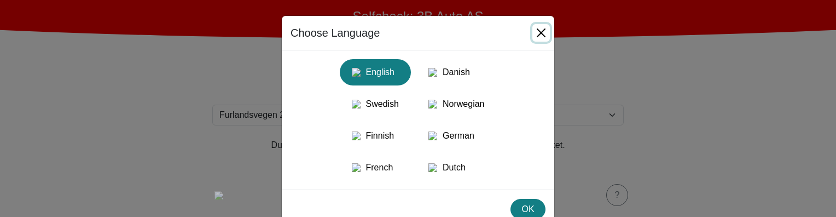
click at [545, 26] on button "Close" at bounding box center [541, 33] width 18 height 18
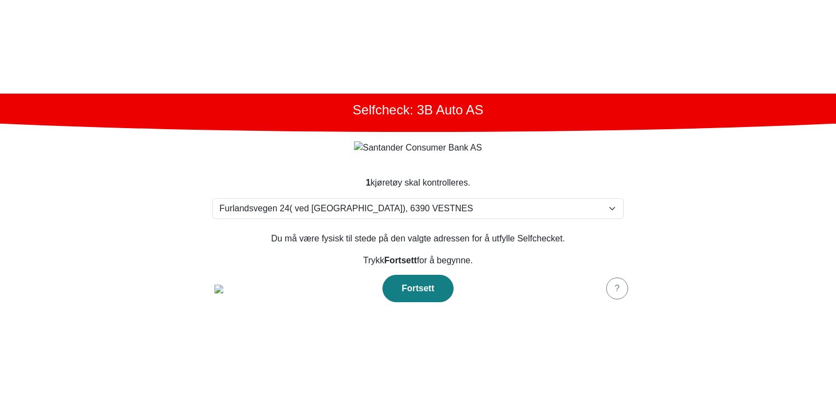
scroll to position [23, 0]
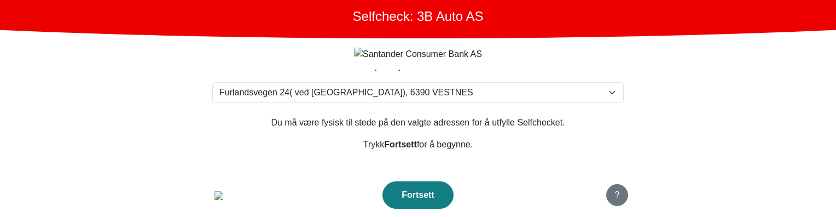
click at [619, 199] on div "?" at bounding box center [617, 194] width 8 height 13
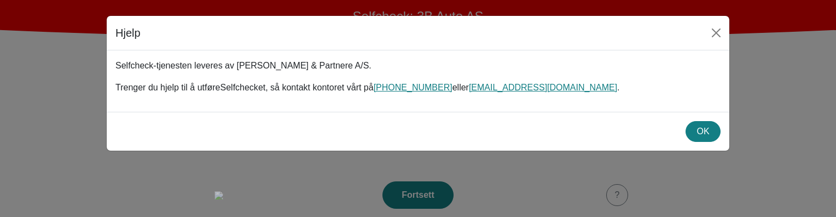
click at [532, 179] on div "Hjelp Selfcheck-tjenesten leveres av Michael Olsen & Partnere A/S. Trenger du h…" at bounding box center [418, 108] width 836 height 217
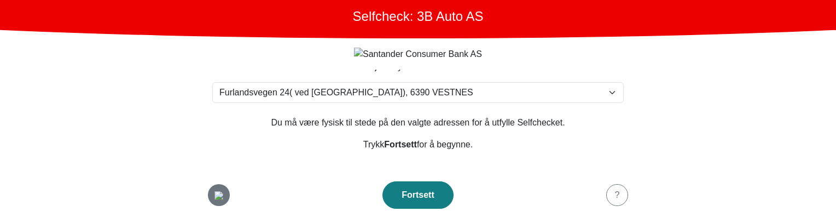
click at [219, 195] on img "button" at bounding box center [218, 195] width 9 height 9
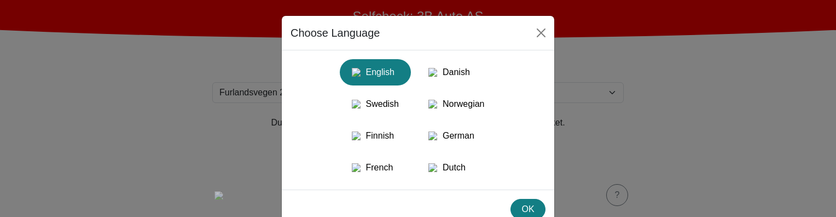
click at [158, 159] on div "Choose Language English Danish Swedish Norwegian Finnish German French Dutch OK" at bounding box center [418, 108] width 836 height 217
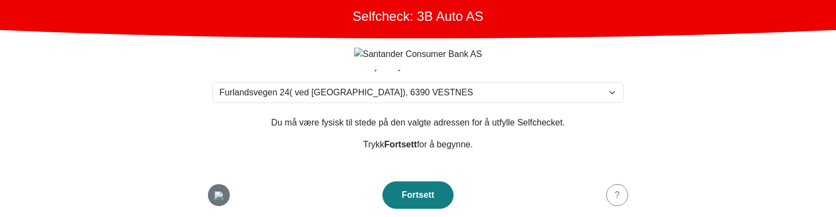
click at [217, 191] on img "button" at bounding box center [218, 195] width 9 height 9
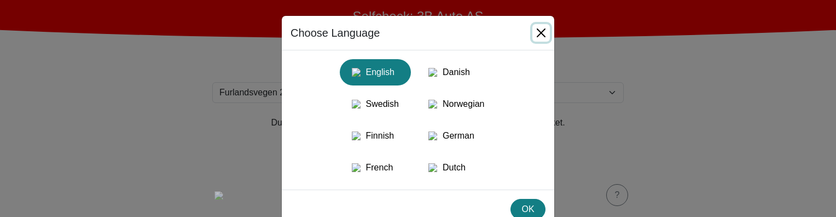
click at [532, 28] on button "Close" at bounding box center [541, 33] width 18 height 18
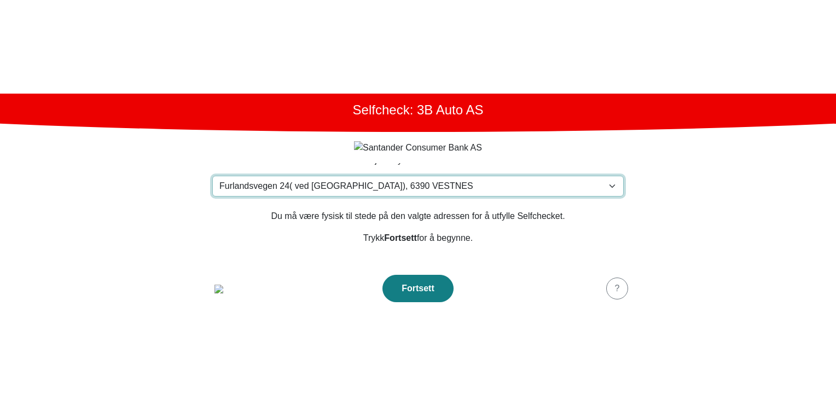
scroll to position [0, 0]
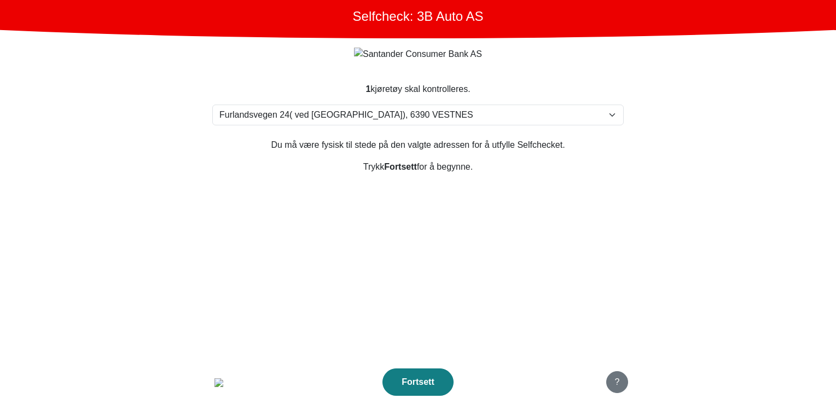
click at [627, 383] on button "?" at bounding box center [617, 382] width 22 height 22
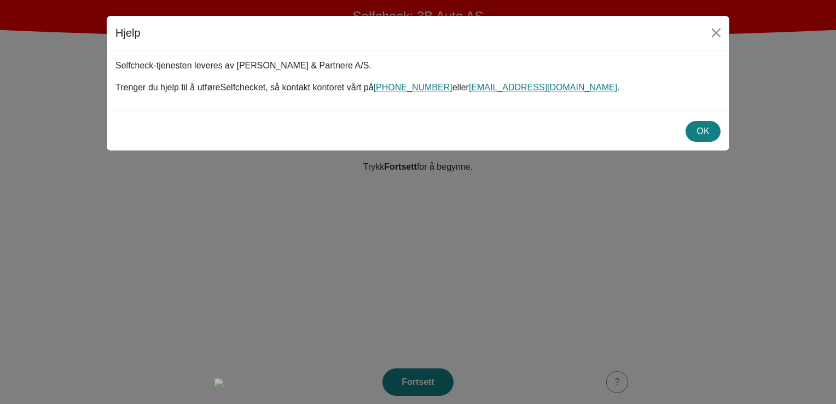
click at [704, 142] on div "OK" at bounding box center [418, 131] width 622 height 39
click at [261, 320] on div "Hjelp Selfcheck-tjenesten leveres av Michael Olsen & Partnere A/S. Trenger du h…" at bounding box center [418, 202] width 836 height 404
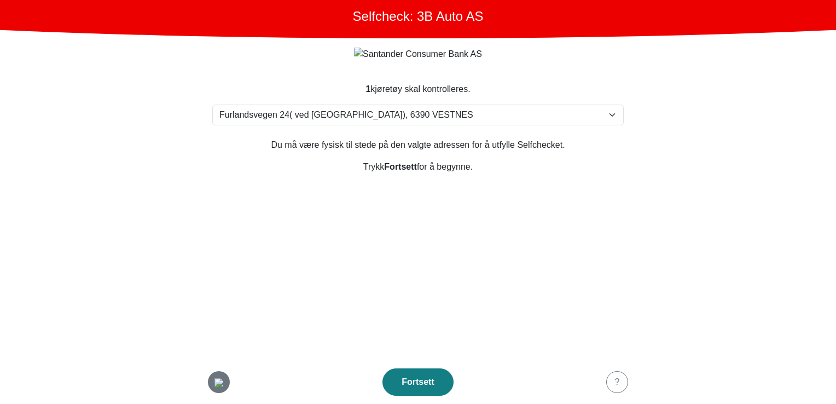
click at [214, 382] on img "button" at bounding box center [218, 382] width 9 height 9
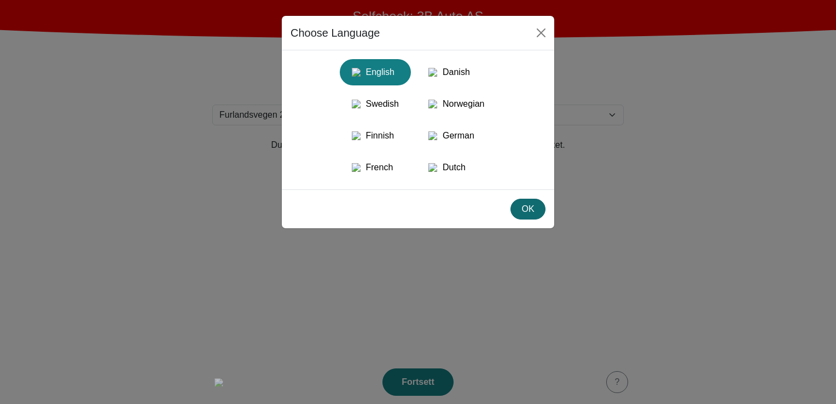
click at [535, 215] on div "OK" at bounding box center [527, 208] width 21 height 13
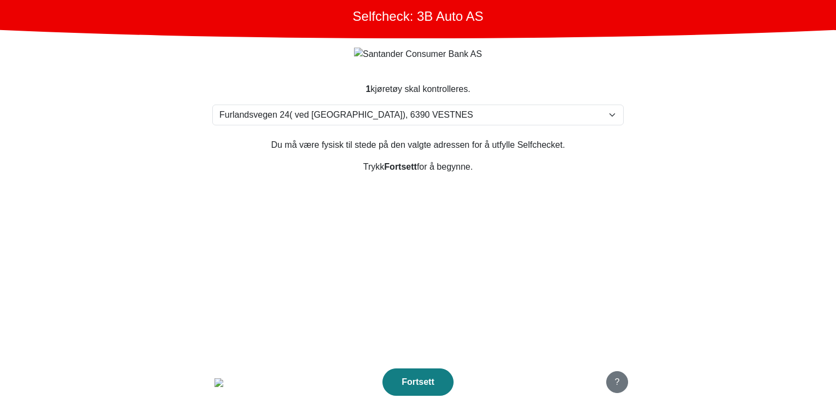
click at [621, 375] on button "?" at bounding box center [617, 382] width 22 height 22
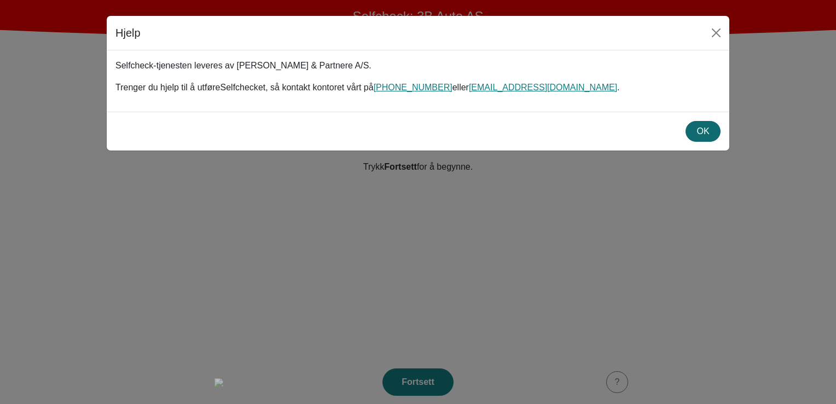
click at [704, 137] on div "OK" at bounding box center [702, 131] width 21 height 13
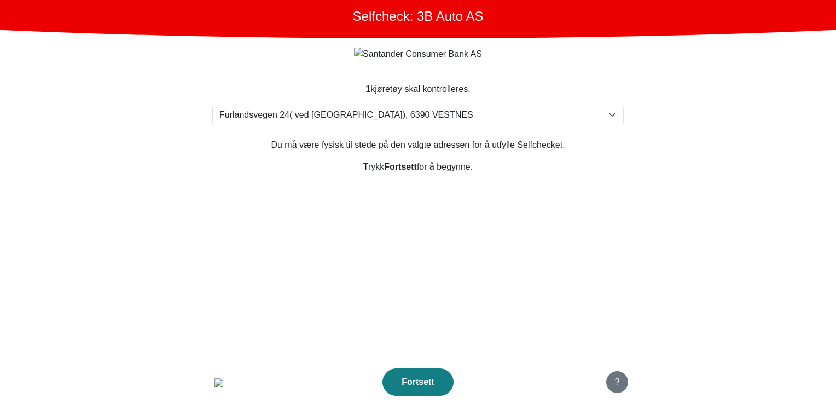
click at [620, 379] on div "?" at bounding box center [617, 381] width 8 height 13
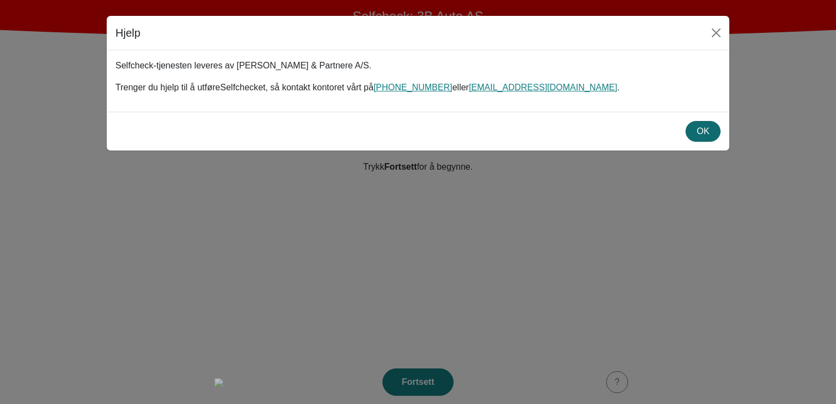
click at [701, 133] on div "OK" at bounding box center [702, 131] width 21 height 13
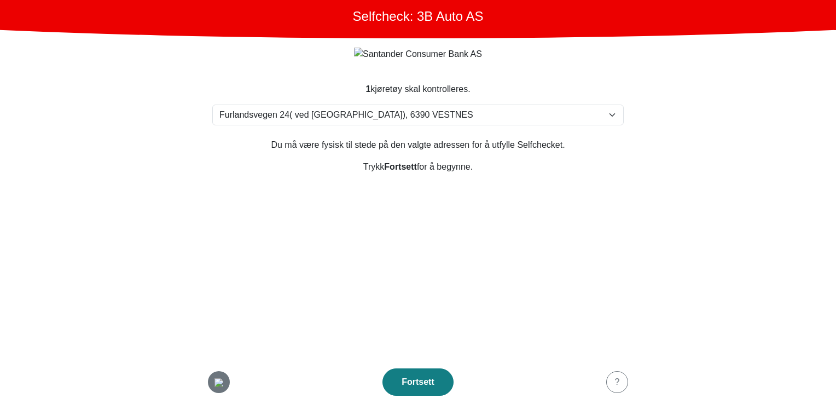
click at [222, 378] on img "button" at bounding box center [218, 382] width 9 height 9
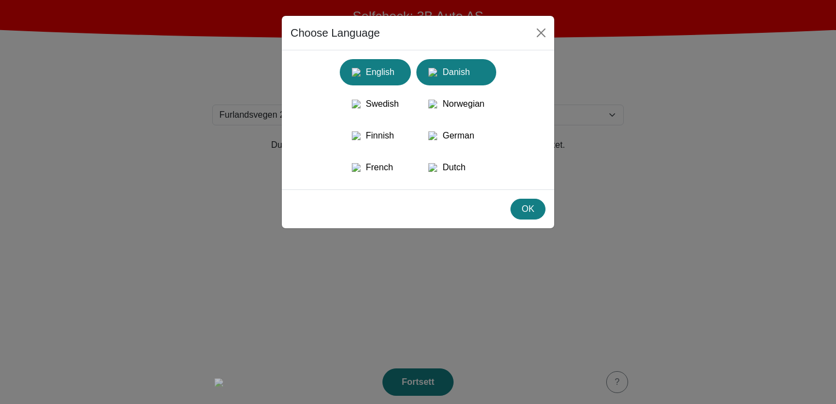
click at [445, 72] on div "Danish" at bounding box center [456, 72] width 67 height 20
click at [353, 77] on img "button" at bounding box center [356, 72] width 9 height 9
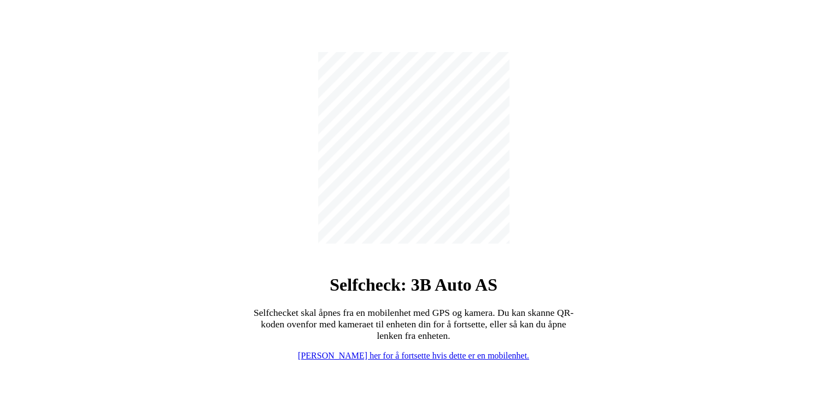
click at [405, 355] on link "[PERSON_NAME] her for å fortsette hvis dette er en mobilenhet." at bounding box center [413, 355] width 231 height 9
select select "3303"
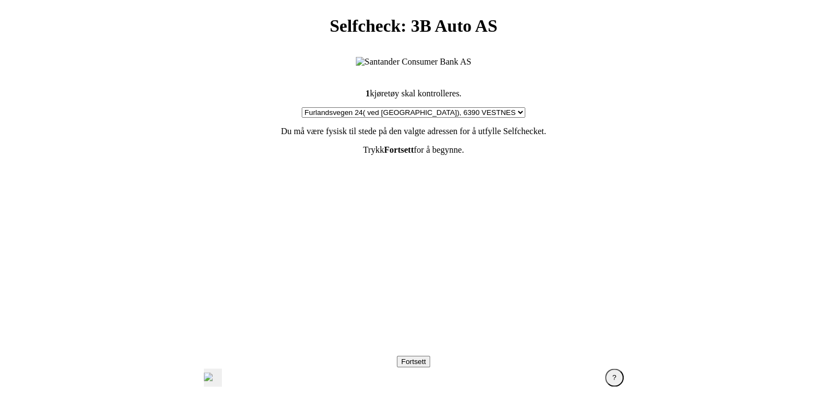
click at [421, 193] on section "1 kjøretøy skal kontrolleres. Velg din adresse [STREET_ADDRESS] Furland ved [GE…" at bounding box center [414, 210] width 438 height 271
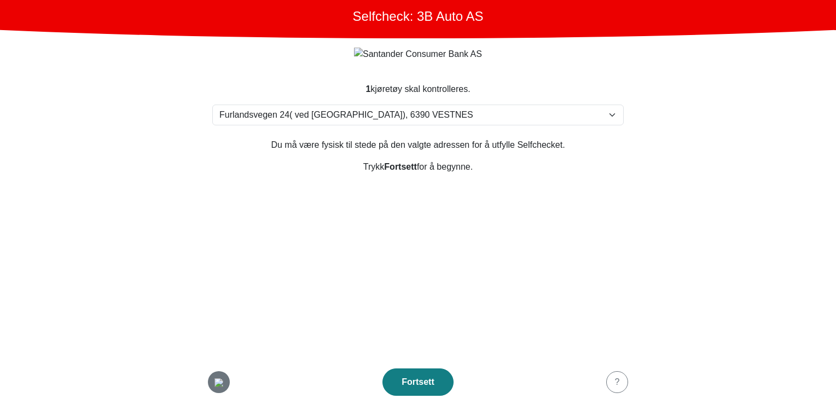
click at [214, 378] on img "button" at bounding box center [218, 382] width 9 height 9
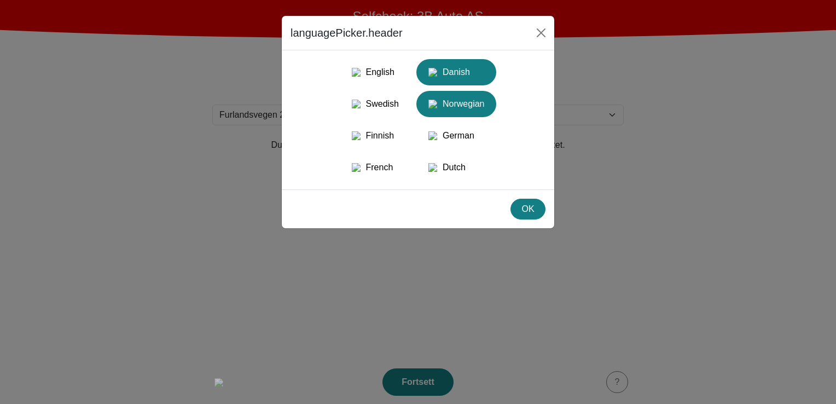
click at [472, 68] on div "Danish" at bounding box center [456, 72] width 67 height 20
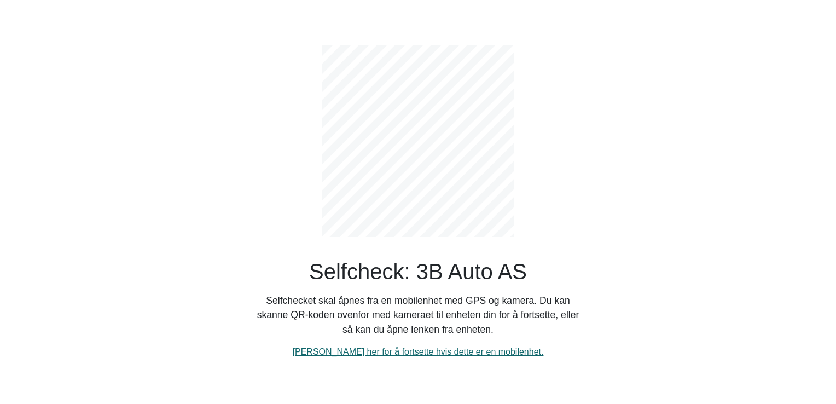
click at [383, 347] on link "[PERSON_NAME] her for å fortsette hvis dette er en mobilenhet." at bounding box center [418, 351] width 251 height 9
select select "3303"
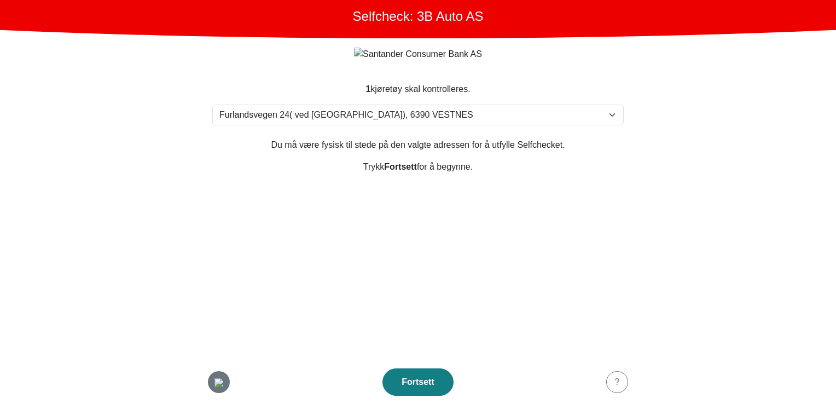
click at [223, 386] on img "button" at bounding box center [218, 382] width 9 height 9
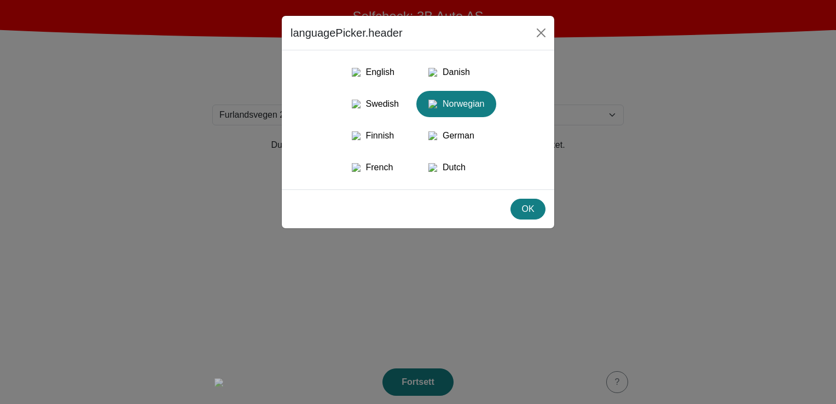
click at [366, 94] on div "English Danish Swedish Norwegian Finnish German French Dutch" at bounding box center [417, 119] width 255 height 121
click at [365, 106] on div "Swedish" at bounding box center [375, 104] width 58 height 20
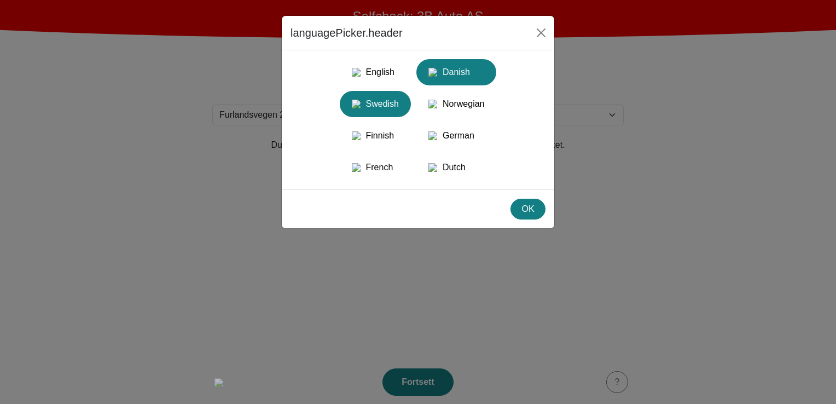
click at [451, 68] on div "Danish" at bounding box center [456, 72] width 67 height 20
click at [299, 126] on div "English Danish Swedish Norwegian Finnish German French Dutch" at bounding box center [417, 119] width 255 height 121
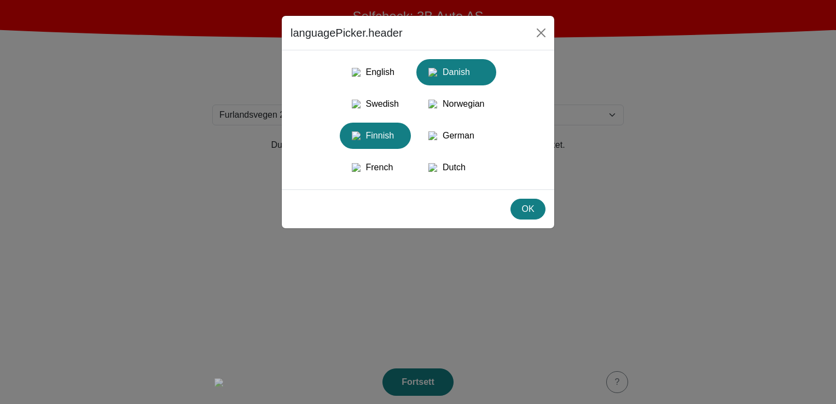
click at [416, 149] on button "Finnish" at bounding box center [456, 136] width 80 height 26
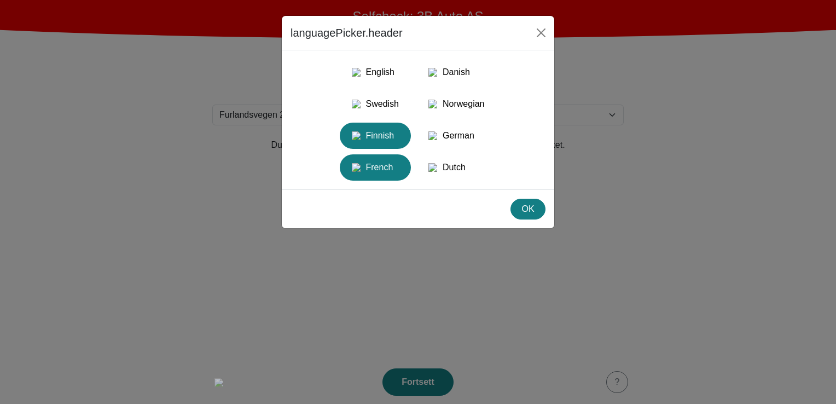
click at [380, 177] on div "French" at bounding box center [375, 168] width 58 height 20
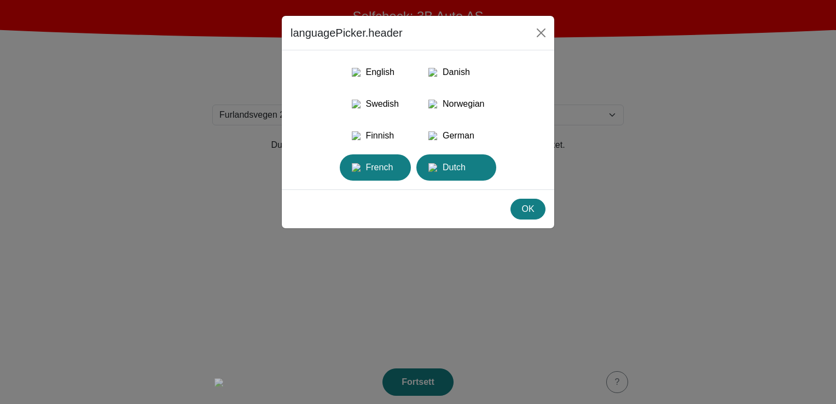
click at [437, 172] on img "button" at bounding box center [432, 167] width 9 height 9
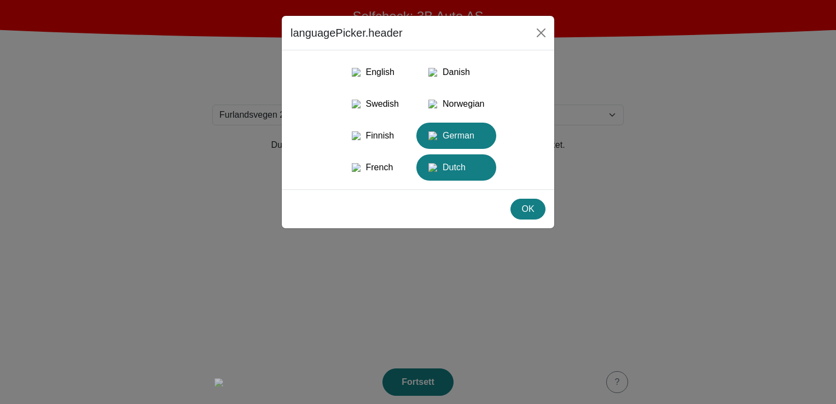
click at [450, 145] on div "German" at bounding box center [456, 136] width 67 height 20
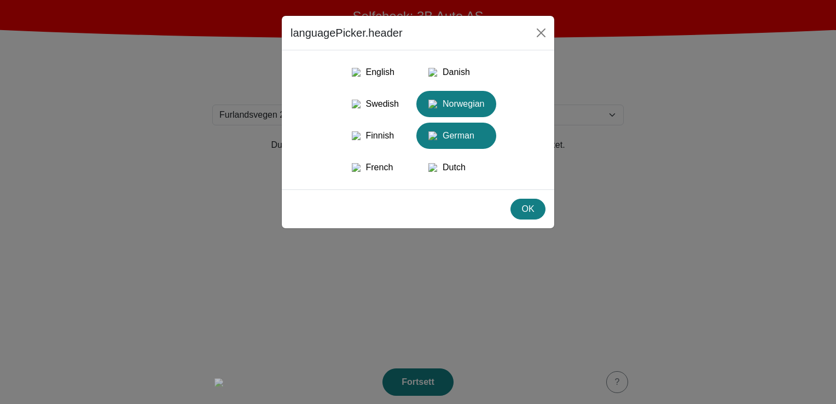
click at [411, 123] on button "Norwegian" at bounding box center [375, 136] width 71 height 26
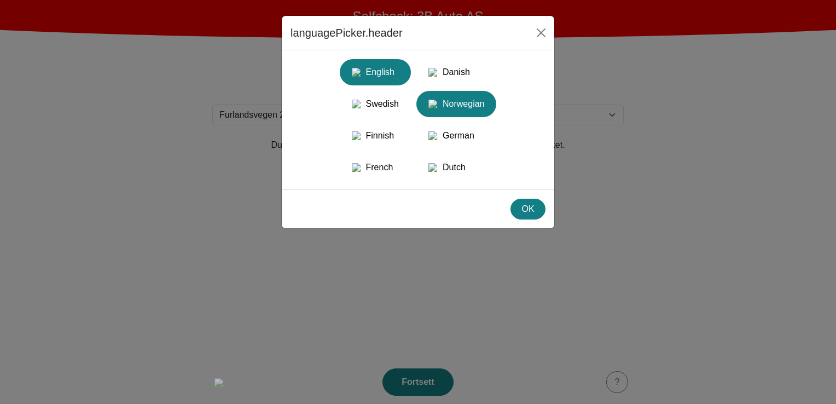
click at [375, 72] on div "English" at bounding box center [375, 72] width 58 height 20
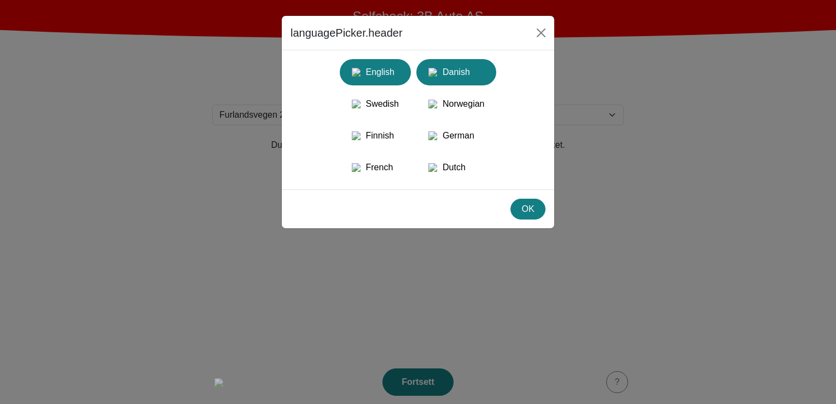
click at [470, 75] on div "Danish" at bounding box center [456, 72] width 67 height 20
click at [529, 215] on div "OK" at bounding box center [527, 208] width 21 height 13
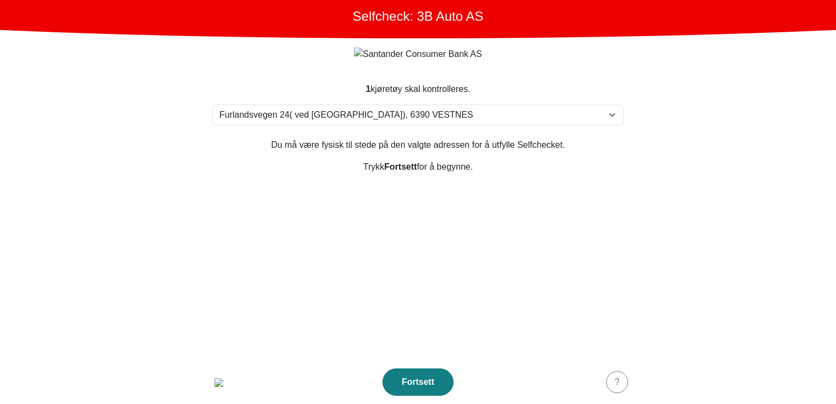
click at [112, 141] on main "Selfcheck: 3B Auto AS 1 kjøretøy skal kontrolleres. Velg din adresse [STREET_AD…" at bounding box center [418, 202] width 836 height 404
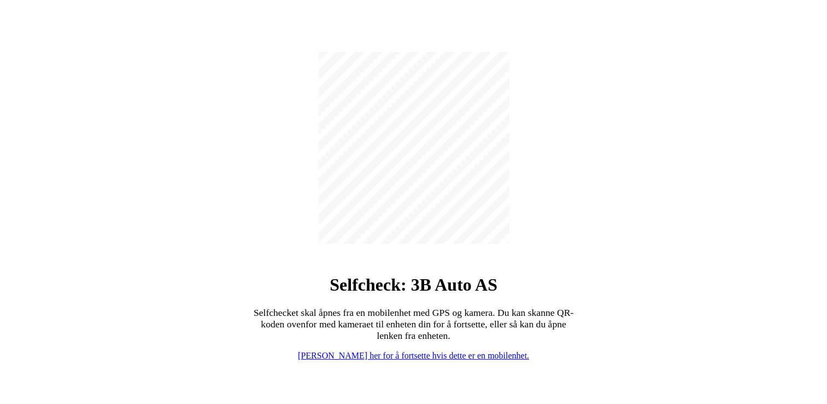
click at [374, 353] on link "[PERSON_NAME] her for å fortsette hvis dette er en mobilenhet." at bounding box center [413, 355] width 231 height 9
select select "3303"
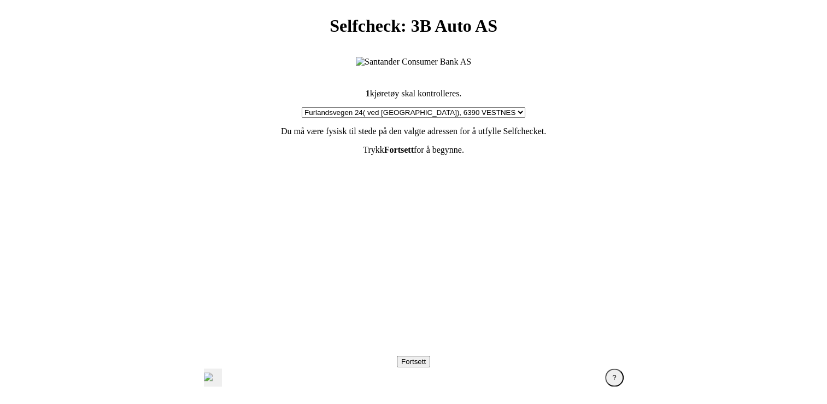
click at [206, 218] on section "1 kjøretøy skal kontrolleres. Velg din adresse [STREET_ADDRESS] Furland ved [GE…" at bounding box center [414, 210] width 438 height 271
click at [201, 240] on section "1 kjøretøy skal kontrolleres. Velg din adresse [STREET_ADDRESS] Furland ved [GE…" at bounding box center [414, 210] width 438 height 271
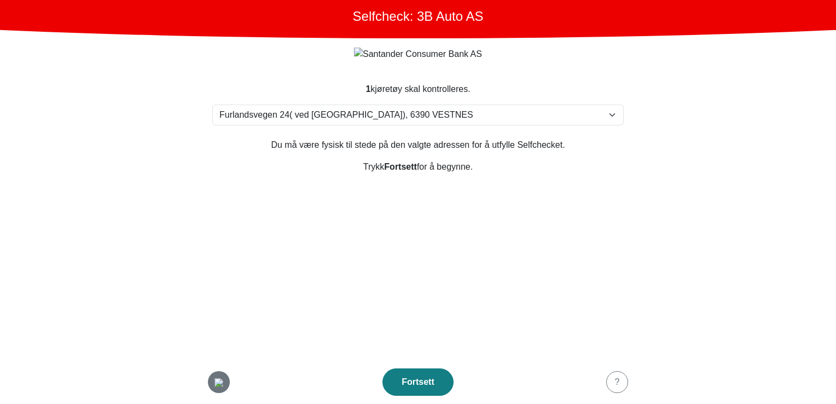
click at [220, 383] on img "button" at bounding box center [218, 382] width 9 height 9
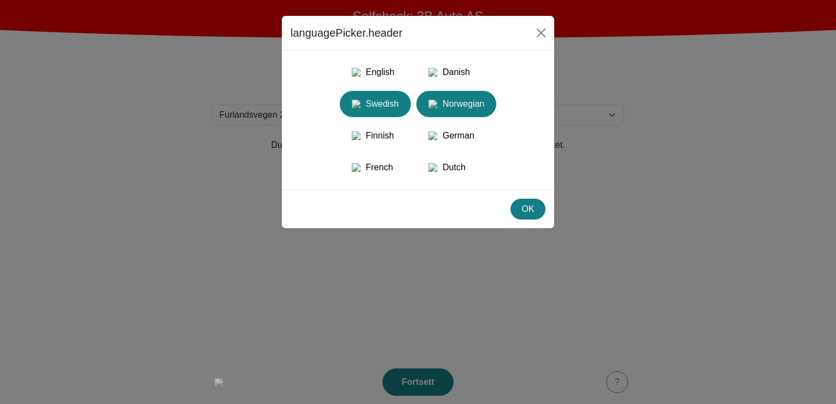
click at [382, 112] on div "Swedish" at bounding box center [375, 104] width 58 height 20
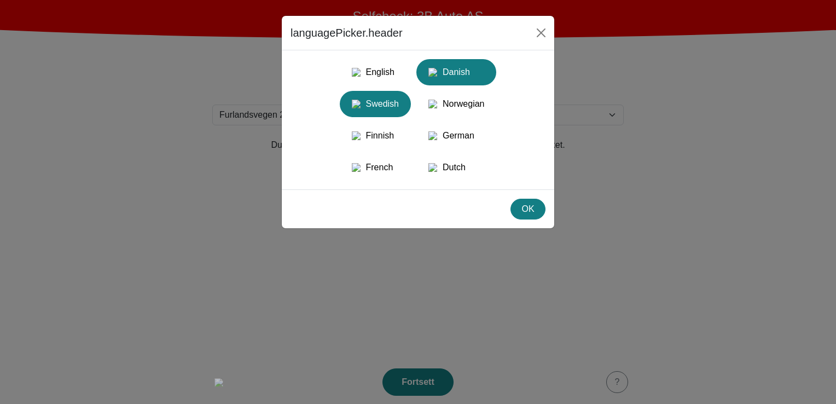
click at [479, 80] on div "Danish" at bounding box center [456, 72] width 67 height 20
click at [473, 126] on div "English Danish Swedish Norwegian Finnish German French Dutch" at bounding box center [417, 119] width 255 height 121
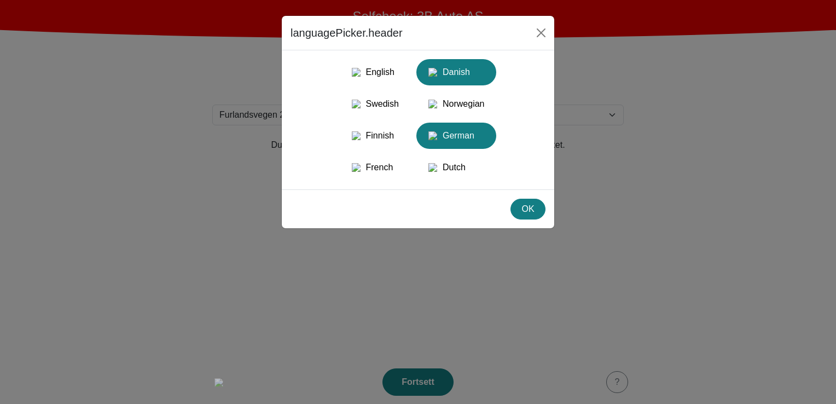
click at [411, 160] on button "German" at bounding box center [375, 167] width 71 height 26
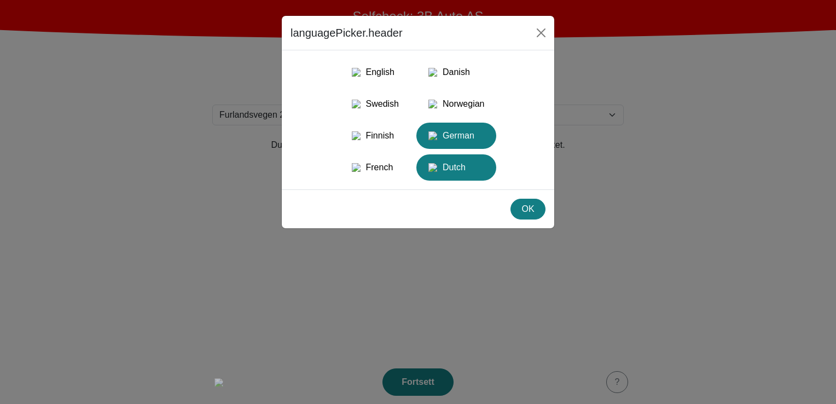
click at [468, 176] on div "Dutch" at bounding box center [456, 168] width 67 height 20
click at [407, 133] on div "English Danish Swedish Norwegian Finnish German French Dutch" at bounding box center [417, 119] width 255 height 121
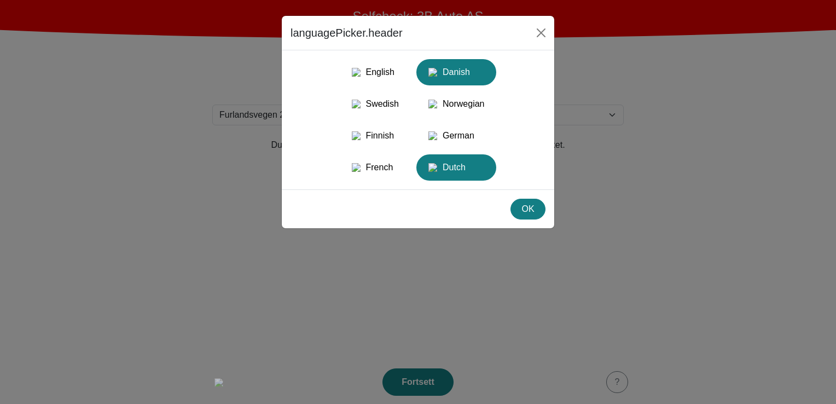
click at [469, 78] on div "Danish" at bounding box center [456, 72] width 67 height 20
click at [528, 218] on button "OK" at bounding box center [527, 209] width 35 height 21
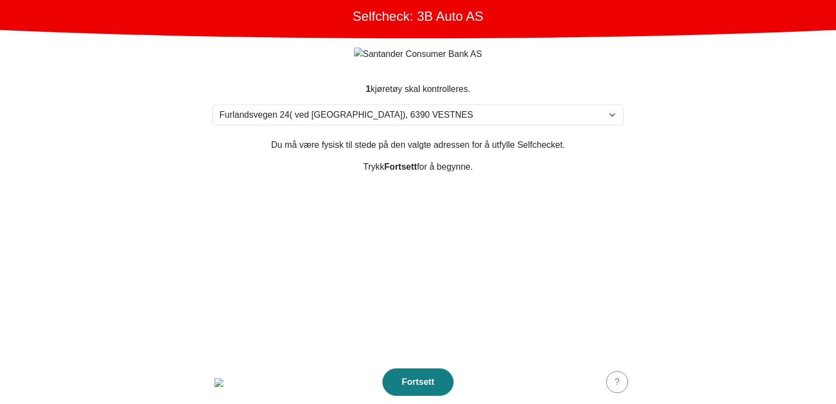
click at [387, 224] on section "1 kjøretøy skal kontrolleres. Velg din adresse Furlandsvegen 24( ved Bunkeroil)…" at bounding box center [418, 214] width 438 height 290
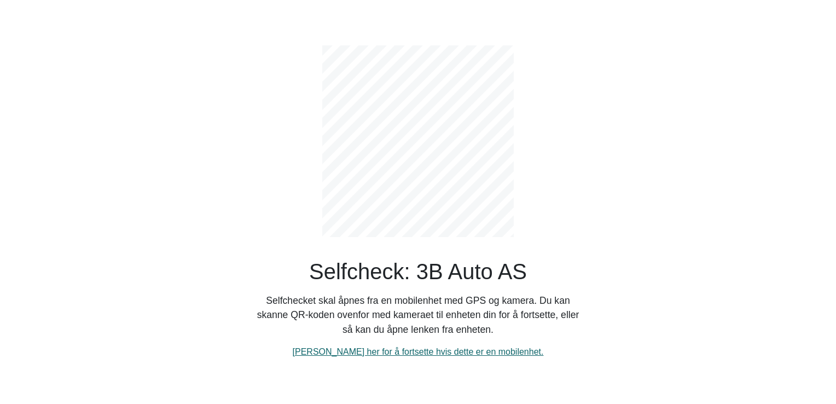
click at [412, 353] on link "[PERSON_NAME] her for å fortsette hvis dette er en mobilenhet." at bounding box center [418, 351] width 251 height 9
select select "3303"
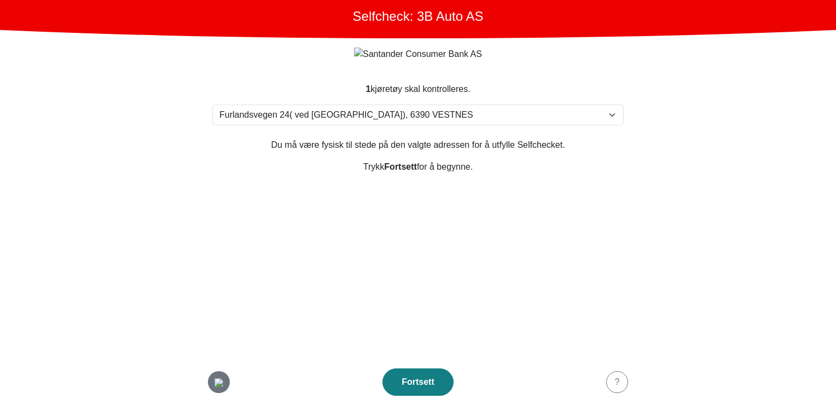
click at [217, 382] on img "button" at bounding box center [218, 382] width 9 height 9
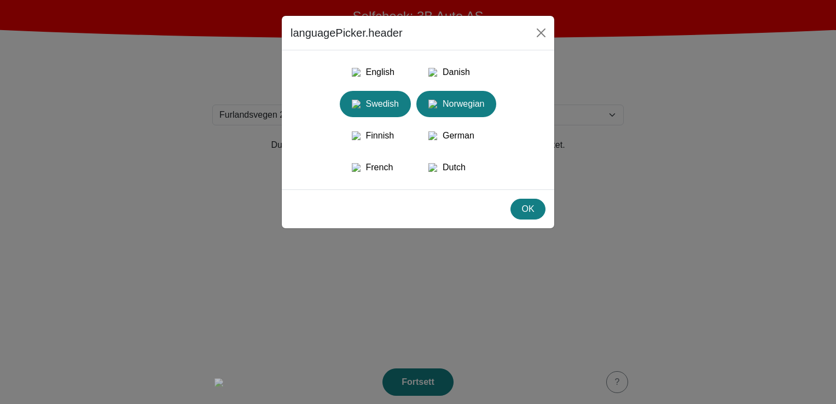
click at [370, 112] on div "Swedish" at bounding box center [375, 104] width 58 height 20
click at [524, 209] on div "OK" at bounding box center [418, 208] width 272 height 39
click at [532, 219] on button "OK" at bounding box center [527, 209] width 35 height 21
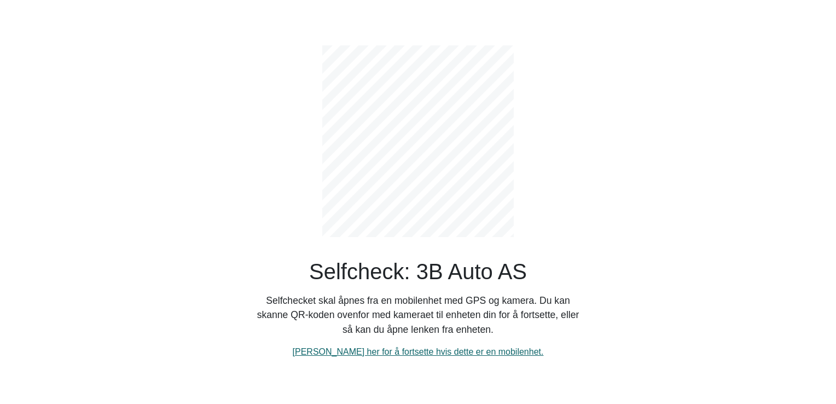
click at [419, 347] on link "[PERSON_NAME] her for å fortsette hvis dette er en mobilenhet." at bounding box center [418, 351] width 251 height 9
select select "3303"
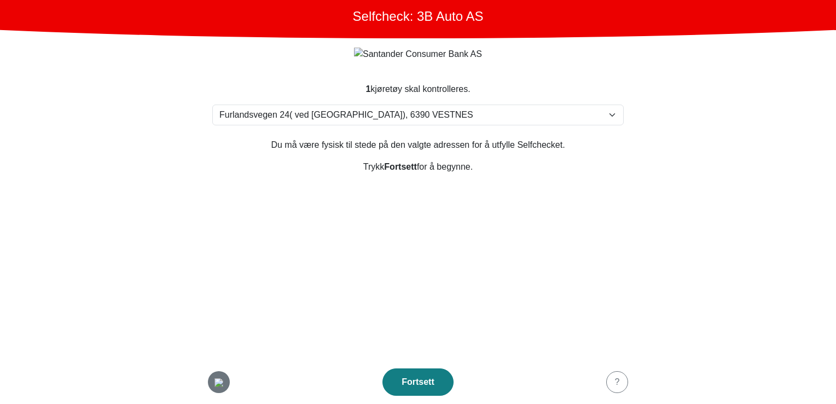
click at [227, 379] on div "button" at bounding box center [219, 381] width 22 height 13
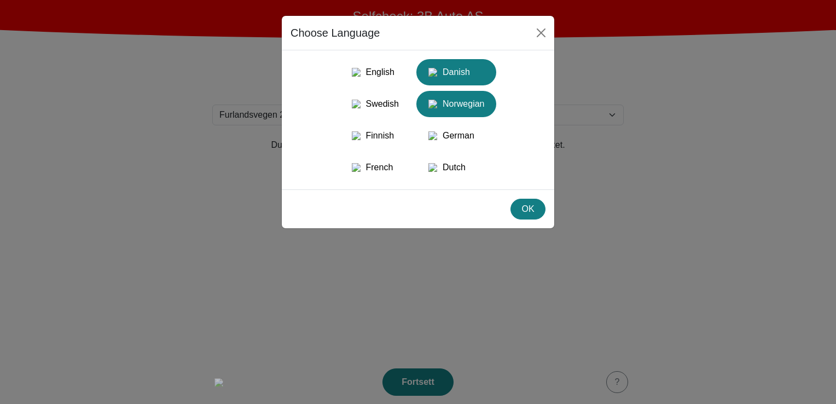
click at [459, 75] on div "Danish" at bounding box center [456, 72] width 67 height 20
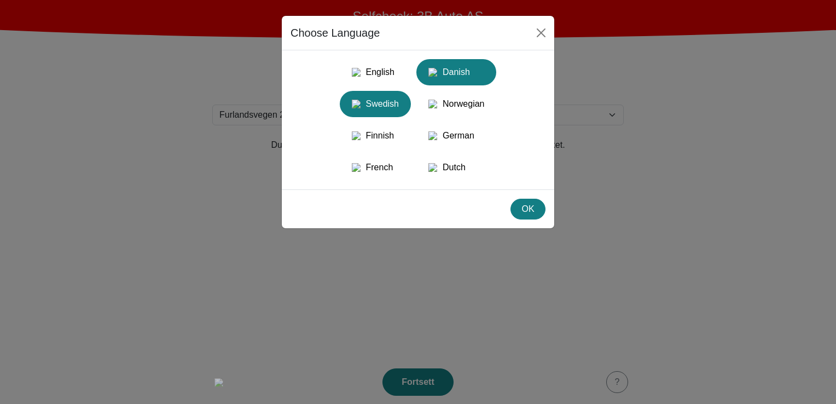
click at [416, 96] on button "Swedish" at bounding box center [456, 104] width 80 height 26
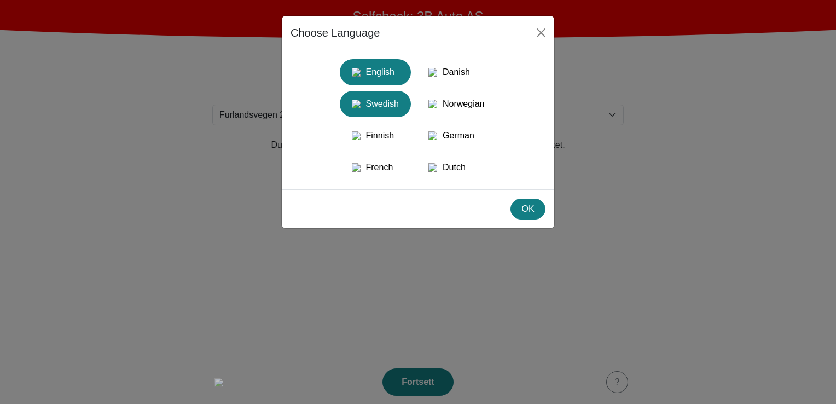
click at [378, 65] on div "English" at bounding box center [375, 72] width 58 height 20
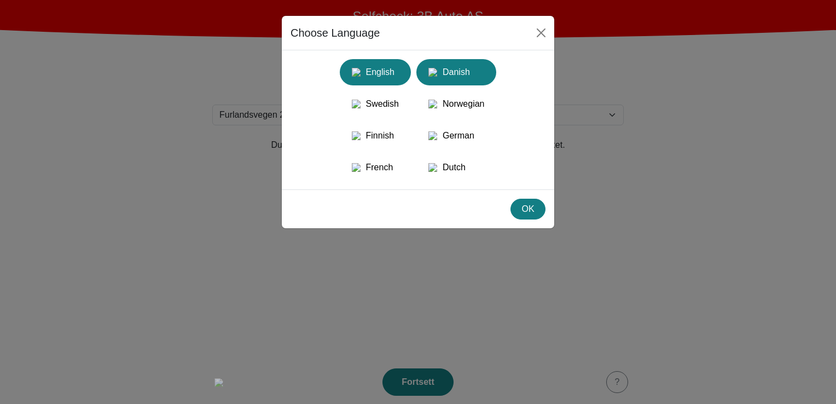
click at [454, 65] on div "Danish" at bounding box center [456, 72] width 67 height 20
click at [531, 215] on div "OK" at bounding box center [527, 208] width 21 height 13
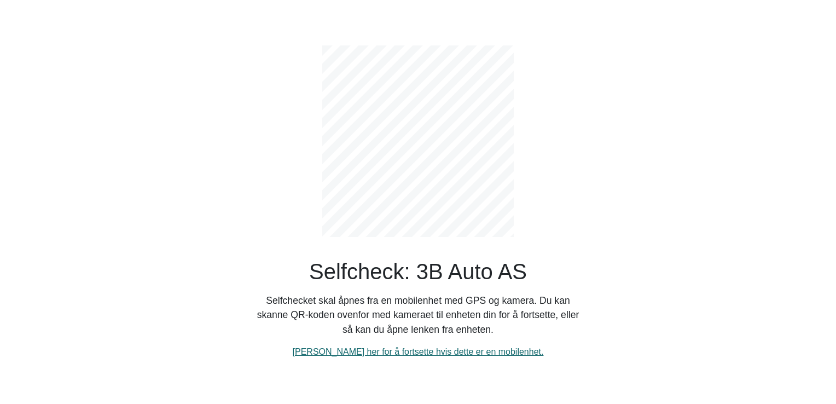
click at [348, 354] on link "[PERSON_NAME] her for å fortsette hvis dette er en mobilenhet." at bounding box center [418, 351] width 251 height 9
select select "3303"
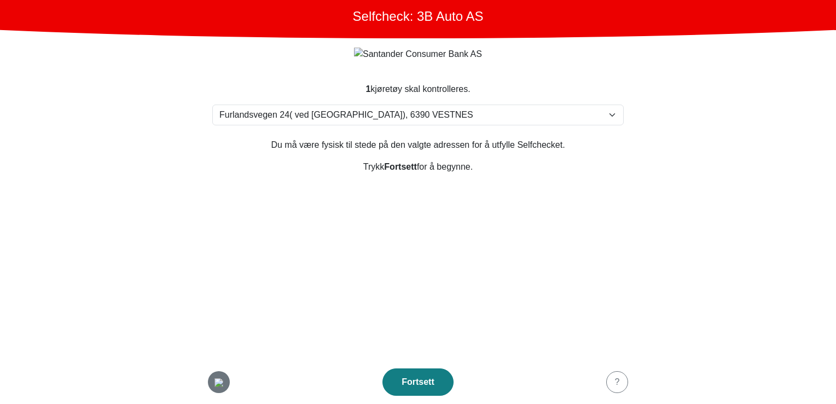
click at [223, 384] on img "button" at bounding box center [218, 382] width 9 height 9
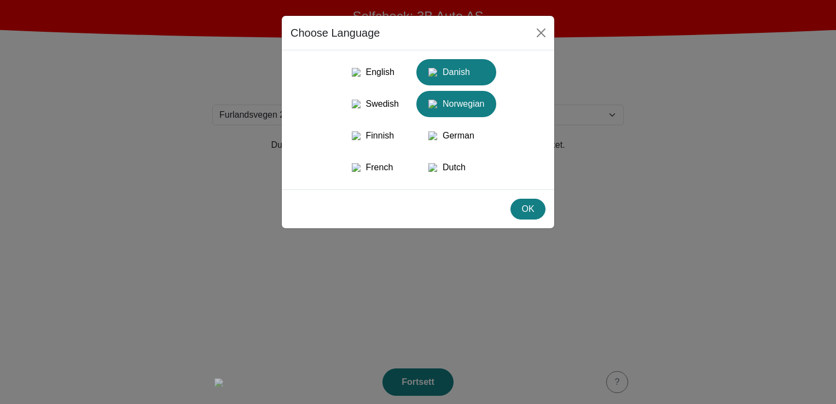
click at [461, 72] on div "Danish" at bounding box center [456, 72] width 67 height 20
click at [462, 114] on div "Norwegian" at bounding box center [456, 104] width 67 height 20
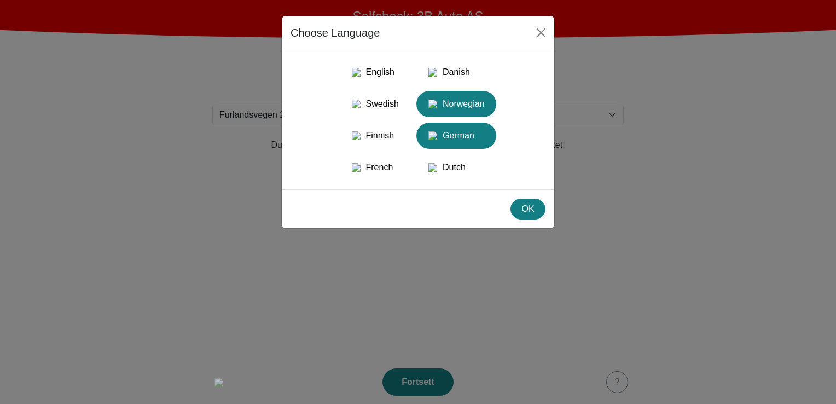
click at [459, 145] on div "German" at bounding box center [456, 136] width 67 height 20
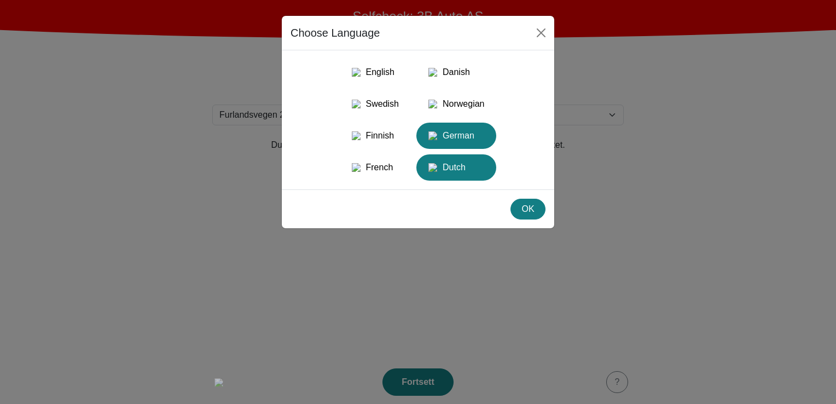
click at [455, 177] on div "Dutch" at bounding box center [456, 168] width 67 height 20
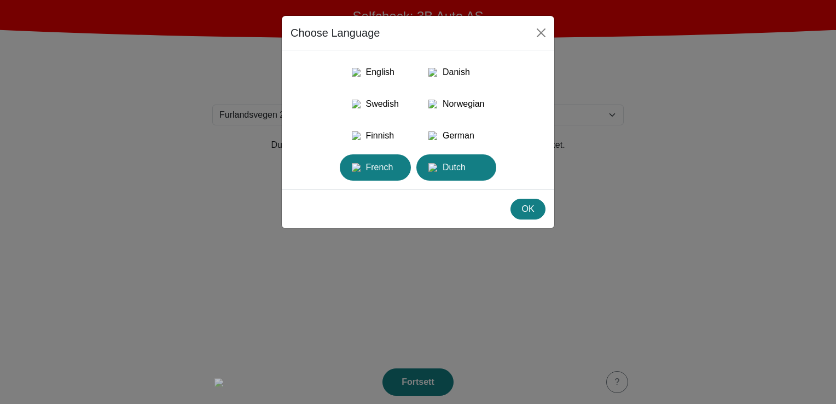
click at [383, 173] on div "French" at bounding box center [375, 168] width 58 height 20
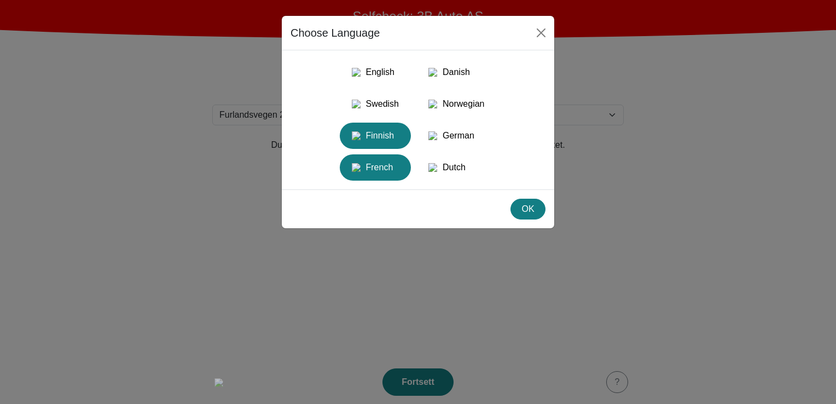
click at [381, 145] on div "Finnish" at bounding box center [375, 136] width 58 height 20
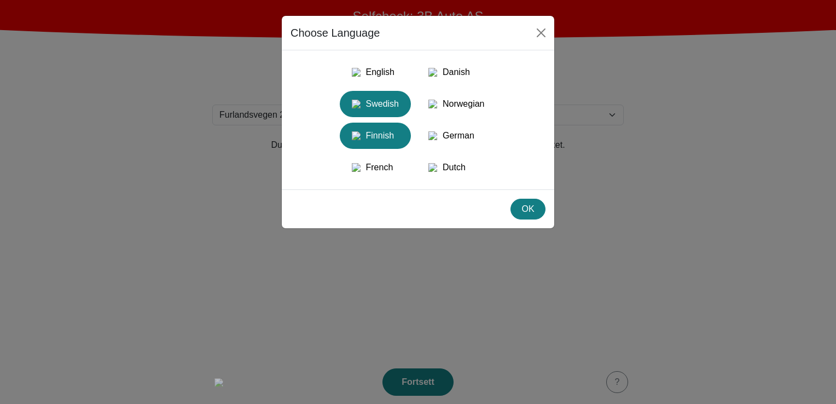
click at [382, 112] on div "Swedish" at bounding box center [375, 104] width 58 height 20
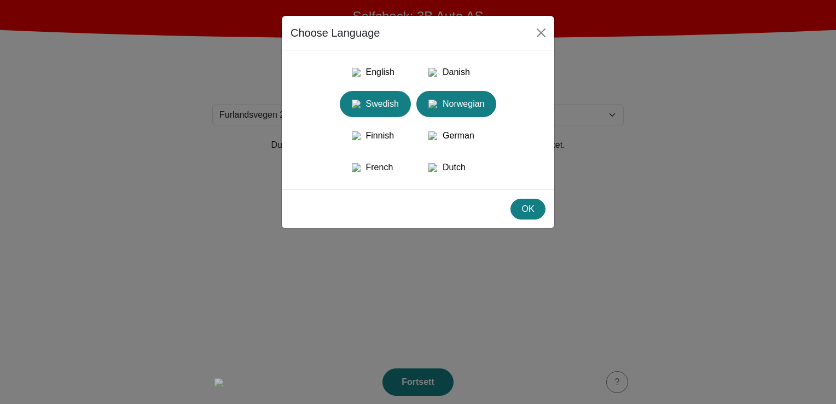
click at [476, 114] on div "Norwegian" at bounding box center [456, 104] width 67 height 20
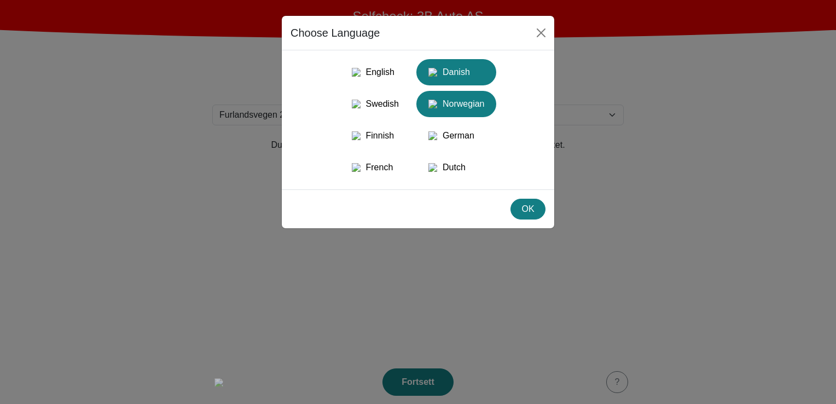
click at [470, 73] on div "Danish" at bounding box center [456, 72] width 67 height 20
click at [535, 215] on div "OK" at bounding box center [527, 208] width 21 height 13
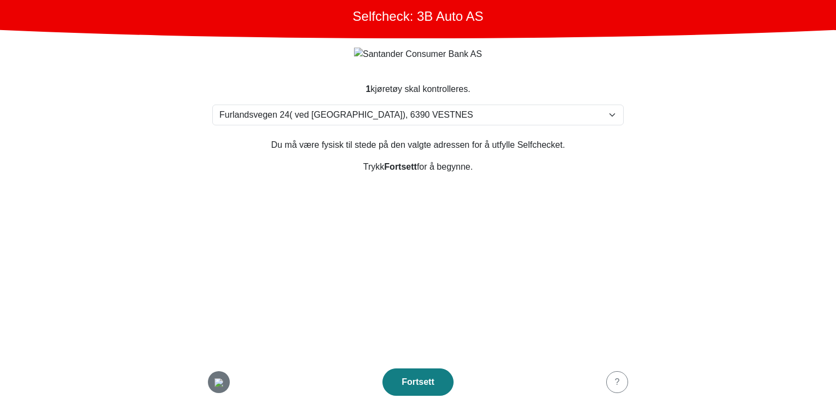
click at [218, 379] on img "button" at bounding box center [218, 382] width 9 height 9
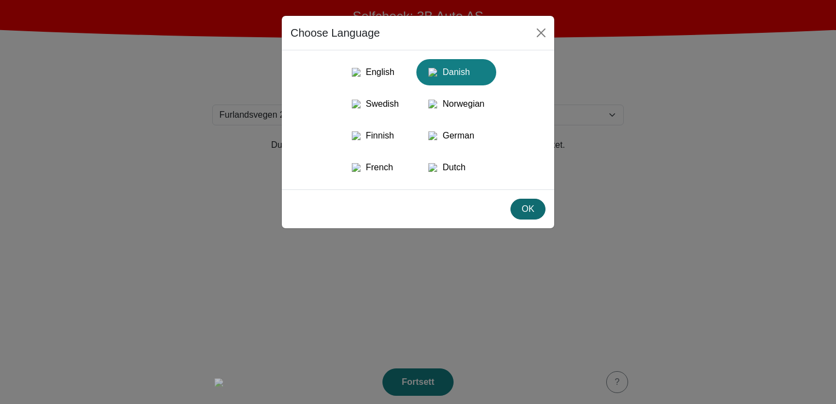
click at [527, 215] on div "OK" at bounding box center [527, 208] width 21 height 13
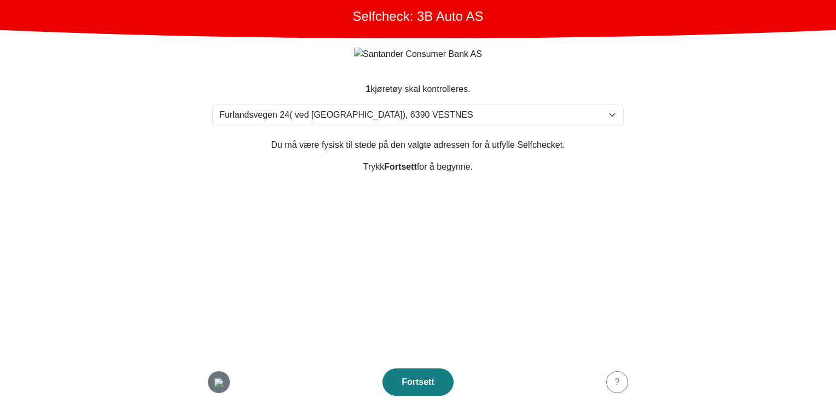
click at [216, 379] on img "button" at bounding box center [218, 382] width 9 height 9
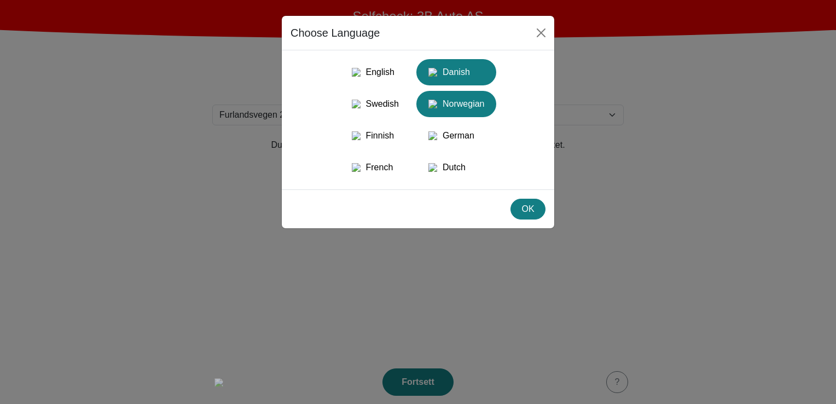
click at [449, 112] on div "Norwegian" at bounding box center [456, 104] width 67 height 20
click at [519, 215] on div "OK" at bounding box center [418, 208] width 272 height 39
click at [522, 215] on div "OK" at bounding box center [527, 208] width 21 height 13
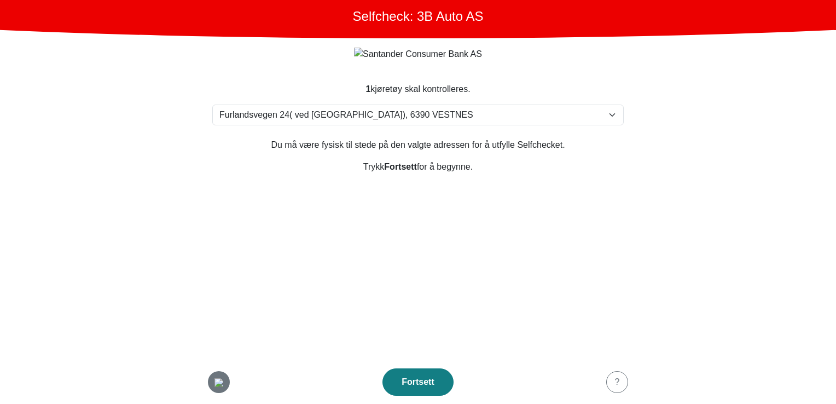
click at [214, 381] on img "button" at bounding box center [218, 382] width 9 height 9
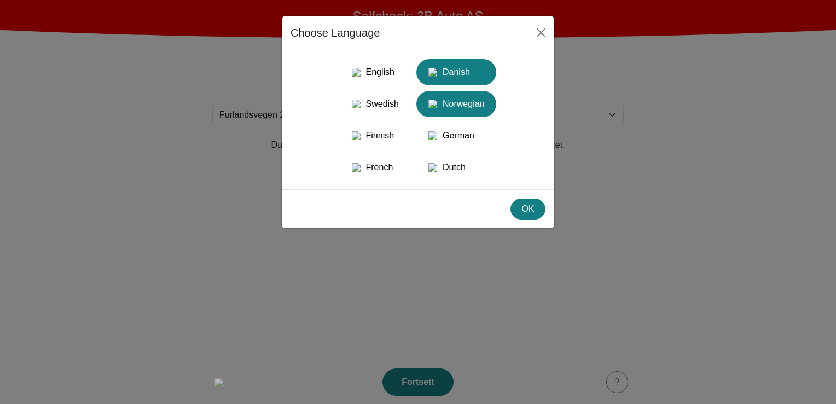
click at [468, 80] on div "Danish" at bounding box center [456, 72] width 67 height 20
click at [531, 215] on div "OK" at bounding box center [527, 208] width 21 height 13
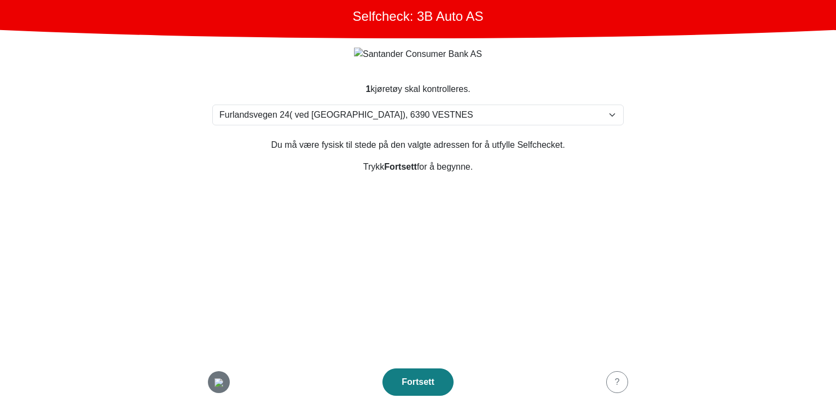
click at [223, 386] on img "button" at bounding box center [218, 382] width 9 height 9
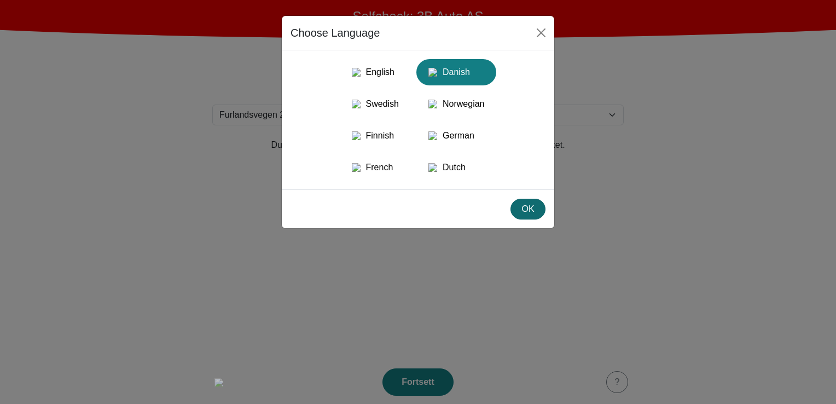
click at [524, 215] on div "OK" at bounding box center [527, 208] width 21 height 13
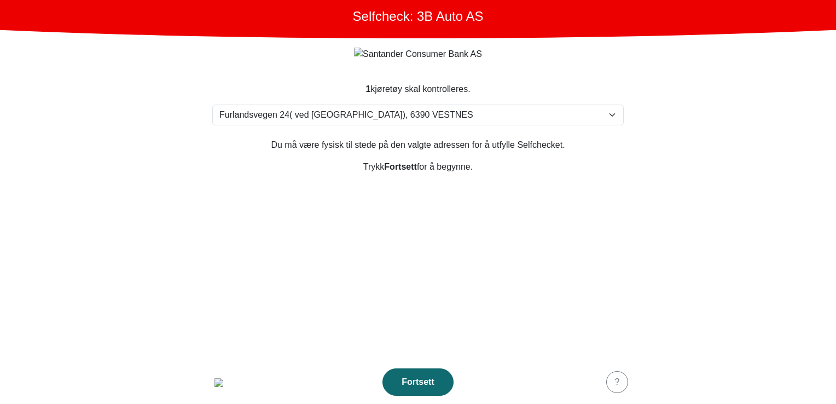
click at [427, 387] on div "Fortsett" at bounding box center [418, 381] width 48 height 13
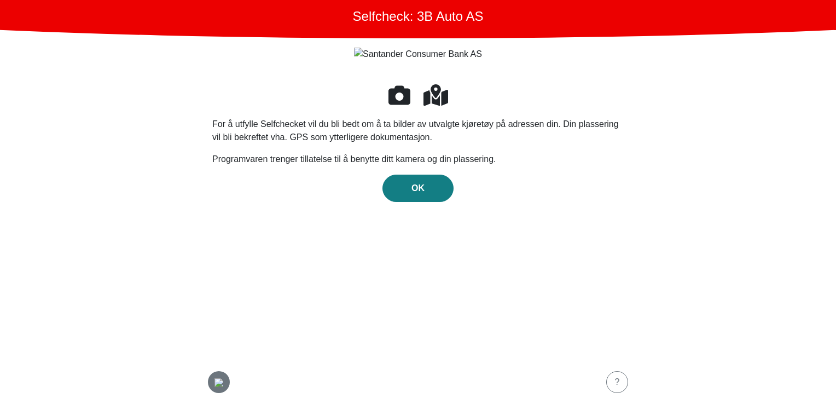
click at [214, 382] on img "button" at bounding box center [218, 382] width 9 height 9
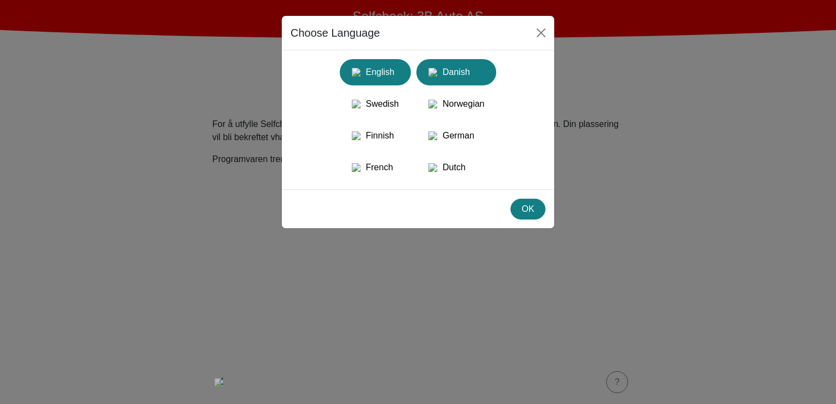
click at [400, 65] on div "English" at bounding box center [375, 72] width 58 height 20
click at [524, 215] on div "OK" at bounding box center [527, 208] width 21 height 13
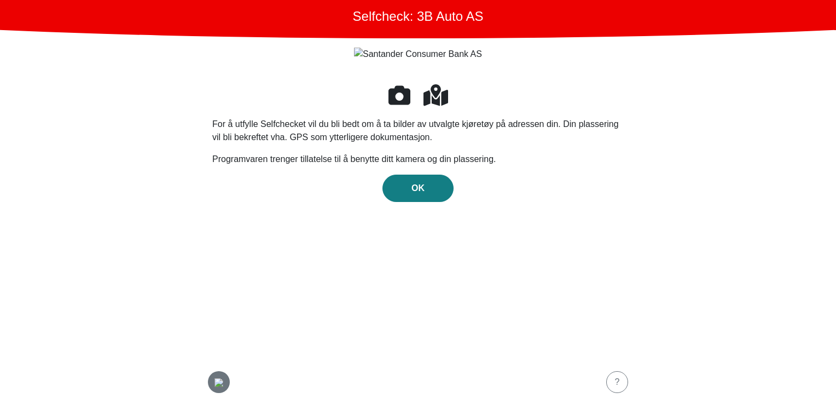
click at [215, 387] on img "button" at bounding box center [218, 382] width 9 height 9
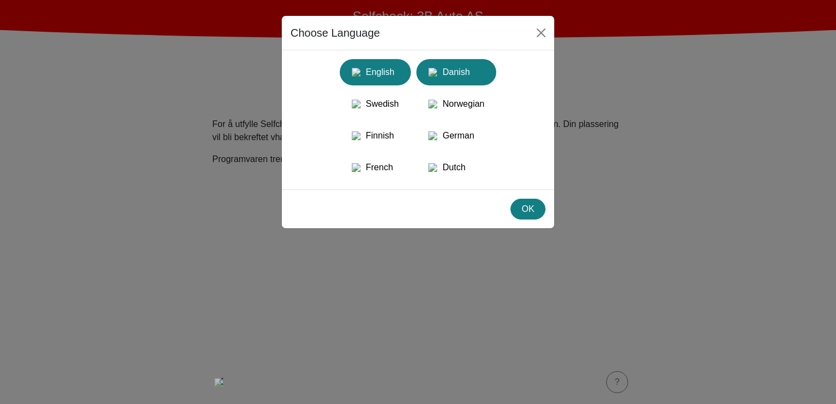
click at [474, 63] on div "Danish" at bounding box center [456, 72] width 67 height 20
click at [534, 215] on div "OK" at bounding box center [527, 208] width 21 height 13
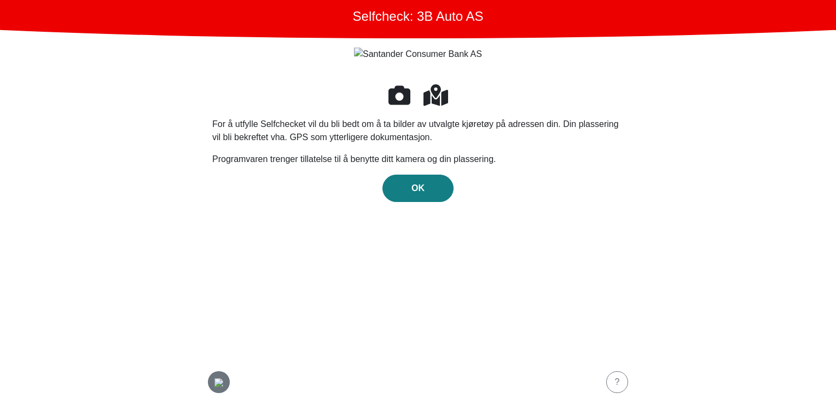
click at [223, 382] on img "button" at bounding box center [218, 382] width 9 height 9
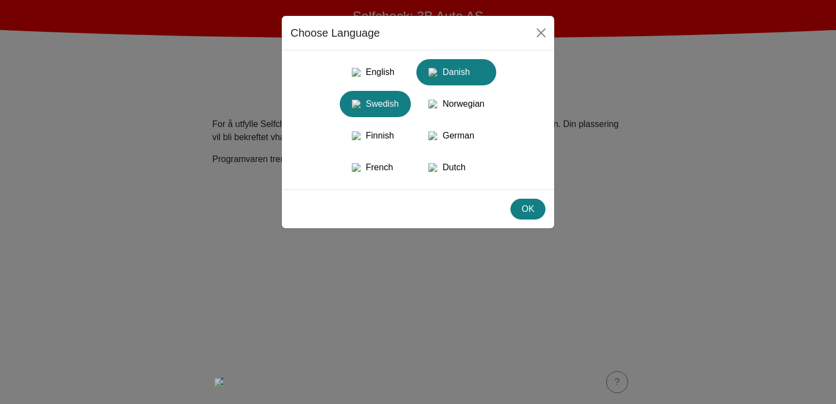
click at [376, 113] on div "Swedish" at bounding box center [375, 104] width 58 height 20
click at [530, 215] on div "OK" at bounding box center [527, 208] width 21 height 13
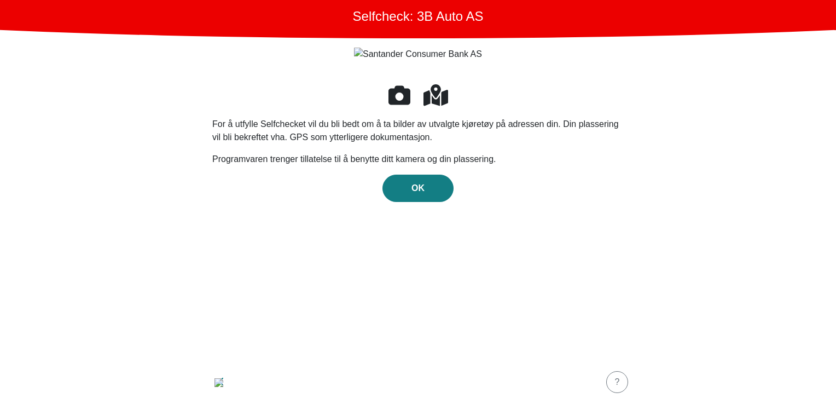
click at [517, 342] on div "For å utfylle Selfchecket vil du bli bedt om å ta bilder av utvalgte kjøretøy p…" at bounding box center [417, 215] width 411 height 264
click at [408, 234] on div "For å utfylle Selfchecket vil du bli bedt om å ta bilder av utvalgte kjøretøy p…" at bounding box center [417, 215] width 411 height 264
click at [346, 293] on div "For å utfylle Selfchecket vil du bli bedt om å ta bilder av utvalgte kjøretøy p…" at bounding box center [417, 215] width 411 height 264
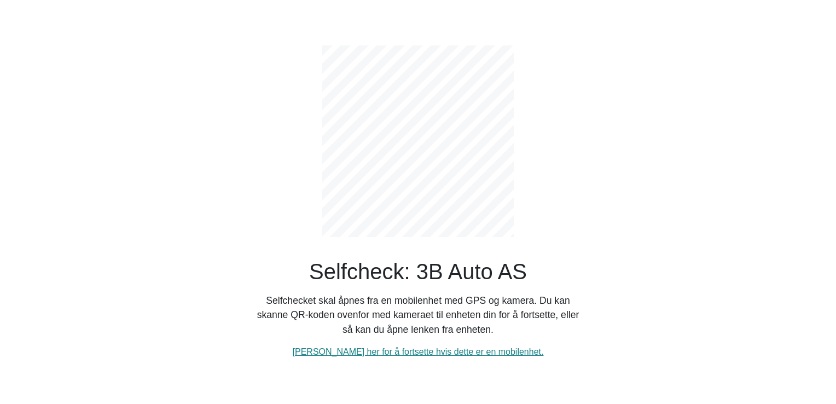
click at [370, 337] on div "Selfcheck: 3B Auto AS Selfchecket skal åpnes fra en mobilenhet med GPS og kamer…" at bounding box center [418, 193] width 328 height 330
click at [376, 351] on link "[PERSON_NAME] her for å fortsette hvis dette er en mobilenhet." at bounding box center [418, 351] width 251 height 9
select select "3303"
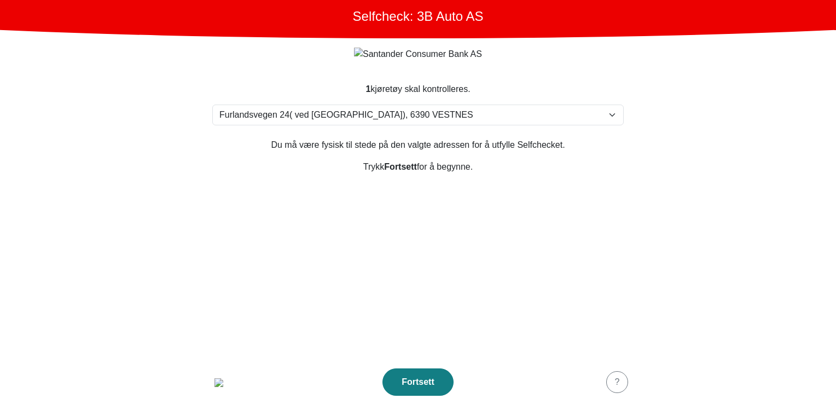
click at [306, 211] on section "1 kjøretøy skal kontrolleres. Velg din adresse [STREET_ADDRESS] Furland ved [GE…" at bounding box center [418, 214] width 438 height 290
click at [308, 202] on section "1 kjøretøy skal kontrolleres. Velg din adresse [STREET_ADDRESS] Furland ved [GE…" at bounding box center [418, 214] width 438 height 290
click at [281, 254] on section "1 kjøretøy skal kontrolleres. Velg din adresse [STREET_ADDRESS] Furland ved [GE…" at bounding box center [418, 214] width 438 height 290
click at [219, 386] on img "button" at bounding box center [218, 382] width 9 height 9
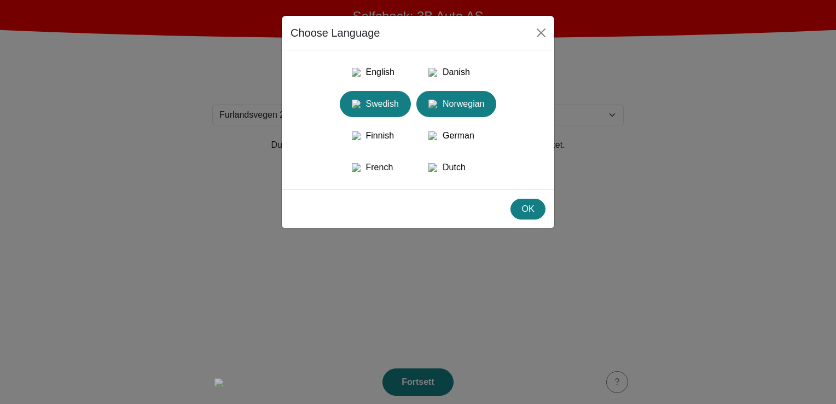
click at [385, 106] on div "Swedish" at bounding box center [375, 104] width 58 height 20
click at [525, 215] on button "OK" at bounding box center [527, 209] width 35 height 21
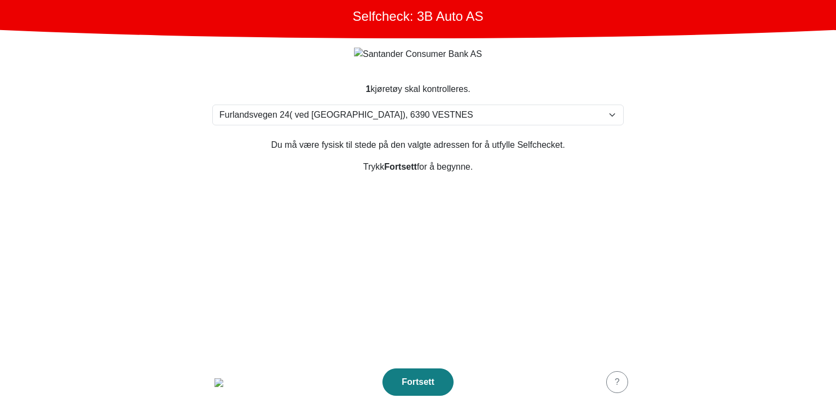
click at [378, 228] on section "1 kjøretøy skal kontrolleres. Velg din adresse [STREET_ADDRESS] Furland ved [GE…" at bounding box center [418, 214] width 438 height 290
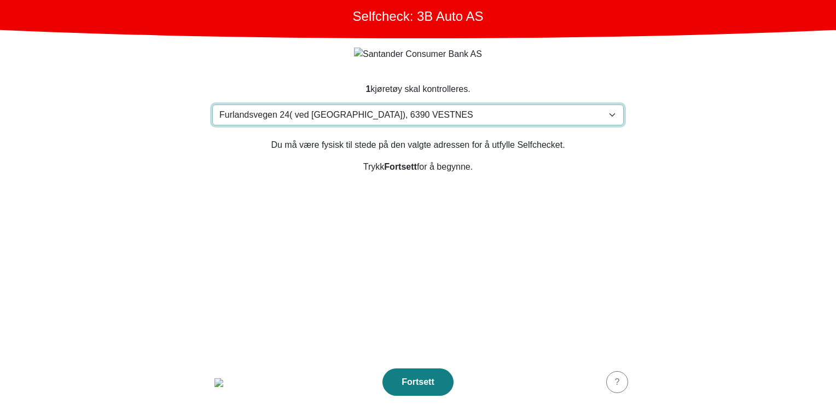
click at [385, 114] on select "Velg din adresse [STREET_ADDRESS] Furland ved [GEOGRAPHIC_DATA], 6390 VESTNES M…" at bounding box center [417, 114] width 411 height 21
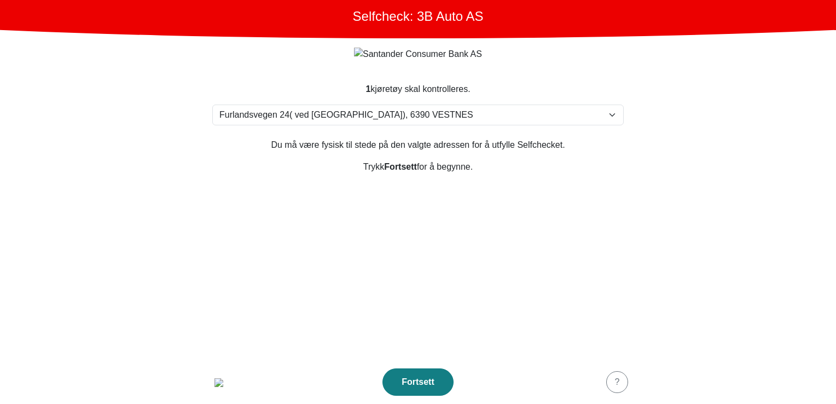
click at [333, 259] on section "1 kjøretøy skal kontrolleres. Velg din adresse [STREET_ADDRESS] Furland ved [GE…" at bounding box center [418, 214] width 438 height 290
click at [223, 382] on img "button" at bounding box center [218, 382] width 9 height 9
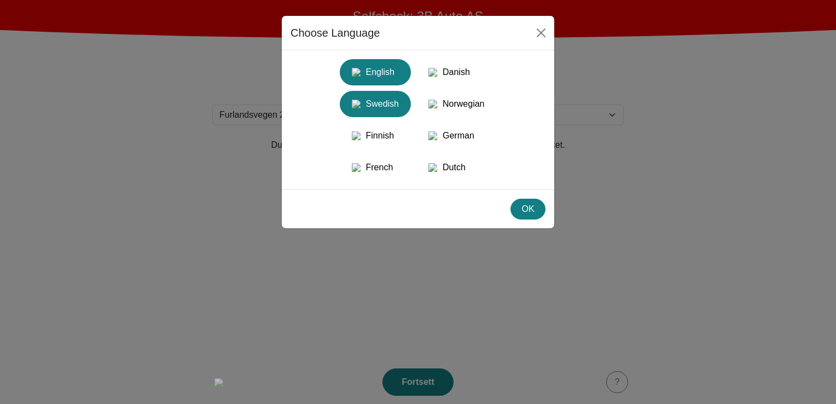
click at [394, 82] on div "English" at bounding box center [375, 72] width 58 height 20
click at [532, 215] on div "OK" at bounding box center [527, 208] width 21 height 13
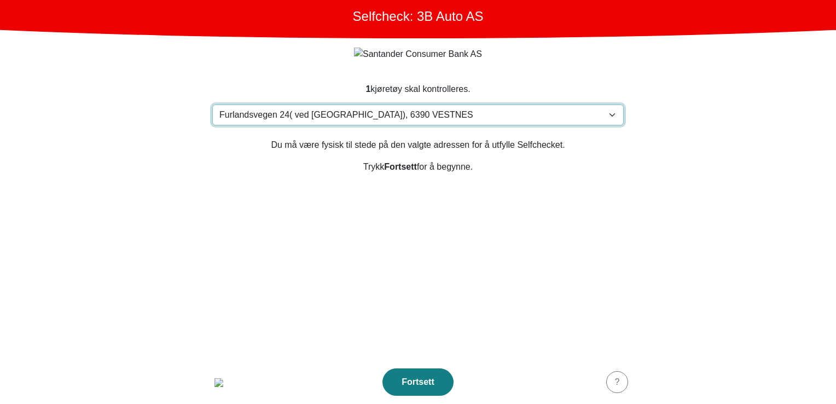
click at [399, 118] on select "Velg din adresse [STREET_ADDRESS] Furland ved [GEOGRAPHIC_DATA], 6390 VESTNES M…" at bounding box center [417, 114] width 411 height 21
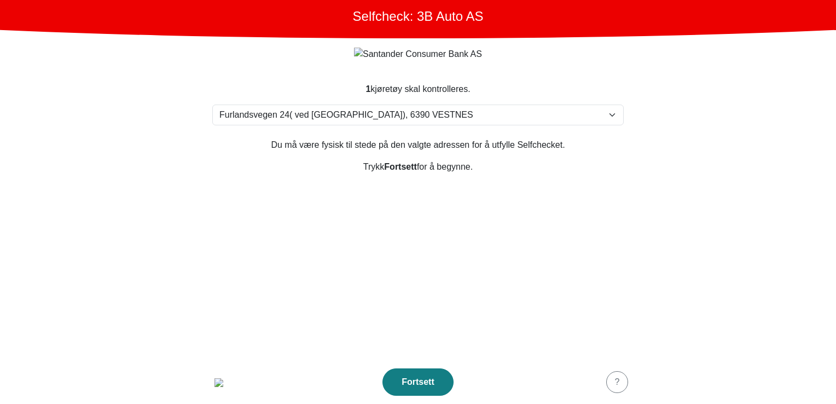
click at [161, 189] on main "Selfcheck: 3B Auto AS 1 kjøretøy skal kontrolleres. Velg din adresse [STREET_AD…" at bounding box center [418, 202] width 836 height 404
click at [209, 378] on div "button" at bounding box center [219, 381] width 22 height 13
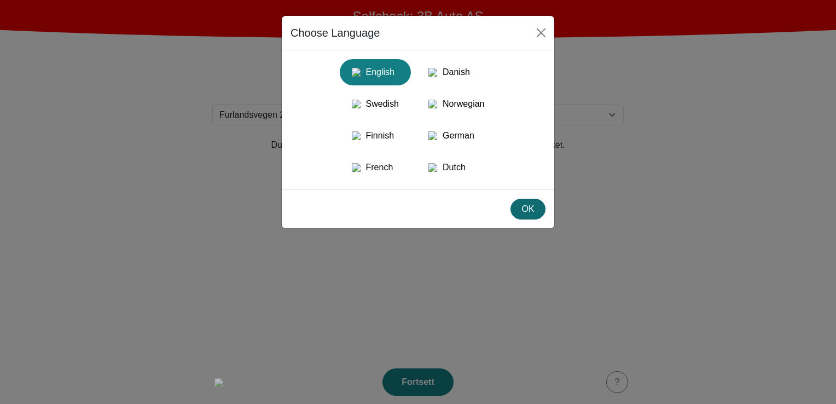
click at [527, 215] on div "OK" at bounding box center [527, 208] width 21 height 13
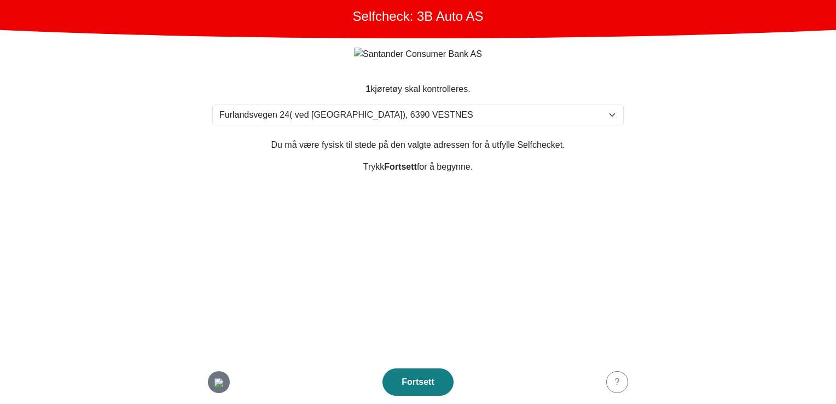
click at [216, 382] on img "button" at bounding box center [218, 382] width 9 height 9
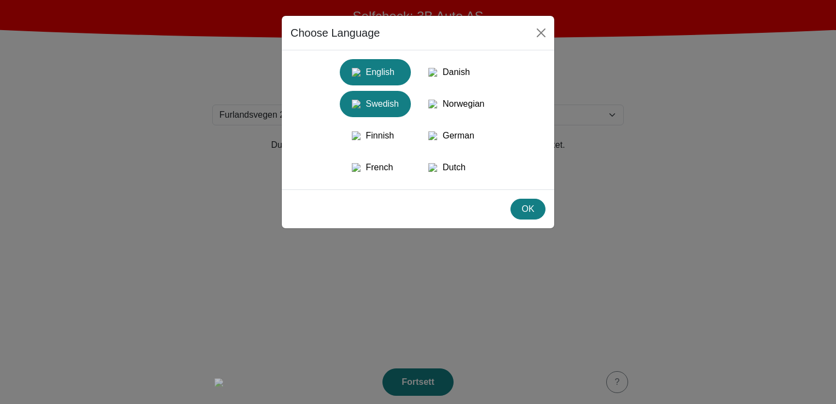
click at [369, 114] on div "Swedish" at bounding box center [375, 104] width 58 height 20
click at [525, 215] on div "OK" at bounding box center [527, 208] width 21 height 13
